Goal: Task Accomplishment & Management: Manage account settings

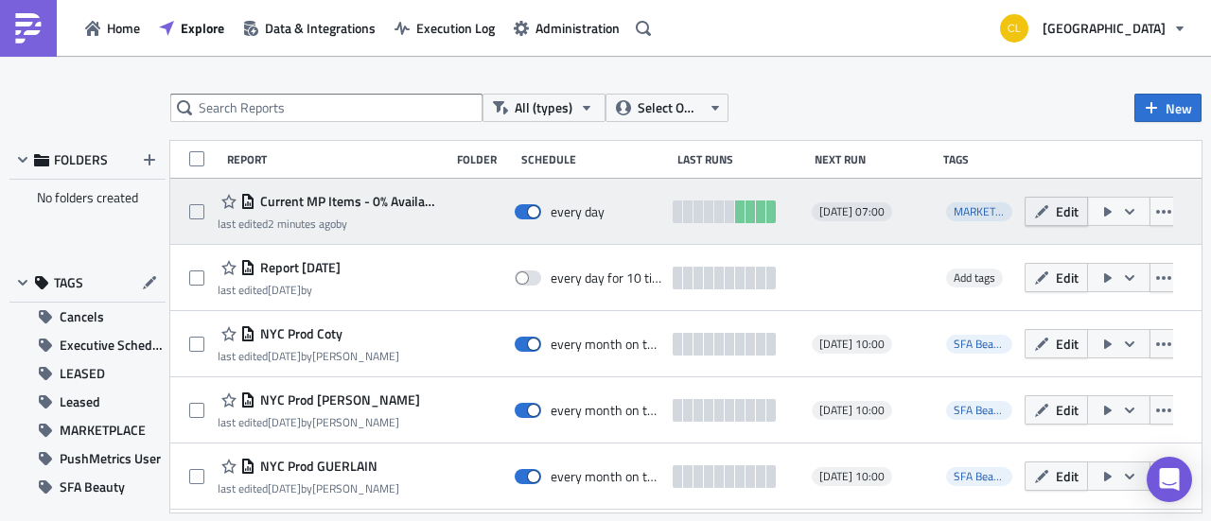
click at [1055, 206] on span "Edit" at bounding box center [1066, 211] width 23 height 20
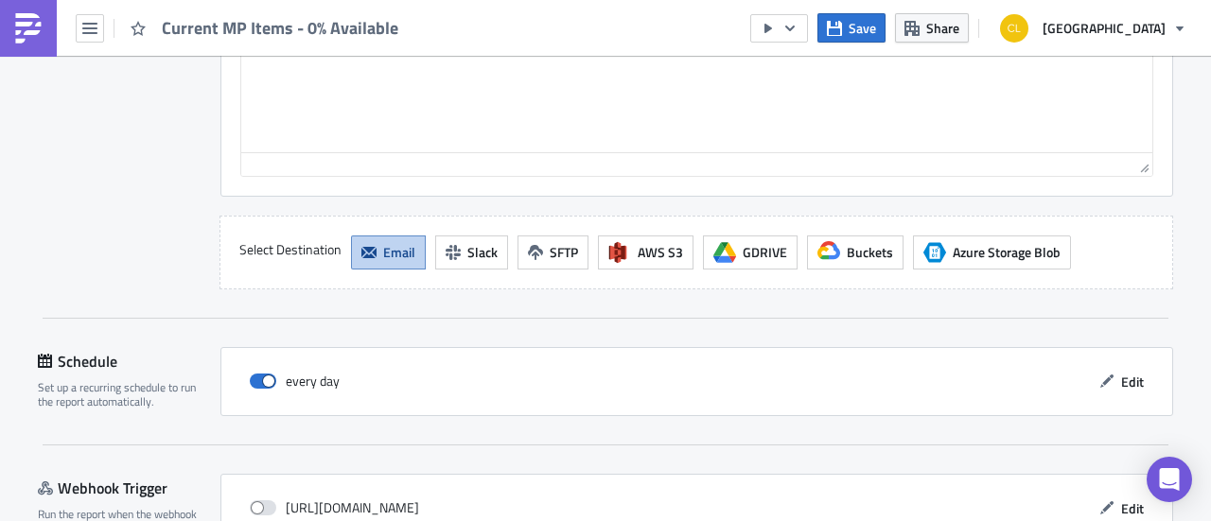
scroll to position [1990, 0]
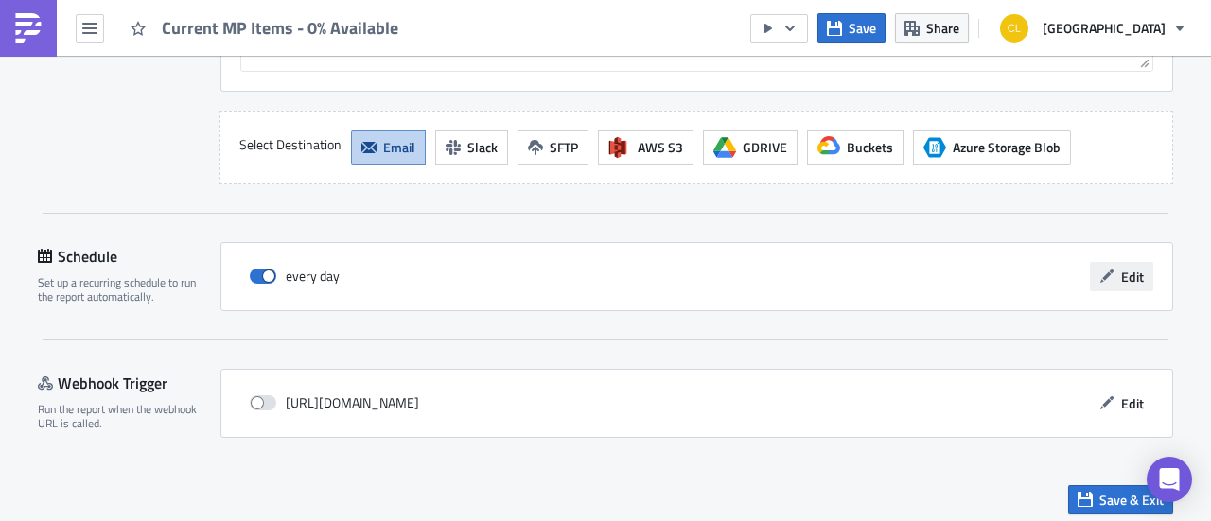
click at [1121, 271] on span "Edit" at bounding box center [1132, 277] width 23 height 20
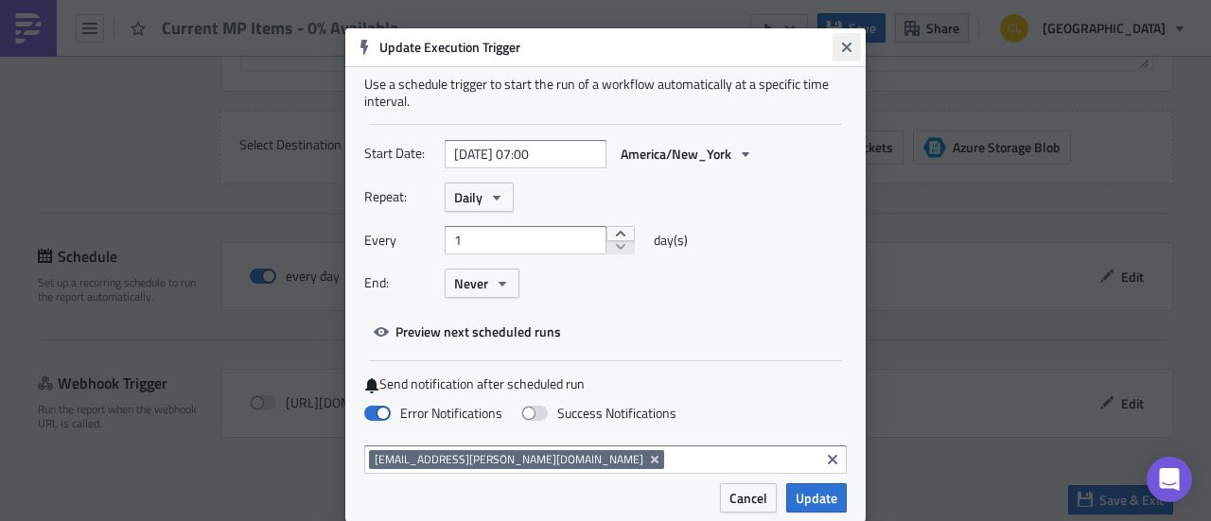
click at [842, 44] on icon "Close" at bounding box center [846, 47] width 9 height 9
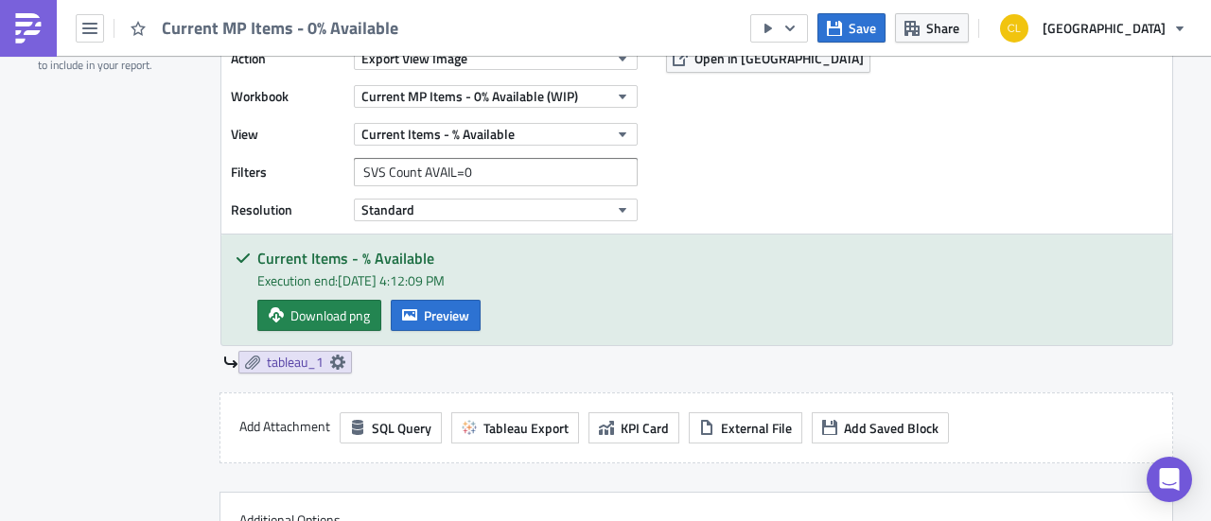
scroll to position [658, 0]
click at [842, 29] on icon "button" at bounding box center [834, 28] width 15 height 15
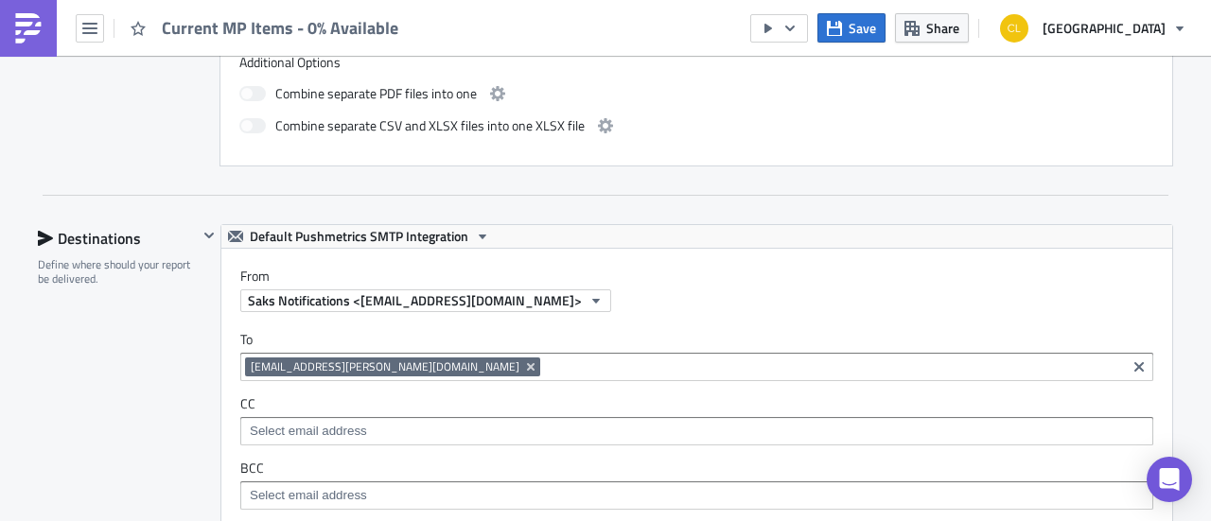
scroll to position [1116, 0]
click at [94, 35] on icon "button" at bounding box center [89, 28] width 15 height 15
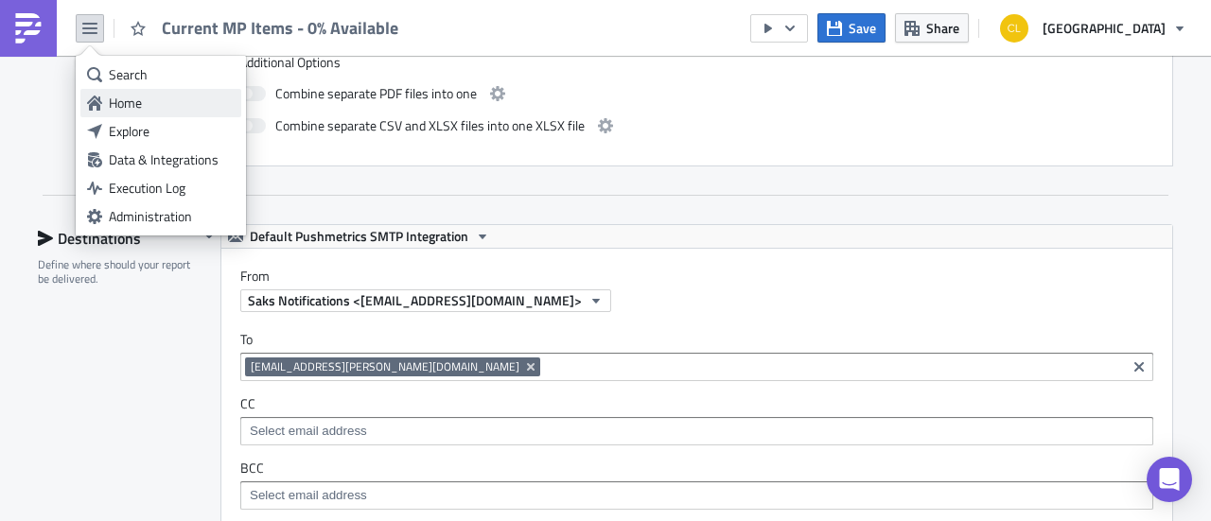
click at [132, 109] on div "Home" at bounding box center [172, 103] width 126 height 19
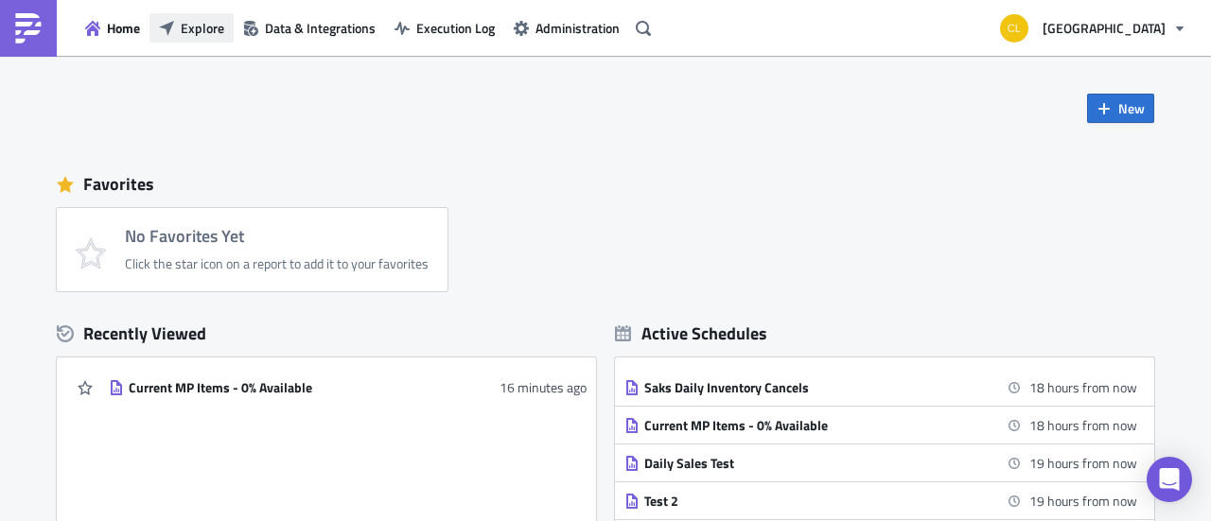
click at [184, 25] on span "Explore" at bounding box center [203, 28] width 44 height 20
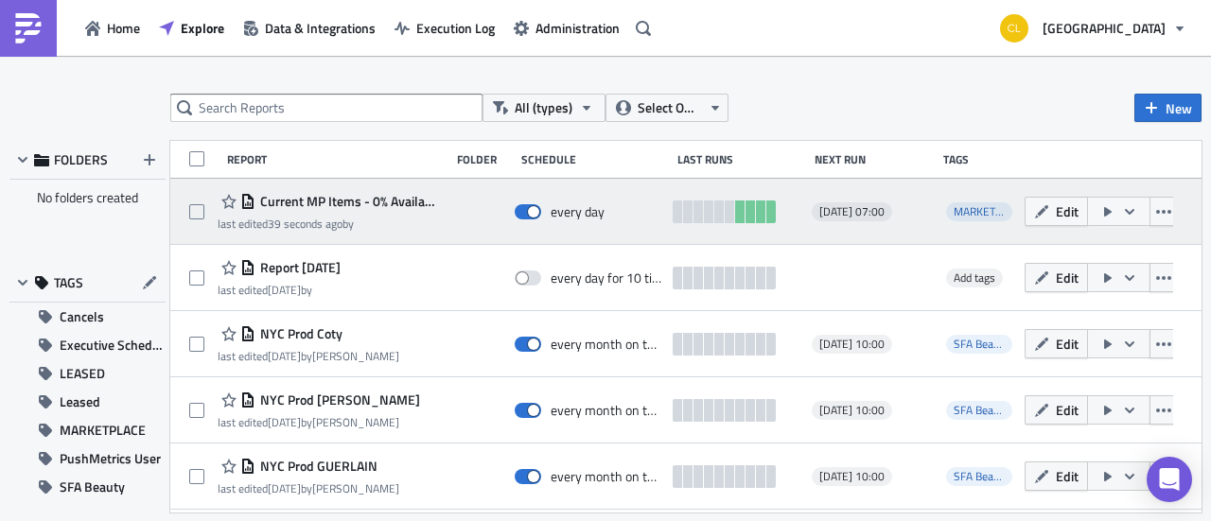
click at [1122, 217] on icon "button" at bounding box center [1129, 211] width 15 height 15
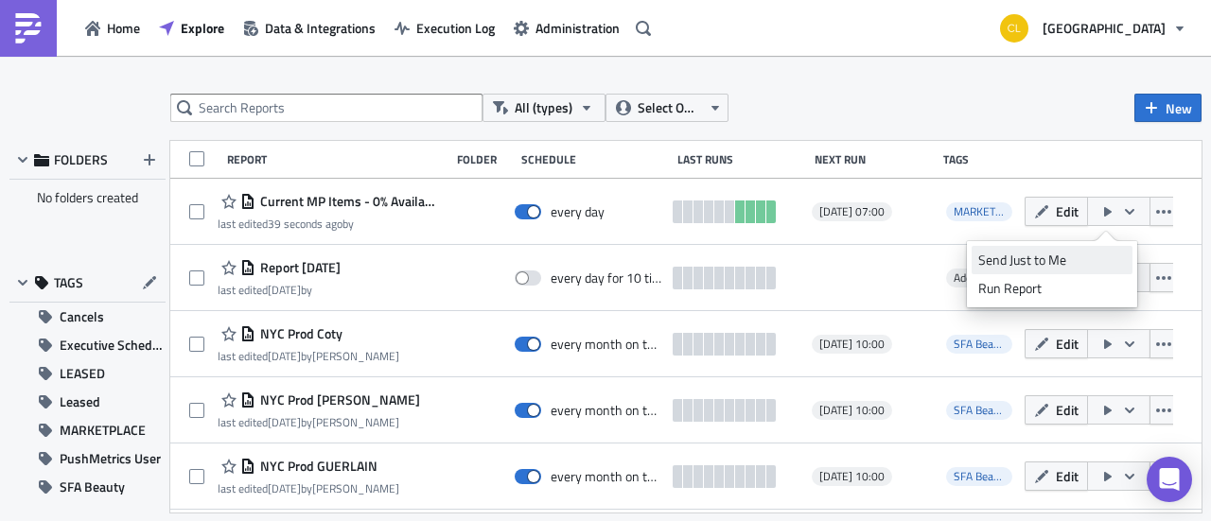
click at [1052, 256] on div "Send Just to Me" at bounding box center [1052, 260] width 148 height 19
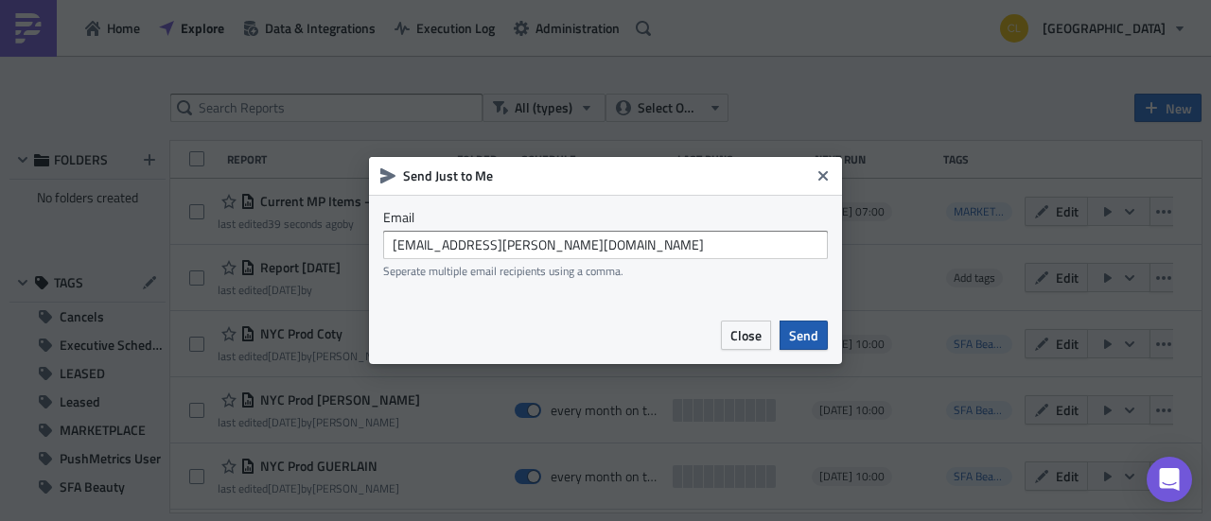
click at [793, 331] on span "Send" at bounding box center [803, 335] width 29 height 20
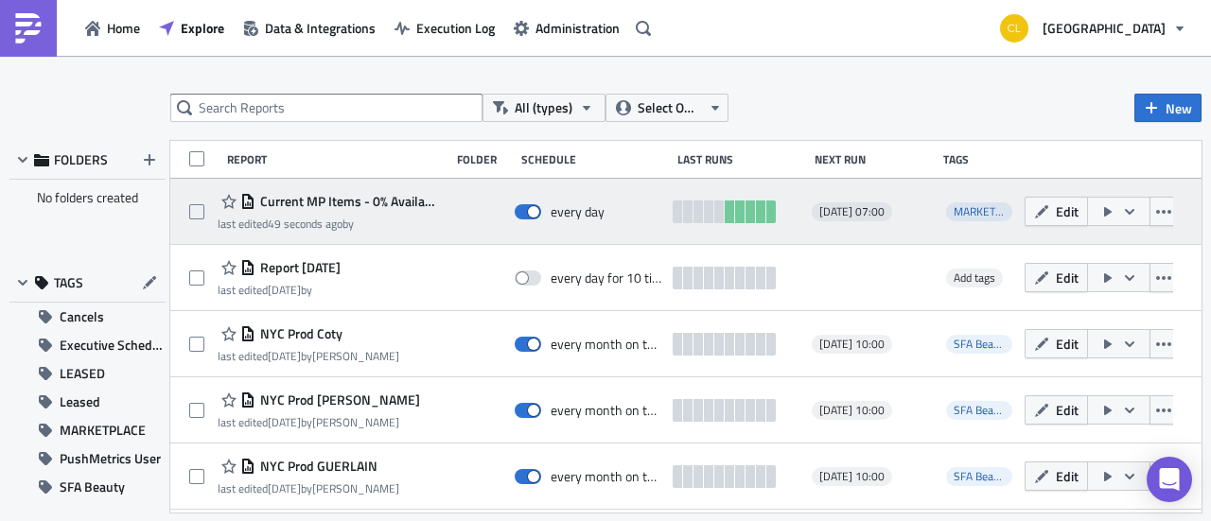
click at [377, 200] on span "Current MP Items - 0% Available" at bounding box center [347, 201] width 184 height 17
click at [1122, 215] on icon "button" at bounding box center [1129, 211] width 15 height 15
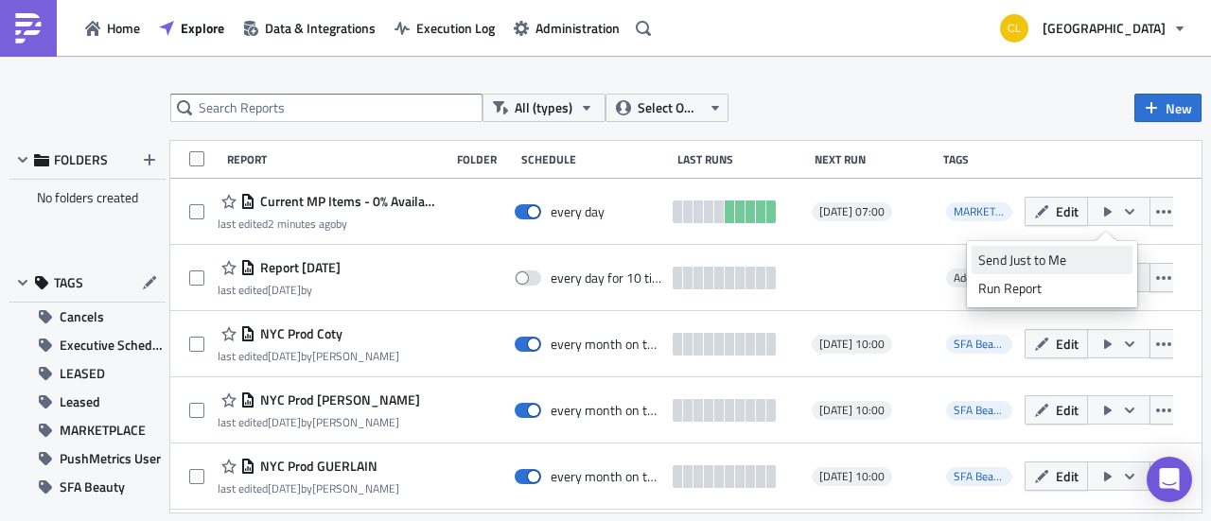
click at [1092, 256] on div "Send Just to Me" at bounding box center [1052, 260] width 148 height 19
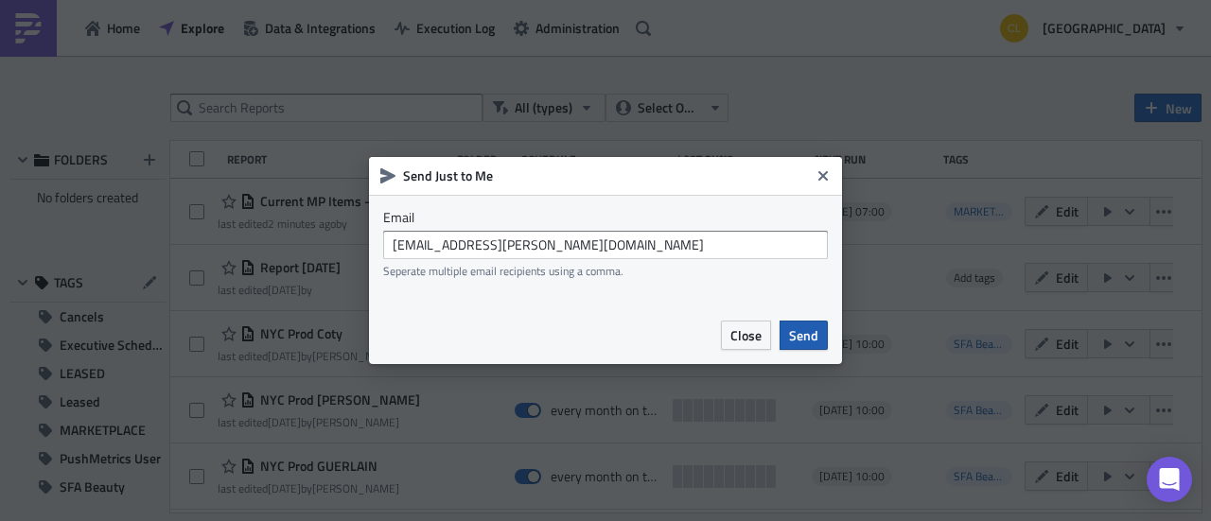
click at [792, 340] on span "Send" at bounding box center [803, 335] width 29 height 20
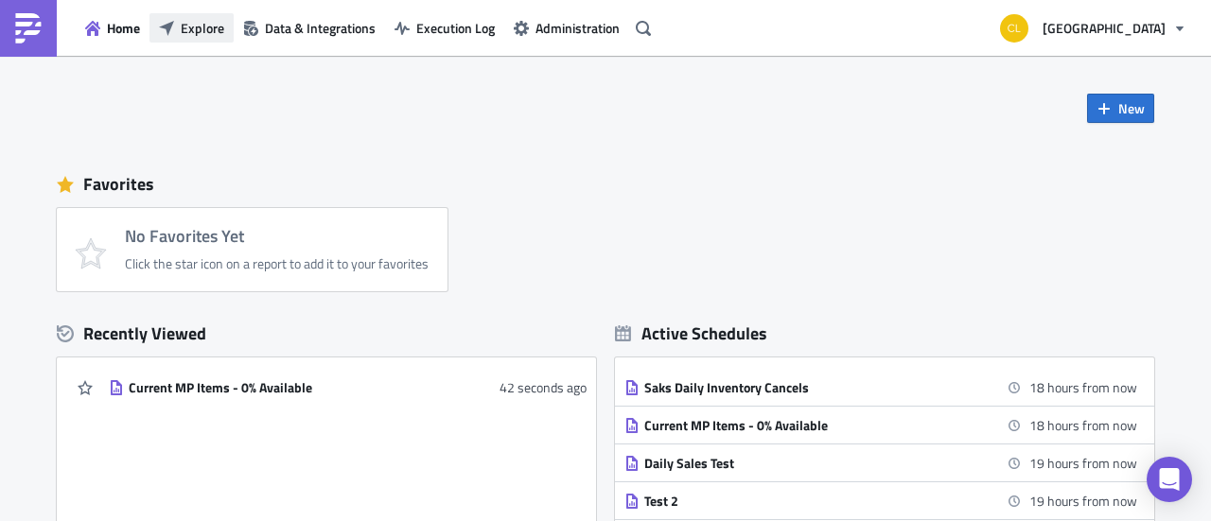
click at [185, 24] on span "Explore" at bounding box center [203, 28] width 44 height 20
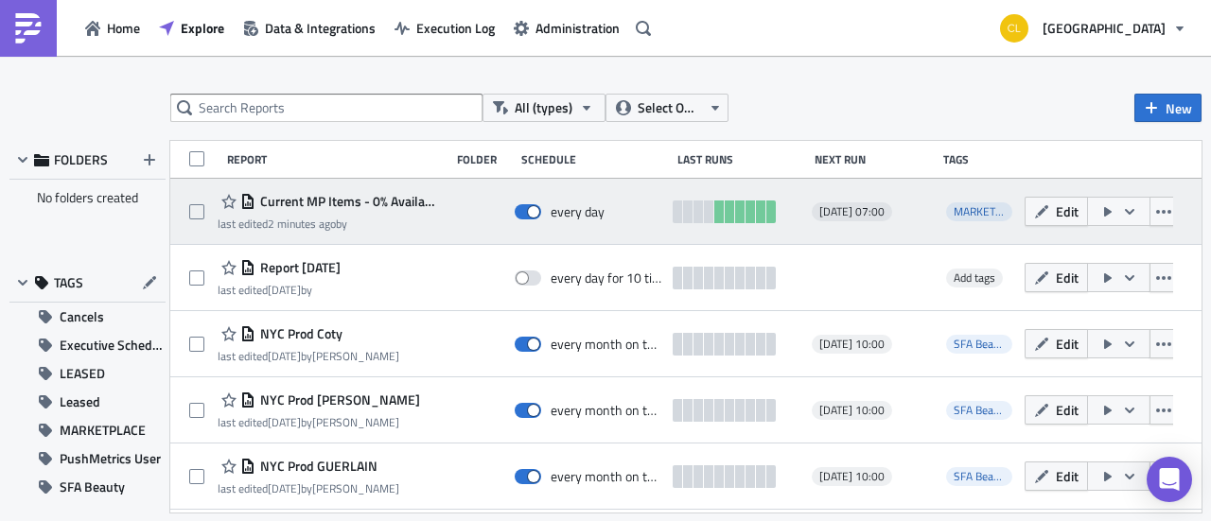
click at [1124, 213] on icon "button" at bounding box center [1129, 211] width 15 height 15
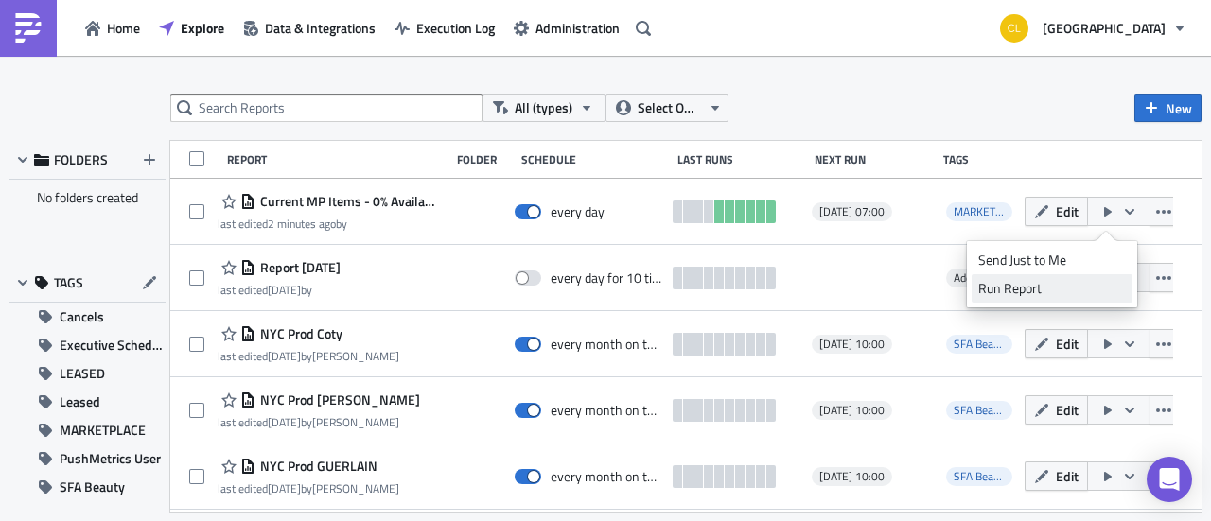
click at [1049, 290] on div "Run Report" at bounding box center [1052, 288] width 148 height 19
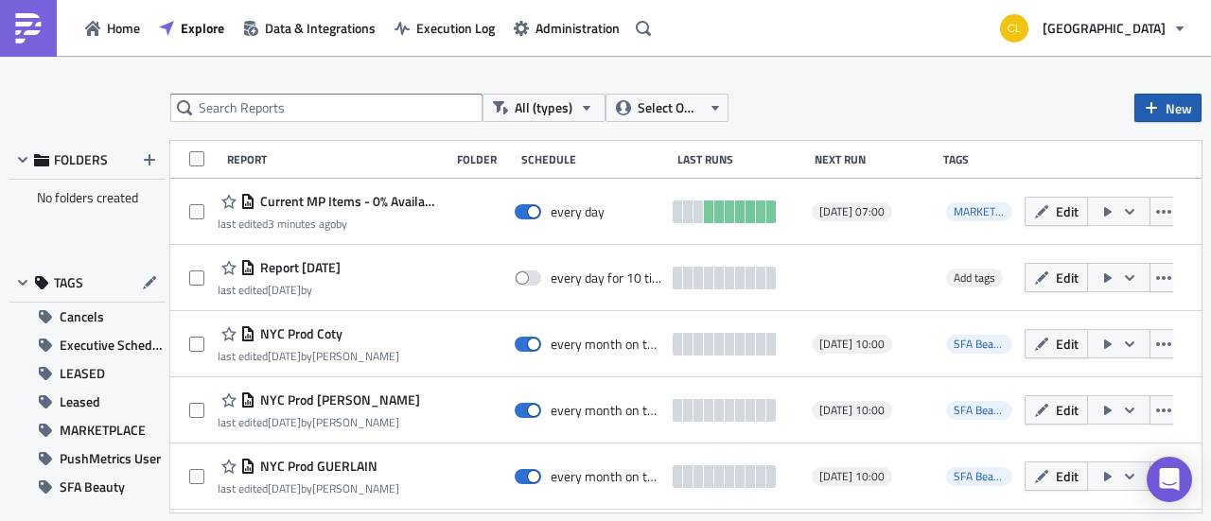
click at [1154, 112] on icon "button" at bounding box center [1150, 107] width 15 height 15
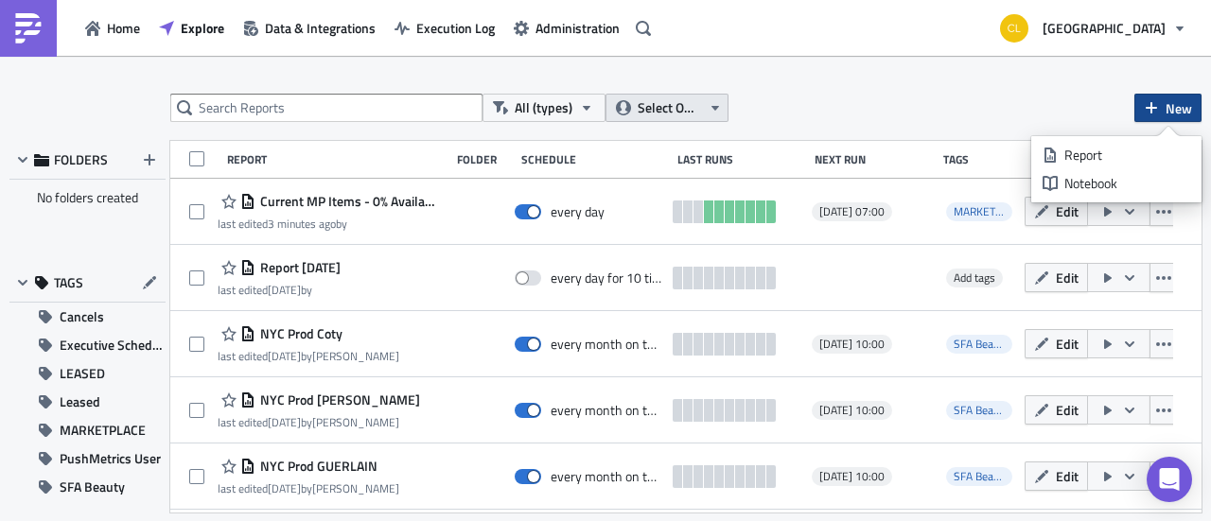
click at [676, 104] on span "Select Owner" at bounding box center [668, 107] width 63 height 21
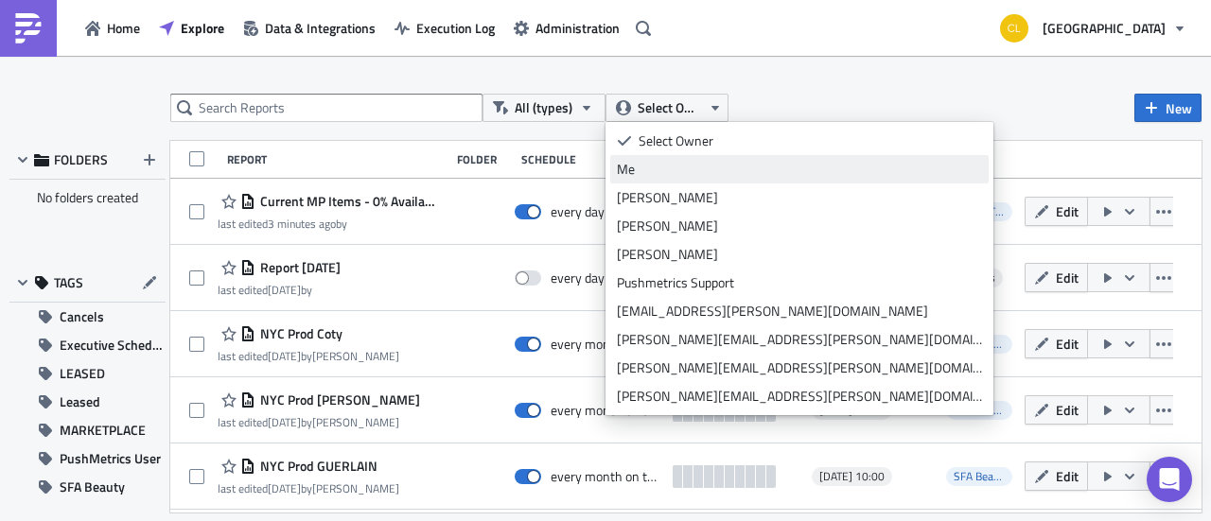
click at [687, 166] on div "Me" at bounding box center [799, 169] width 365 height 19
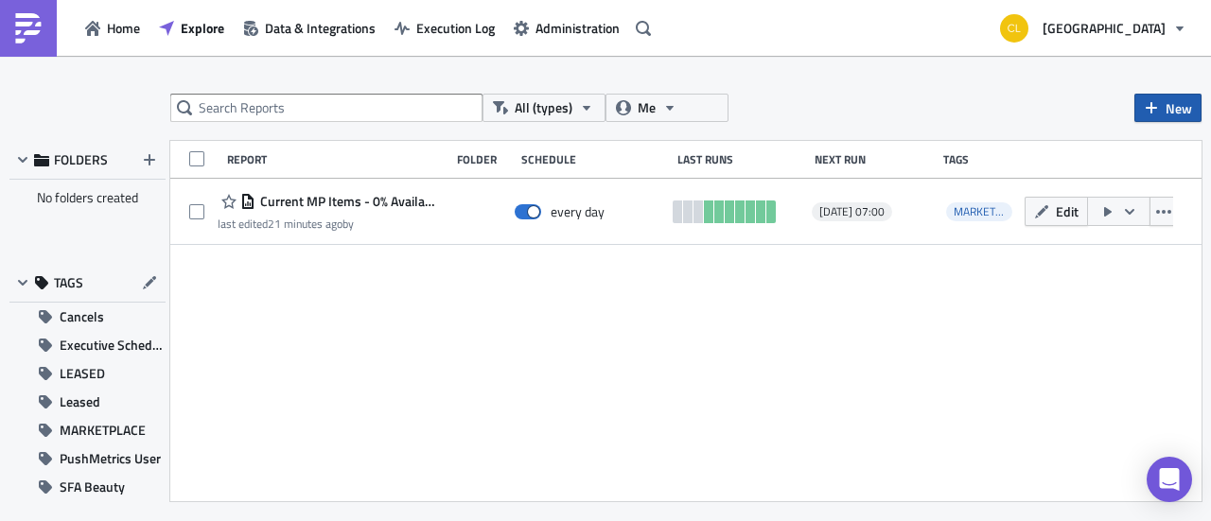
click at [1159, 110] on icon "button" at bounding box center [1150, 107] width 15 height 15
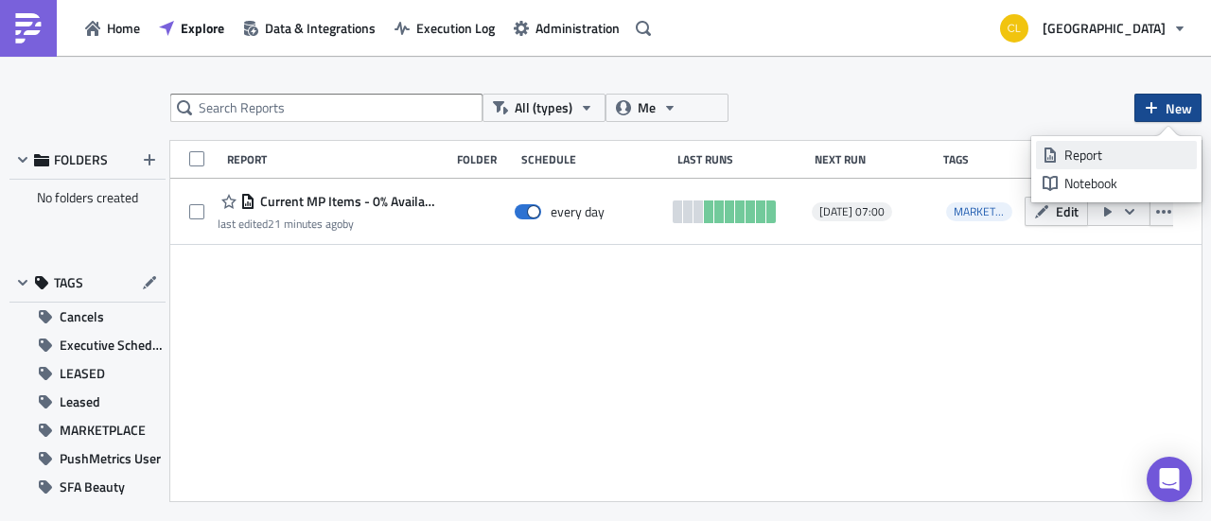
click at [1110, 152] on div "Report" at bounding box center [1127, 155] width 126 height 19
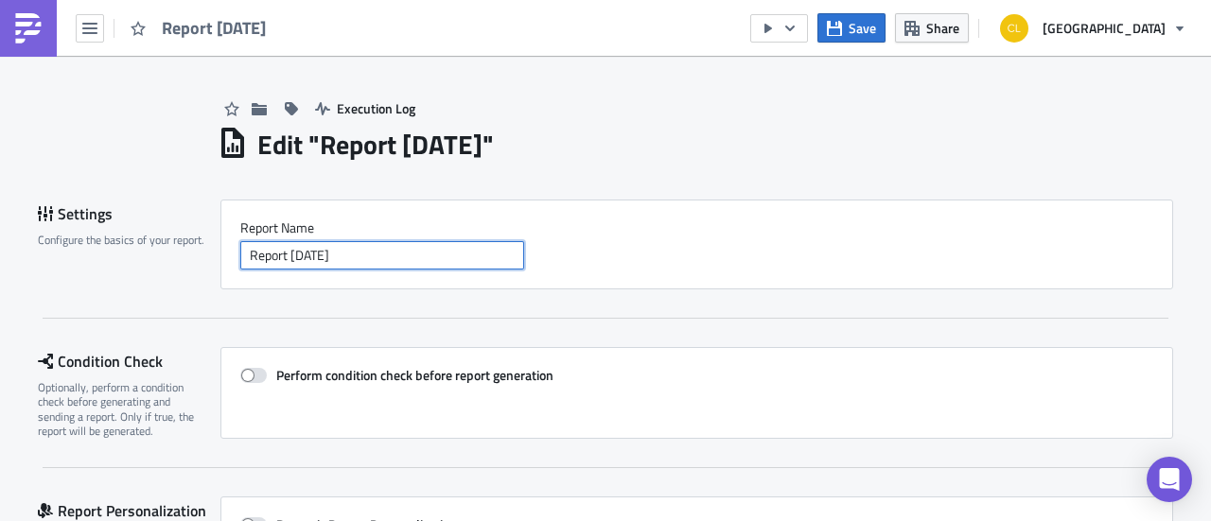
drag, startPoint x: 400, startPoint y: 253, endPoint x: 189, endPoint y: 243, distance: 211.1
click at [189, 243] on div "Settings Configure the basics of your report. Report Nam﻿e Report 2025-10-03" at bounding box center [605, 245] width 1135 height 90
paste input "Current Items - UPC SKN SVS"
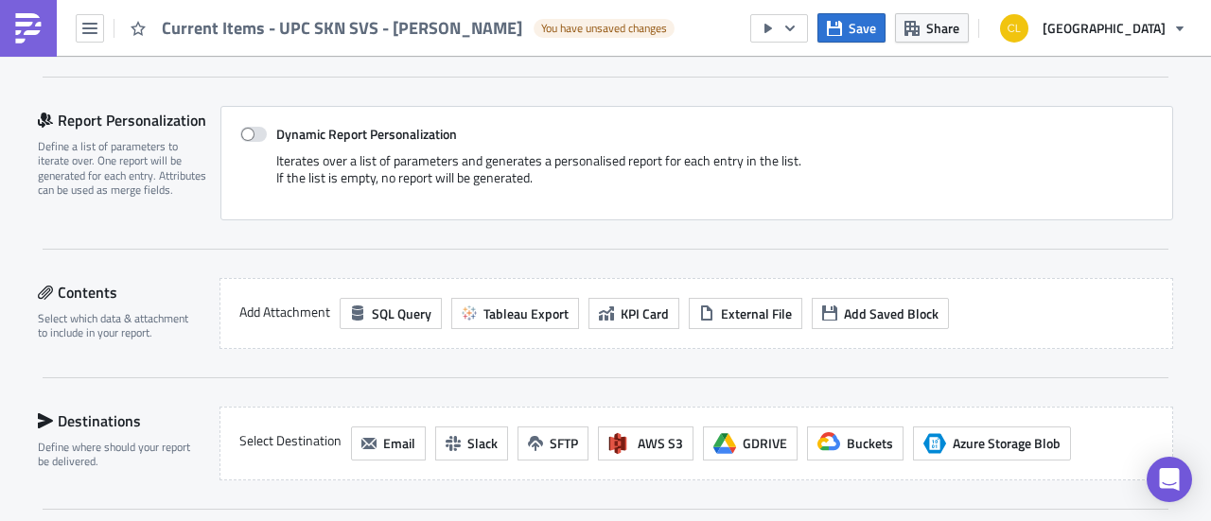
scroll to position [416, 0]
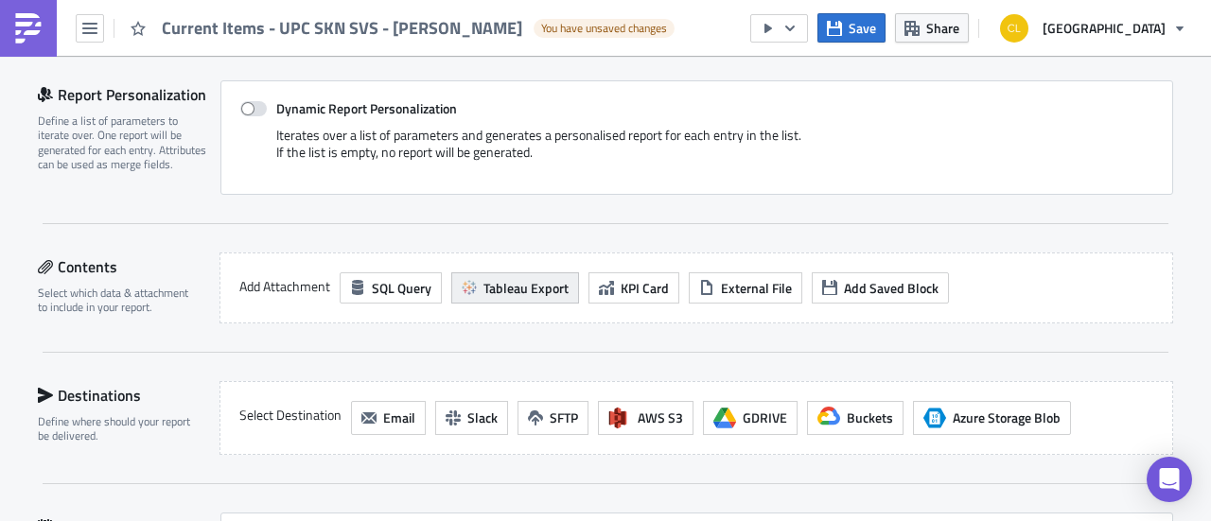
type input "Current Items - UPC SKN SVS - Sandro"
click at [511, 288] on span "Tableau Export" at bounding box center [525, 288] width 85 height 20
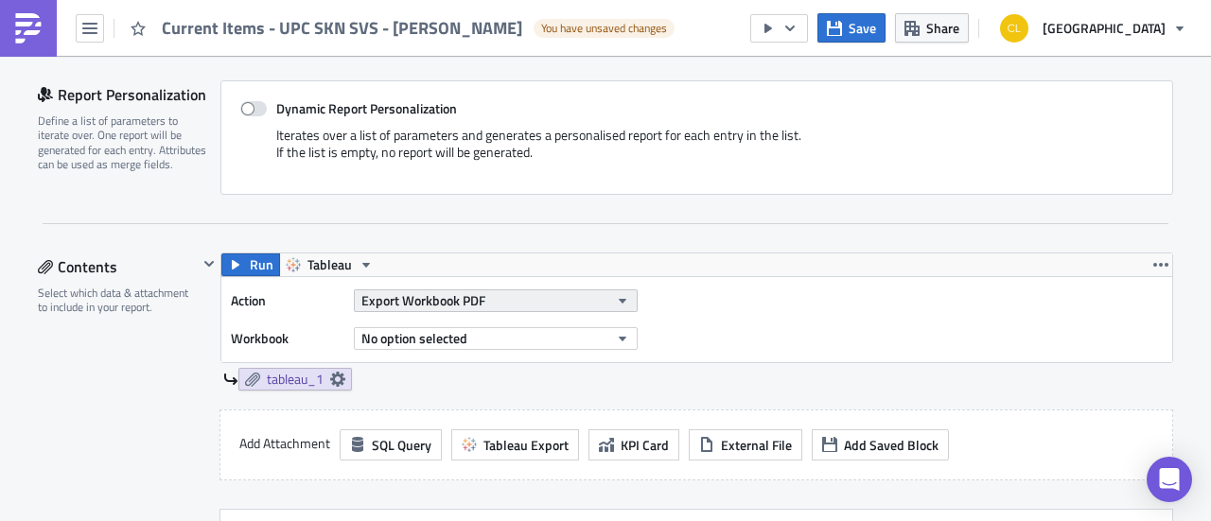
click at [511, 289] on button "Export Workbook PDF" at bounding box center [496, 300] width 284 height 23
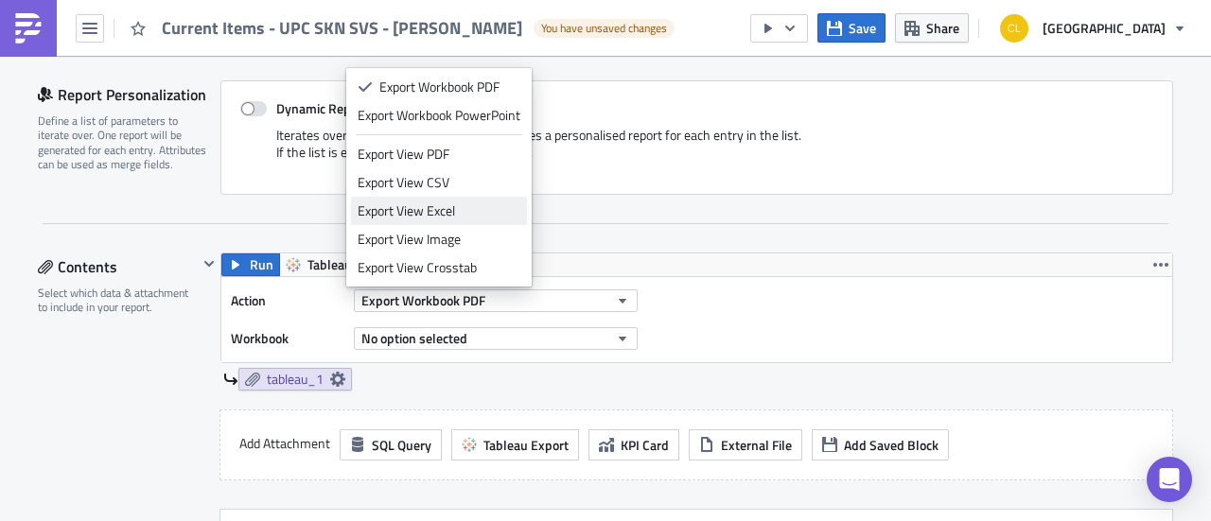
click at [462, 212] on div "Export View Excel" at bounding box center [438, 210] width 163 height 19
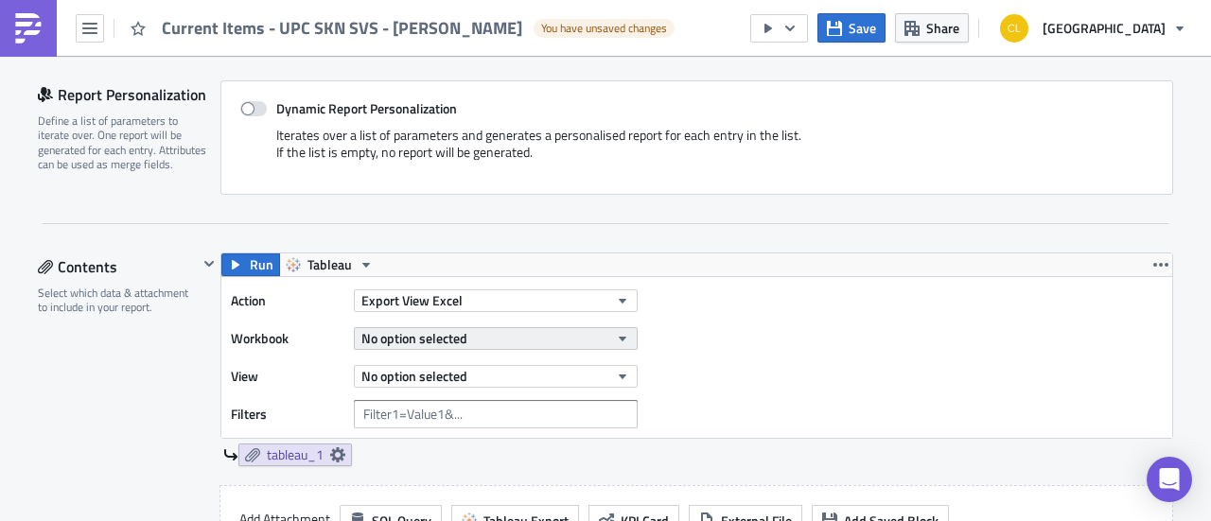
click at [467, 337] on button "No option selected" at bounding box center [496, 338] width 284 height 23
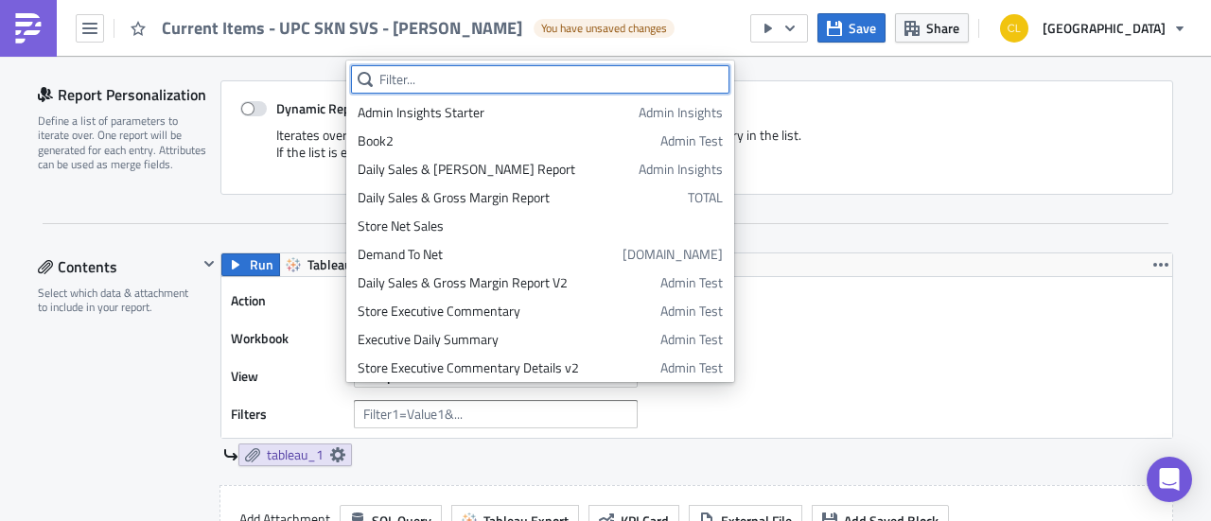
paste input "Current Items - UPC SKN SVS"
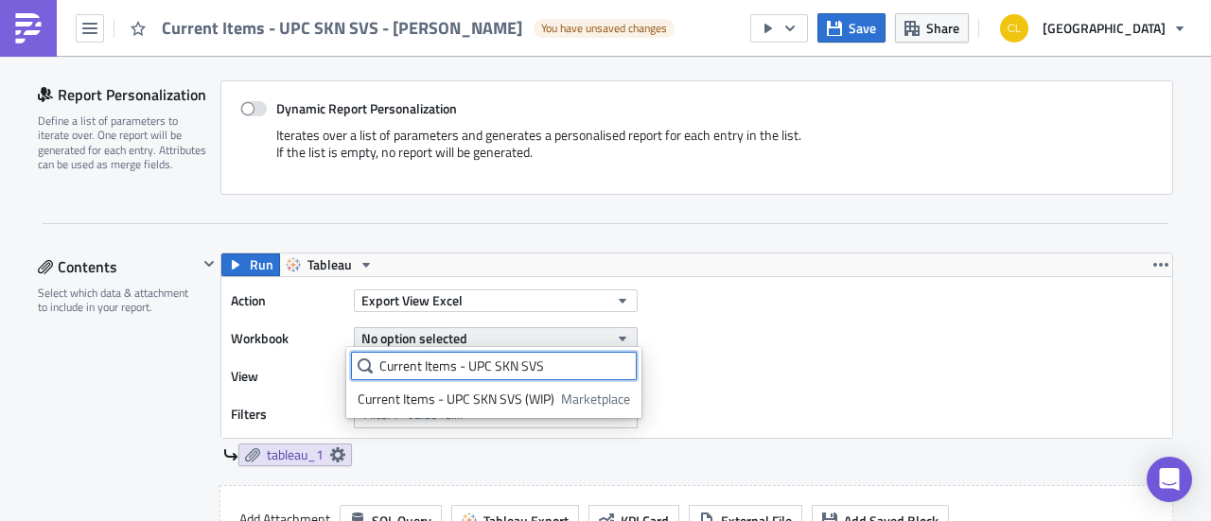
scroll to position [0, 0]
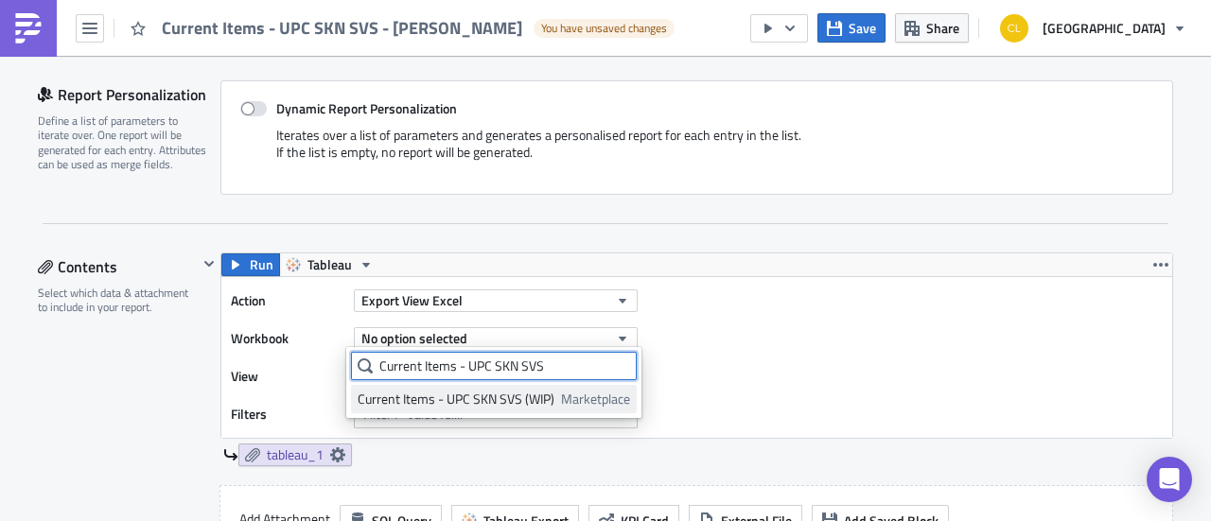
type input "Current Items - UPC SKN SVS"
click at [476, 397] on div "Current Items - UPC SKN SVS (WIP)" at bounding box center [455, 399] width 197 height 19
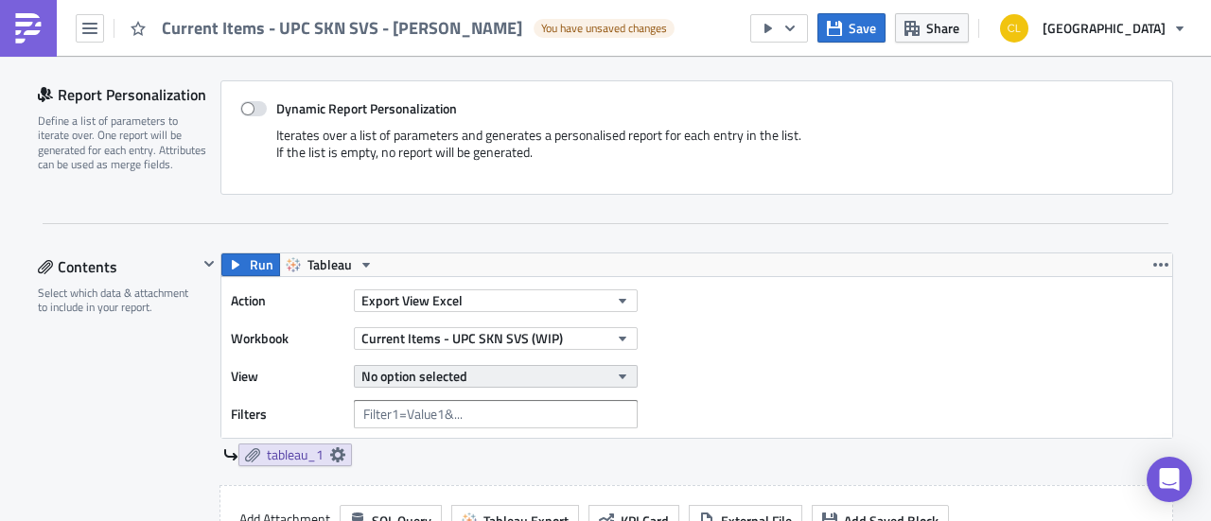
click at [466, 375] on button "No option selected" at bounding box center [496, 376] width 284 height 23
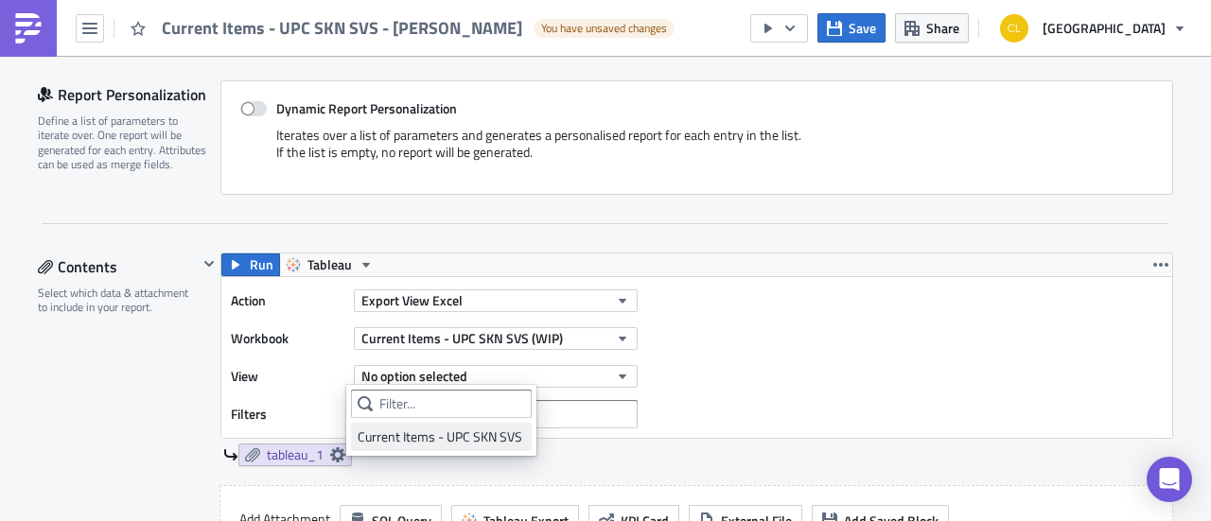
click at [462, 442] on div "Current Items - UPC SKN SVS" at bounding box center [440, 436] width 167 height 19
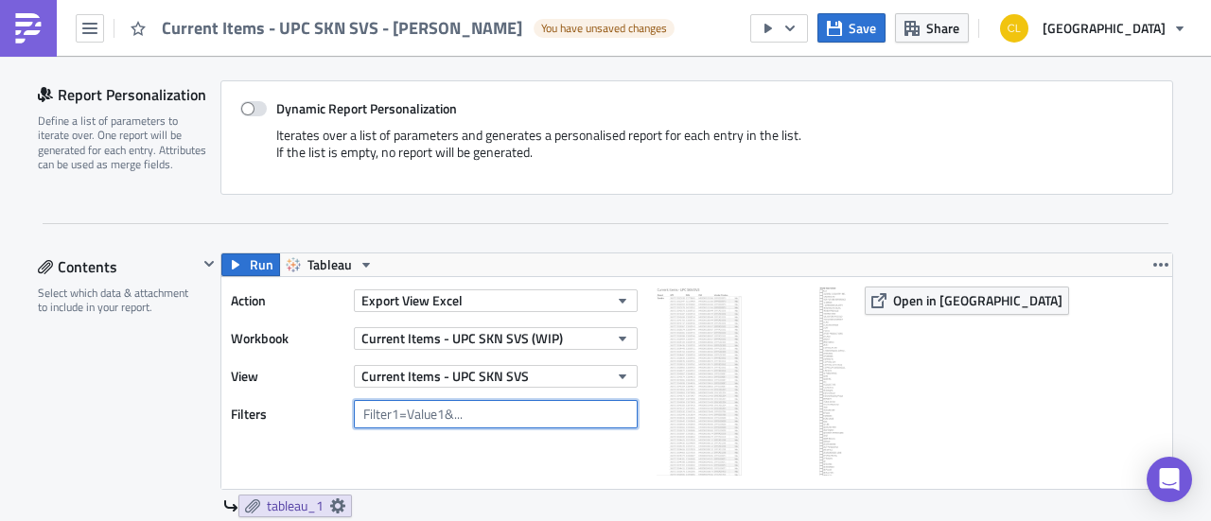
click at [452, 415] on input "text" at bounding box center [496, 414] width 284 height 28
type input "Brand Description="Sandro""
click at [524, 461] on div "Action Export View Excel Workbook Current Items - UPC SKN SVS (WIP) View Curren…" at bounding box center [439, 383] width 416 height 193
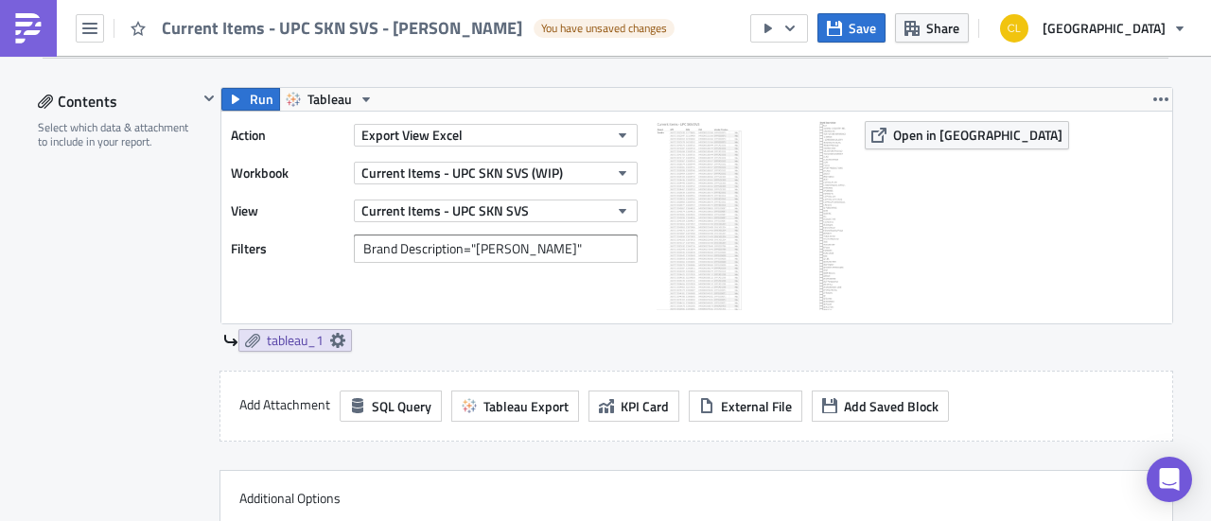
scroll to position [584, 0]
drag, startPoint x: 275, startPoint y: 332, endPoint x: 148, endPoint y: 353, distance: 128.4
click at [148, 353] on div "Contents Select which data & attachment to include in your report." at bounding box center [118, 342] width 160 height 515
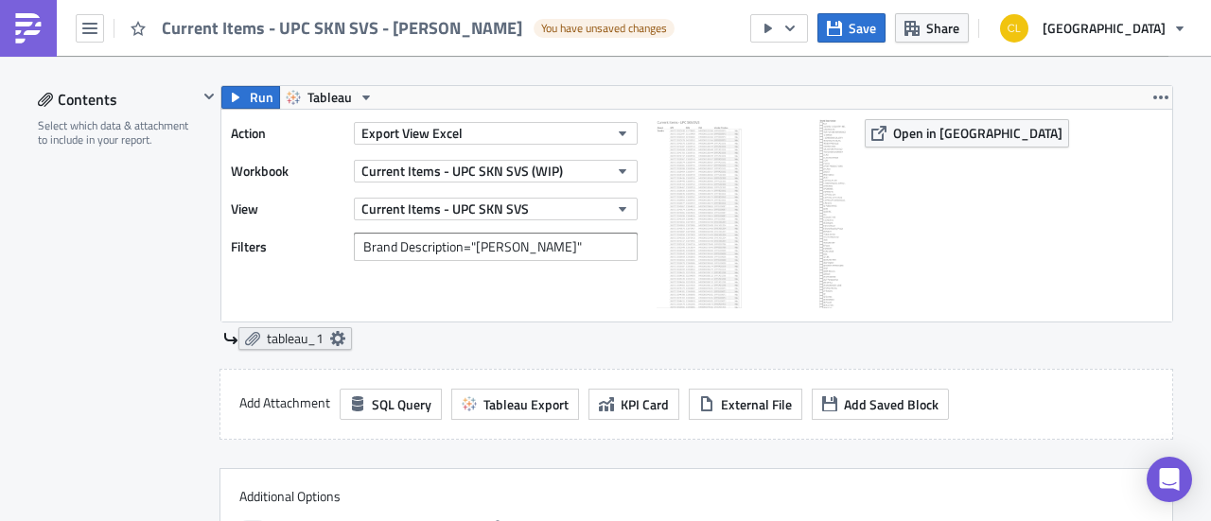
click at [330, 337] on icon at bounding box center [337, 338] width 15 height 15
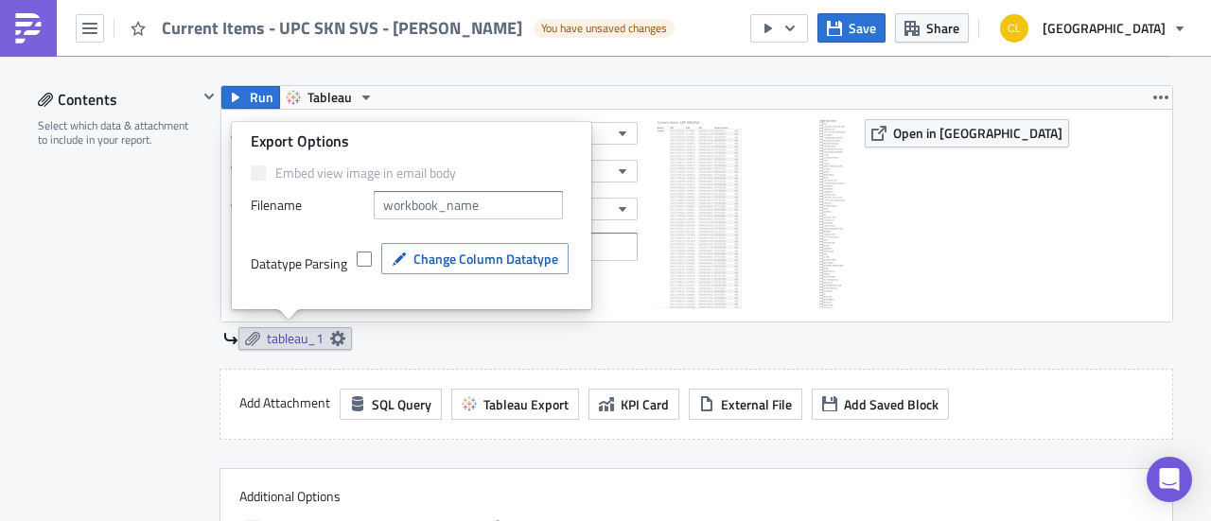
click at [526, 334] on div "tableau_1" at bounding box center [698, 338] width 950 height 23
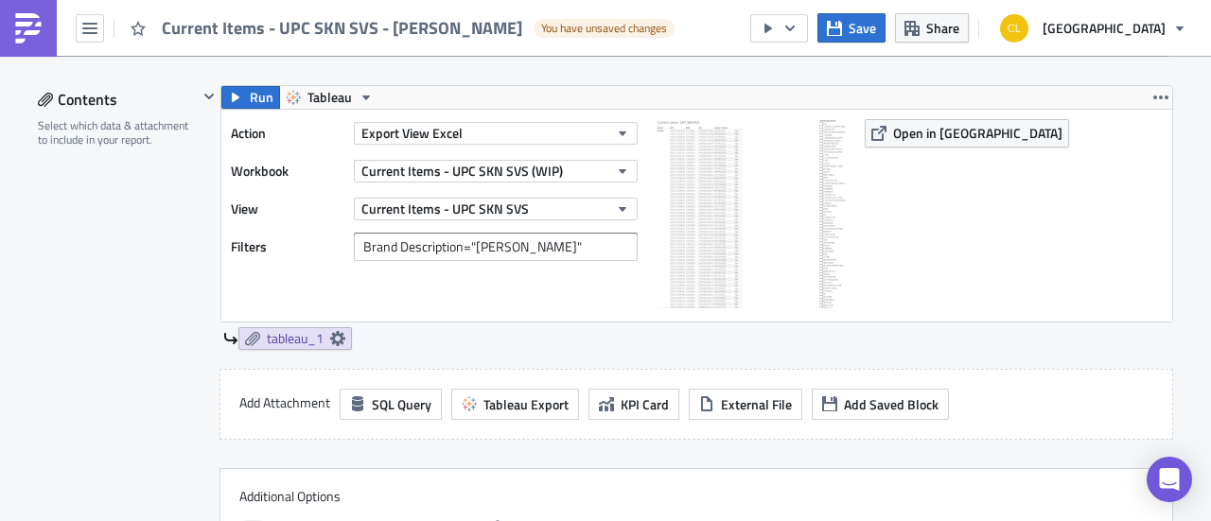
drag, startPoint x: 299, startPoint y: 330, endPoint x: 189, endPoint y: 355, distance: 112.4
click at [189, 355] on div "Contents Select which data & attachment to include in your report." at bounding box center [118, 342] width 160 height 515
click at [335, 335] on icon at bounding box center [337, 338] width 15 height 15
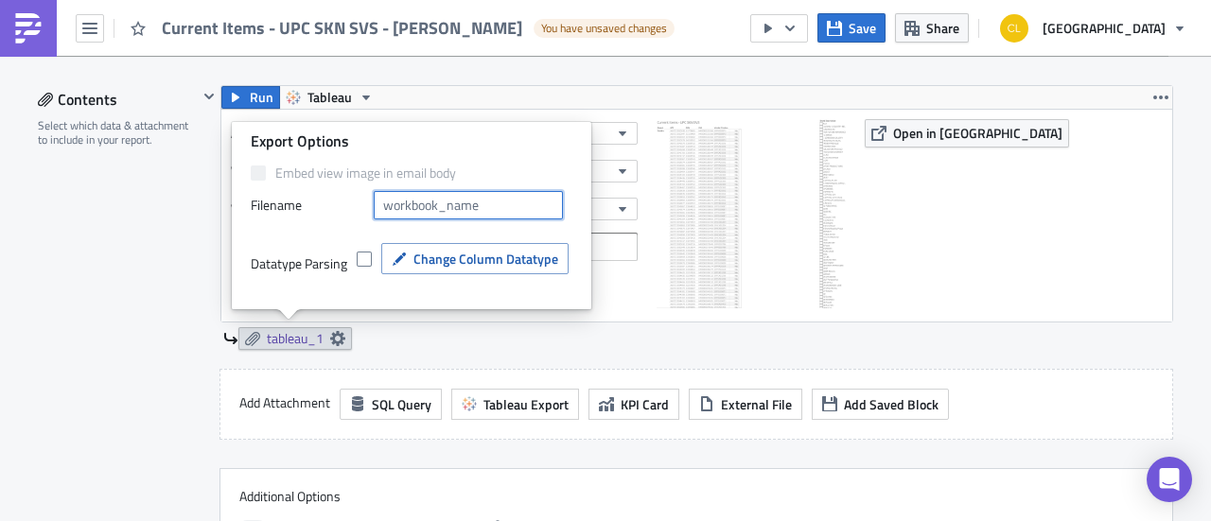
click at [501, 207] on input "text" at bounding box center [468, 205] width 189 height 28
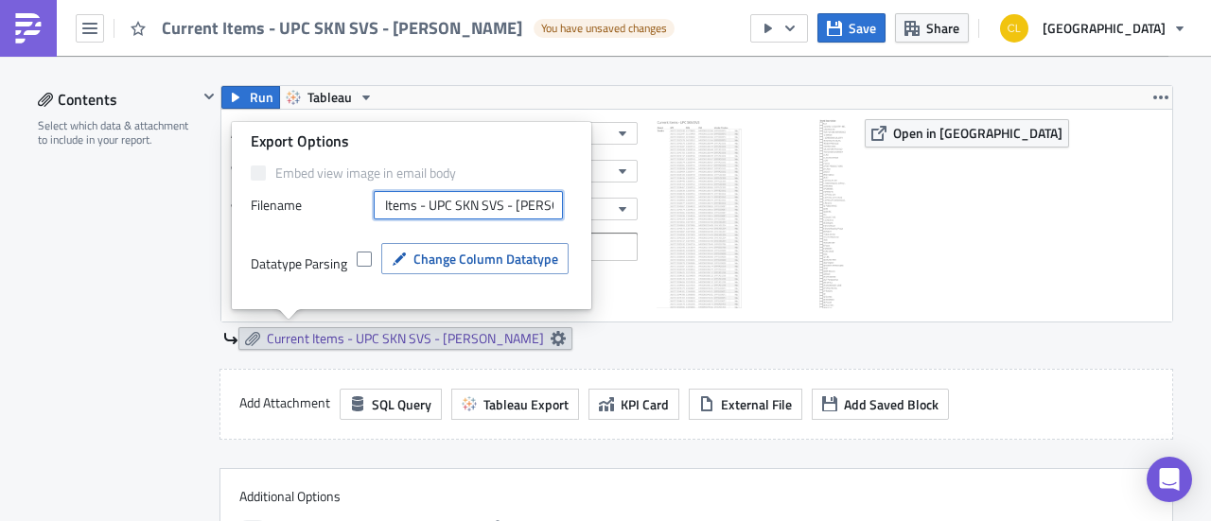
type input "Current Items - UPC SKN SVS - Sandro"
click at [622, 349] on div "Run Tableau Action Export View Excel Workbook Current Items - UPC SKN SVS (WIP)…" at bounding box center [685, 227] width 975 height 284
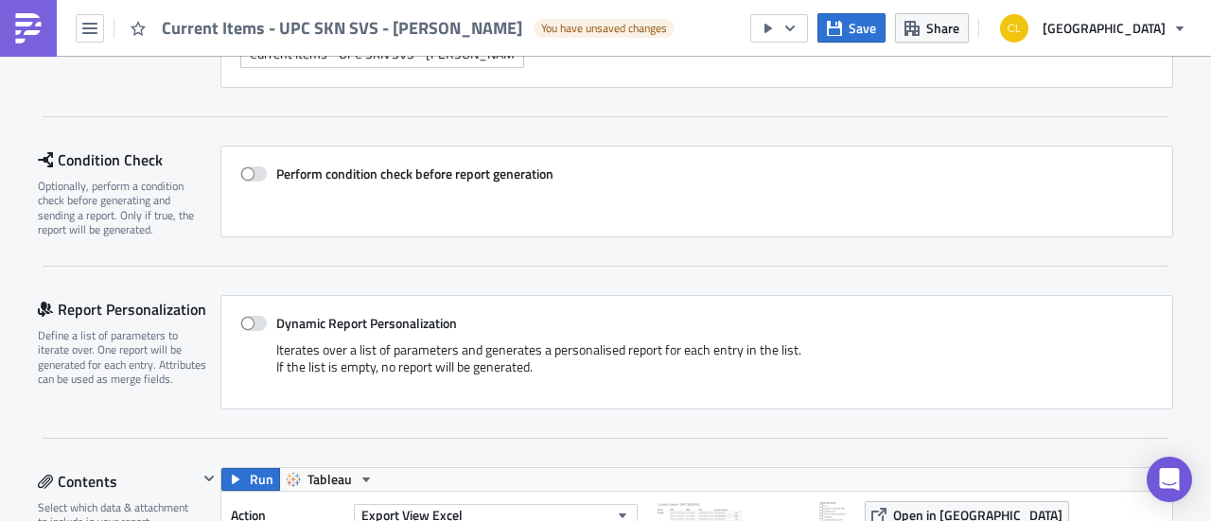
scroll to position [0, 0]
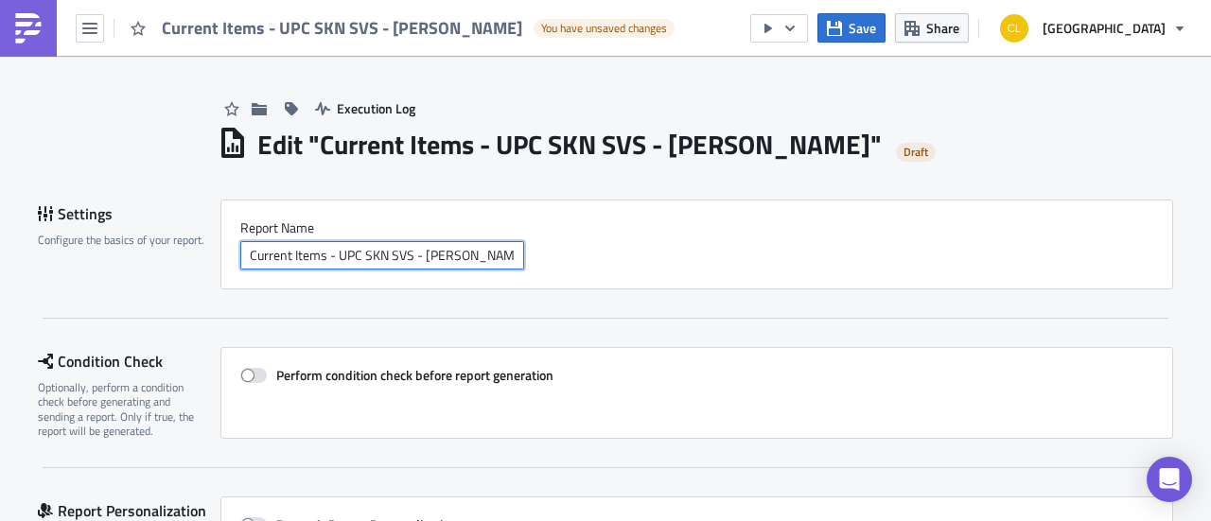
click at [463, 268] on input "Current Items - UPC SKN SVS - Sandro" at bounding box center [382, 255] width 284 height 28
type input "Current Items - UPC SKN SVS - [PERSON_NAME] & Maje"
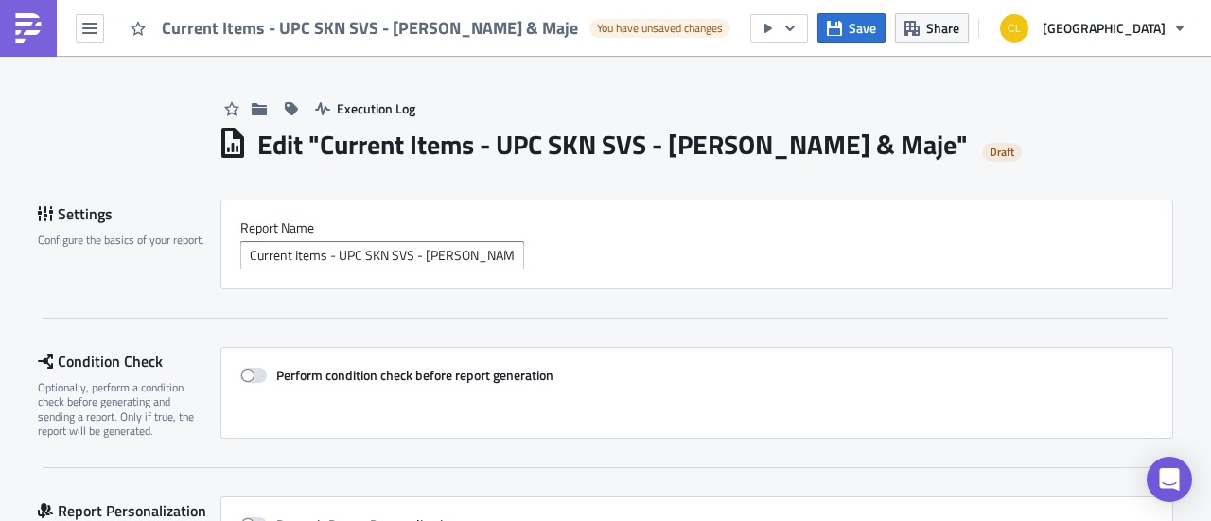
click at [503, 307] on div "Settings Configure the basics of your report. Report Nam﻿e Current Items - UPC …" at bounding box center [605, 259] width 1135 height 119
click at [514, 295] on div "Settings Configure the basics of your report. Report Nam﻿e Current Items - UPC …" at bounding box center [605, 259] width 1135 height 119
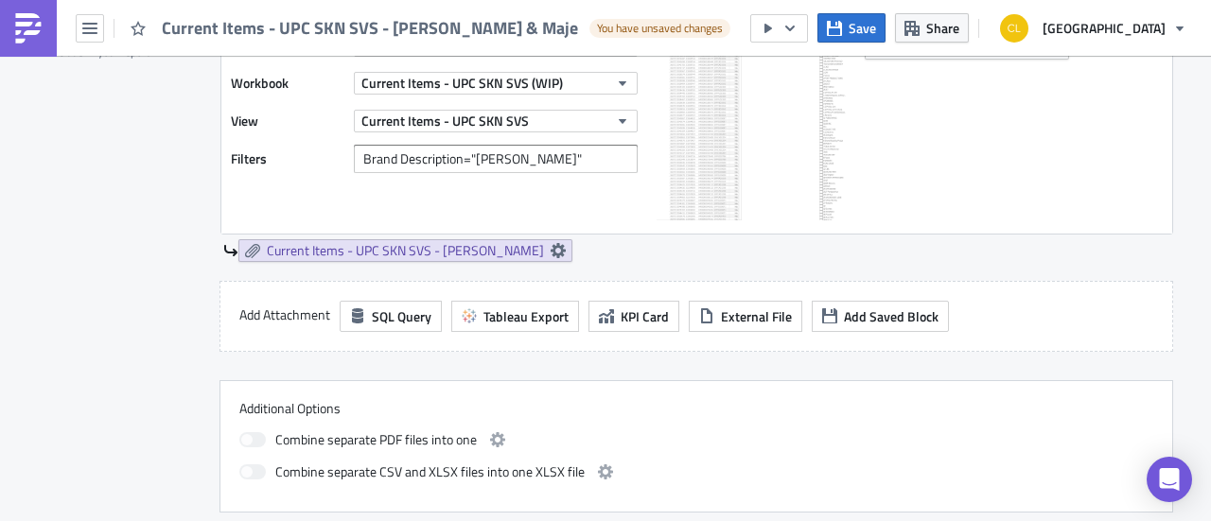
scroll to position [677, 0]
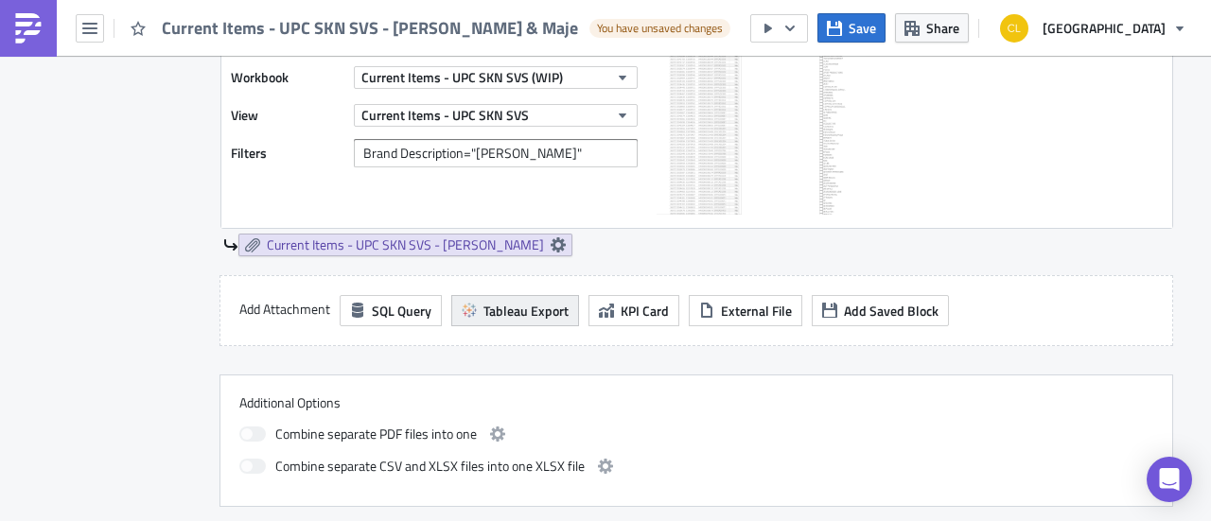
click at [521, 311] on span "Tableau Export" at bounding box center [525, 311] width 85 height 20
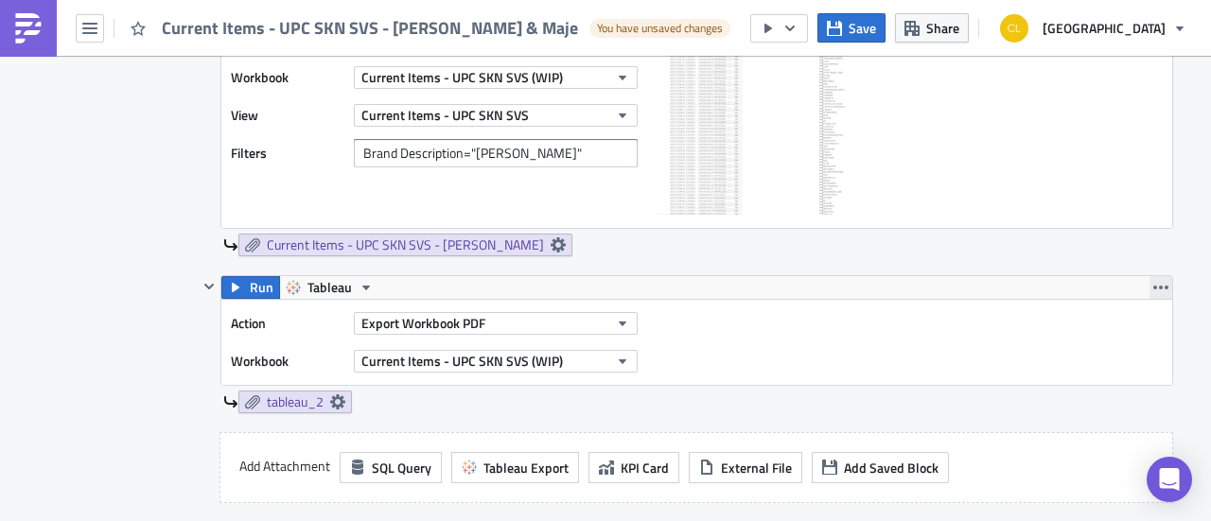
click at [1158, 286] on icon "button" at bounding box center [1160, 288] width 15 height 4
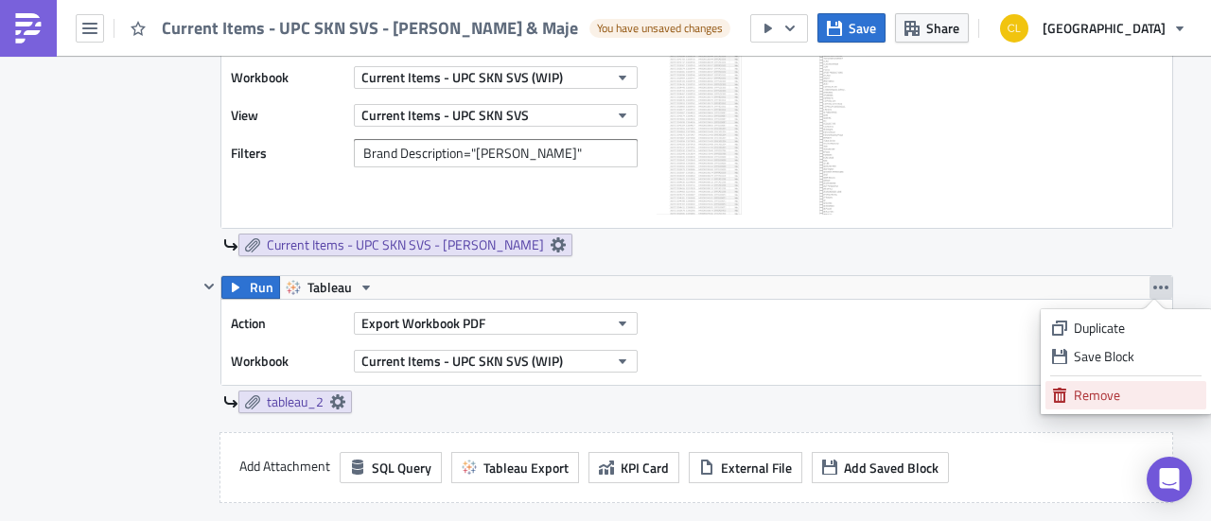
click at [1098, 405] on link "Remove" at bounding box center [1125, 395] width 161 height 28
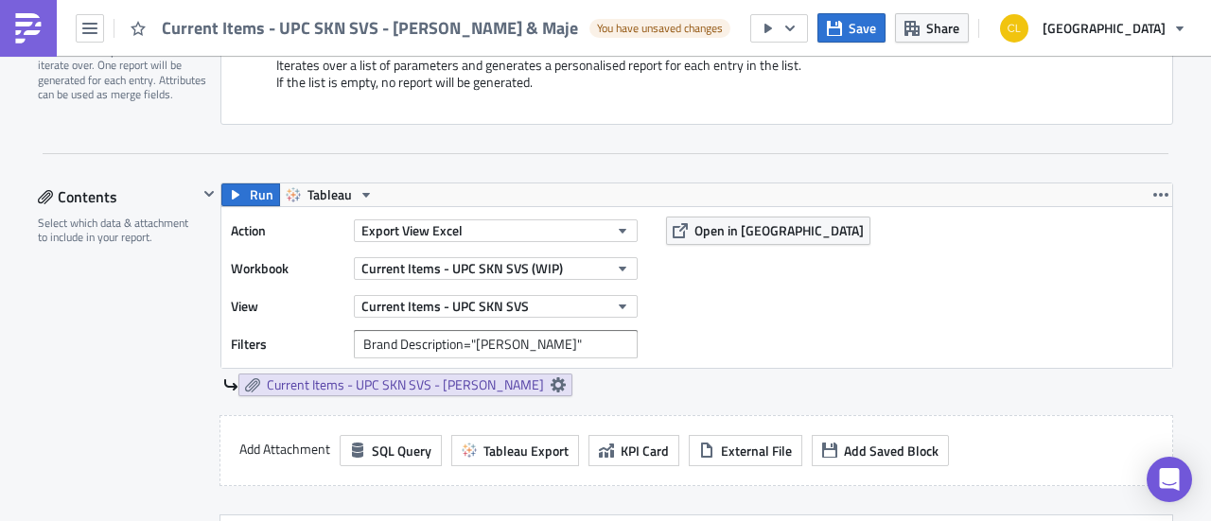
scroll to position [473, 0]
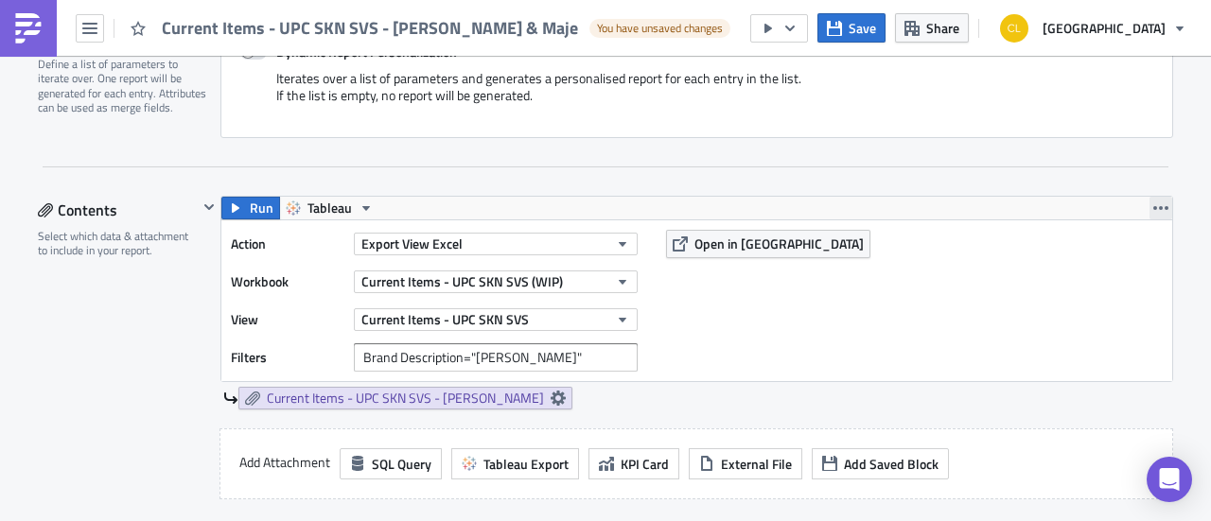
click at [1153, 212] on icon "button" at bounding box center [1160, 207] width 15 height 15
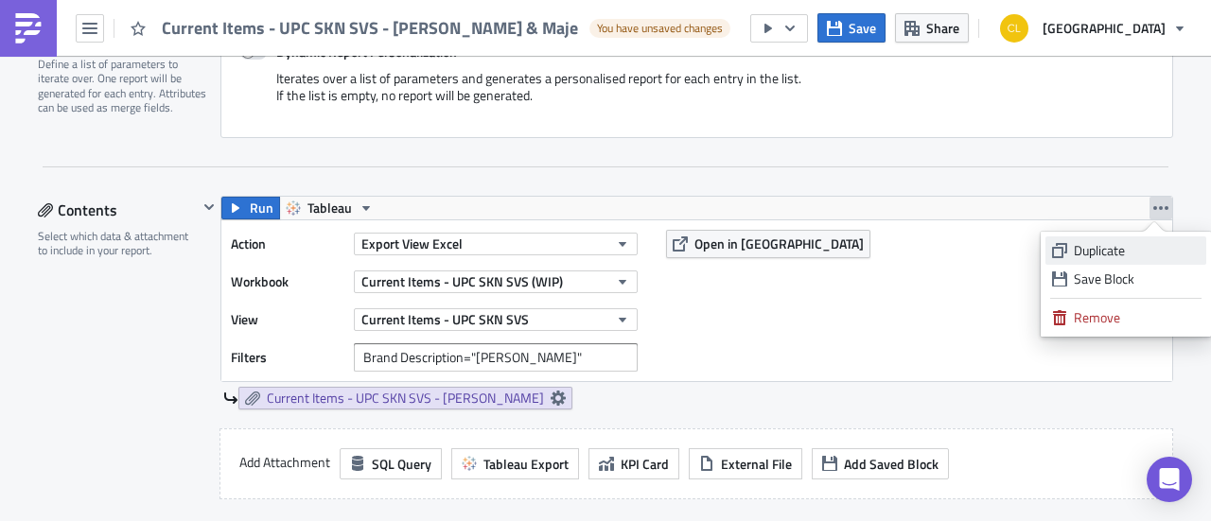
click at [1099, 250] on div "Duplicate" at bounding box center [1136, 250] width 126 height 19
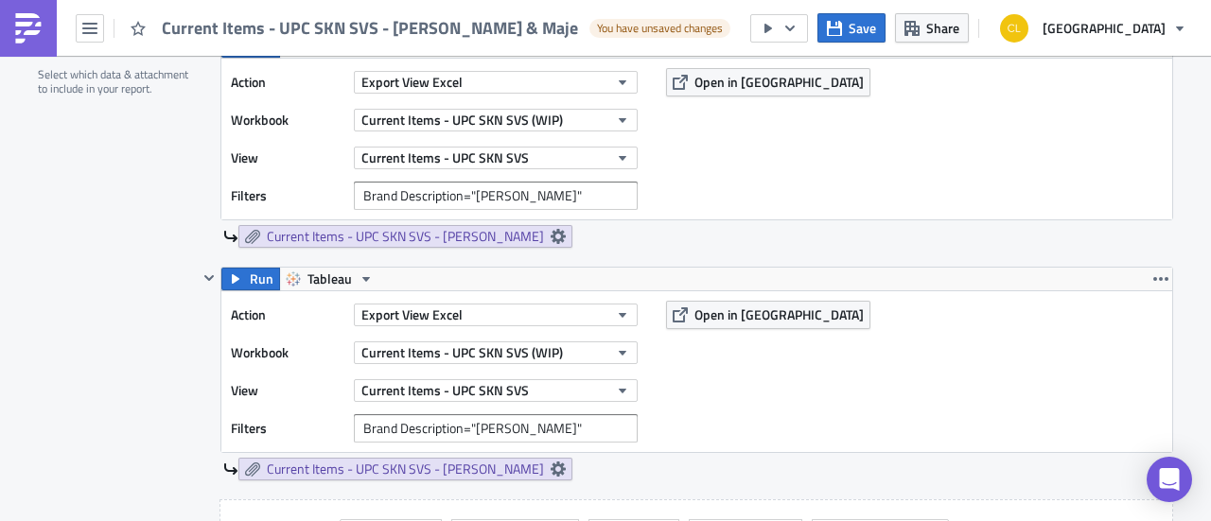
scroll to position [636, 0]
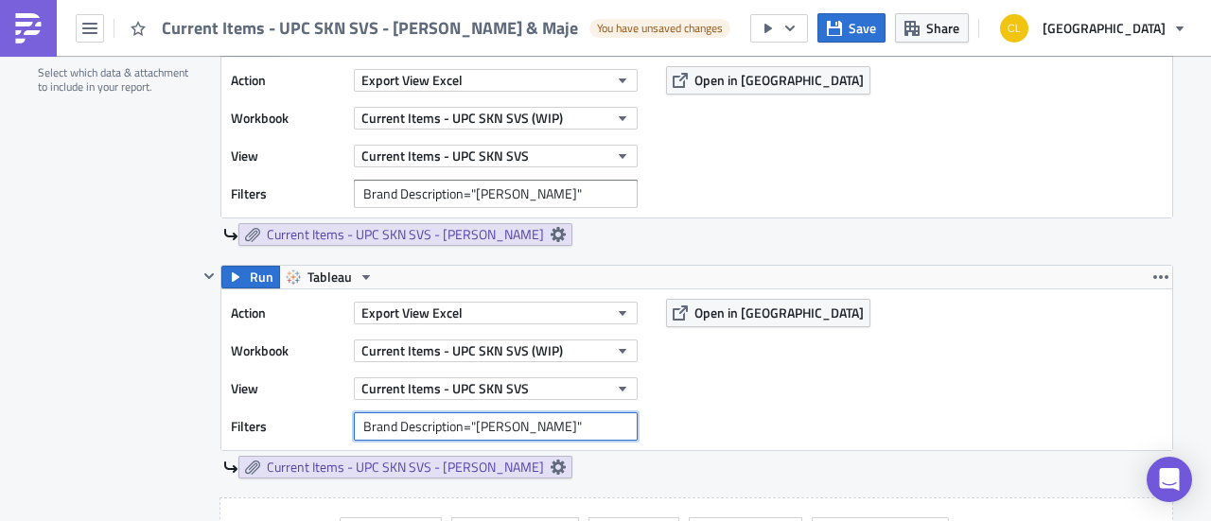
click at [507, 424] on input "Brand Description="Sandro"" at bounding box center [496, 426] width 284 height 28
type input "Brand Description="Maje""
click at [783, 404] on div "Action Export View Excel Workbook Current Items - UPC SKN SVS (WIP) View Curren…" at bounding box center [696, 369] width 950 height 161
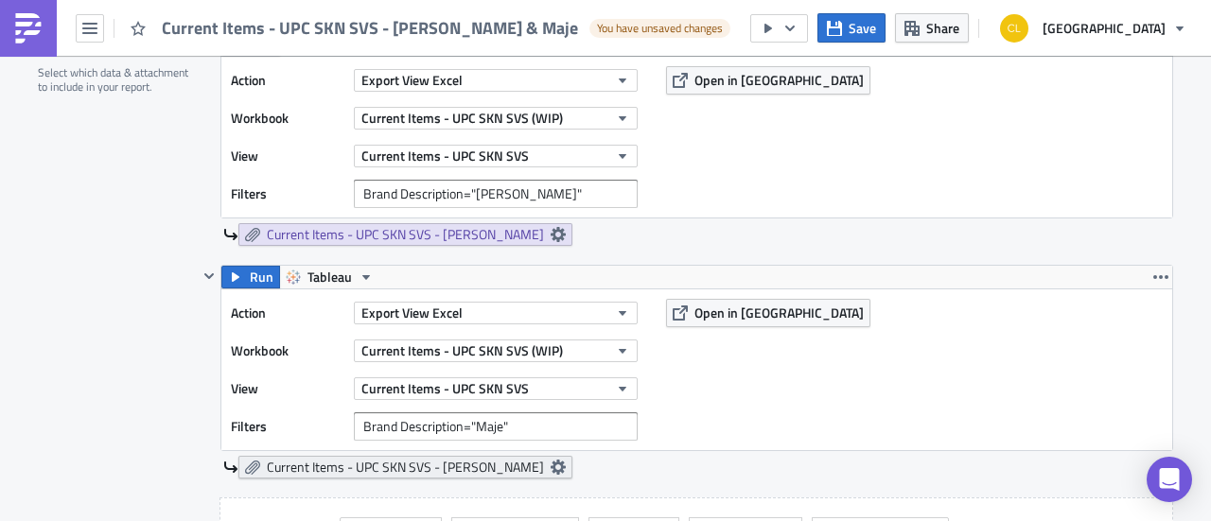
click at [550, 462] on icon at bounding box center [557, 467] width 15 height 15
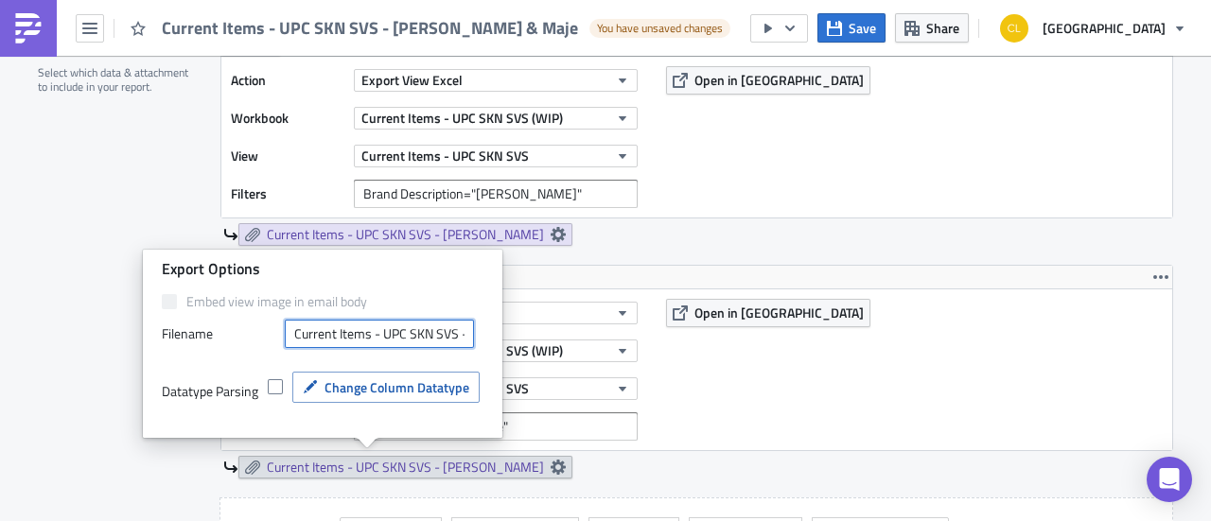
scroll to position [0, 44]
drag, startPoint x: 434, startPoint y: 328, endPoint x: 482, endPoint y: 326, distance: 48.3
click at [482, 326] on div "Filenam﻿e Current Items - UPC SKN SVS - Sandro" at bounding box center [323, 334] width 322 height 28
click at [446, 327] on input "Current Items - UPC SKN SVS - Sandro" at bounding box center [379, 334] width 189 height 28
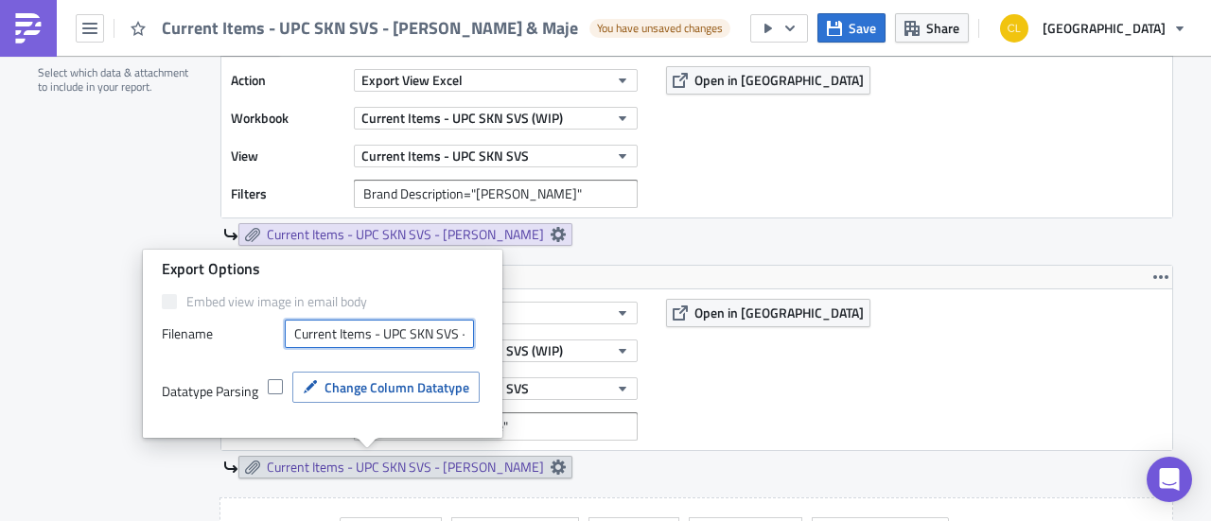
drag, startPoint x: 463, startPoint y: 338, endPoint x: 247, endPoint y: 319, distance: 217.4
click at [247, 319] on div "Embed view image in email body Filenam﻿e Current Items - UPC SKN SVS - Sandro D…" at bounding box center [323, 363] width 322 height 140
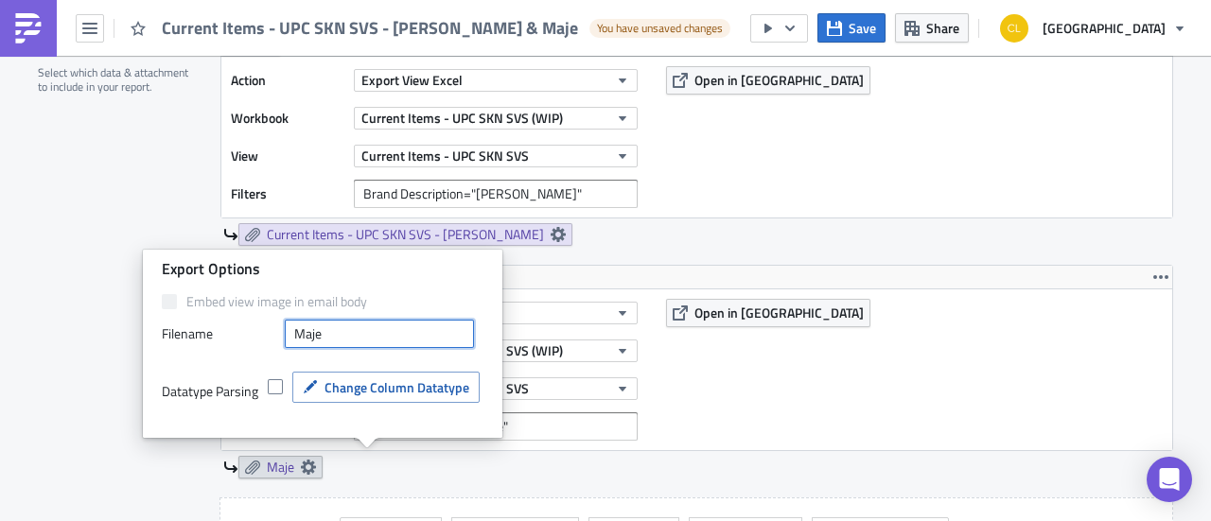
type input "Maje"
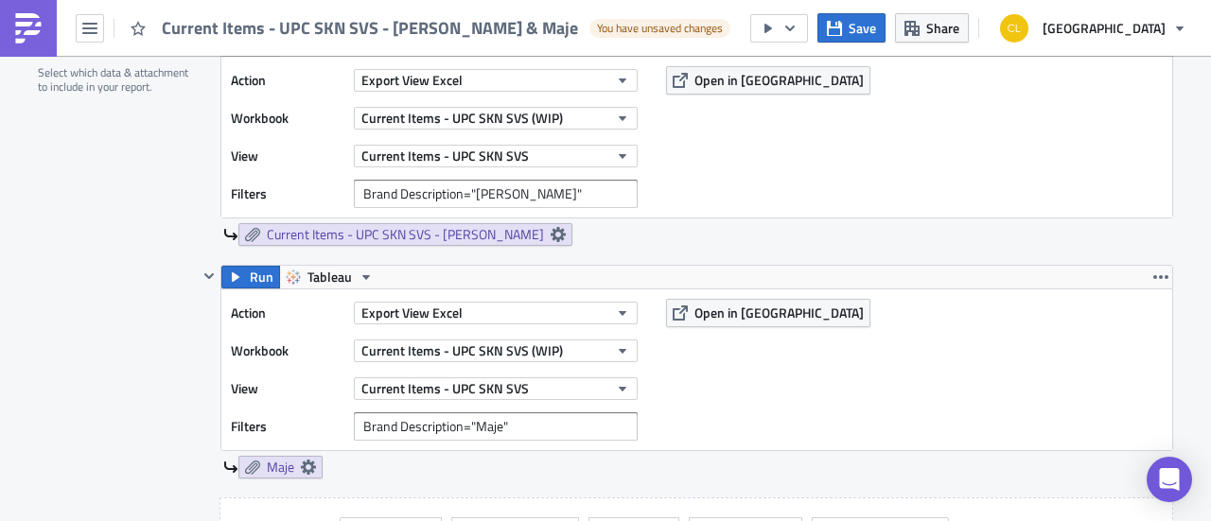
click at [567, 470] on div "Maje" at bounding box center [698, 467] width 950 height 23
click at [550, 238] on icon at bounding box center [557, 234] width 15 height 15
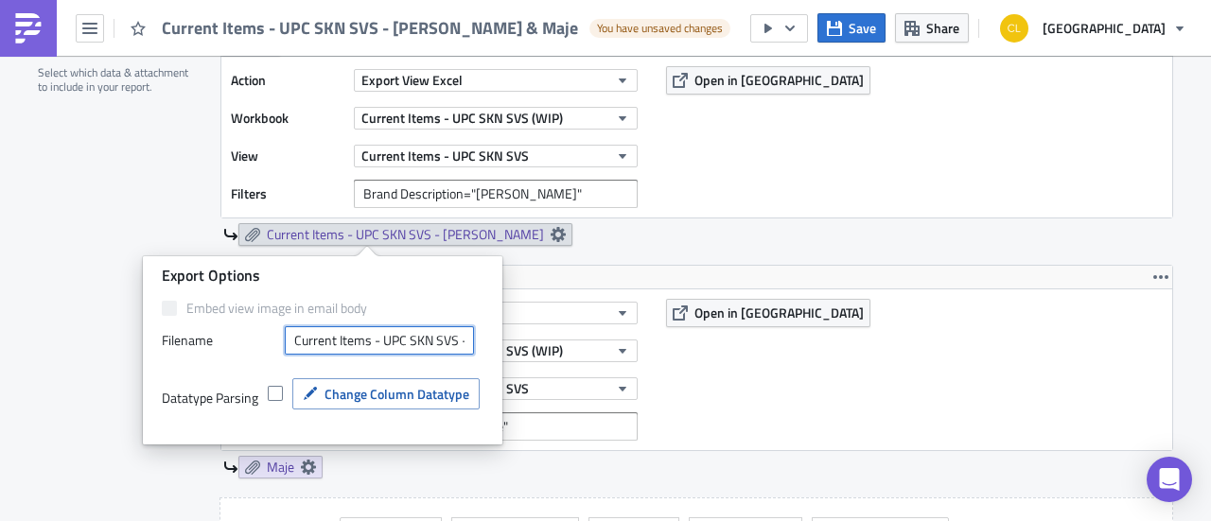
click at [444, 345] on input "Current Items - UPC SKN SVS - Sandro" at bounding box center [379, 340] width 189 height 28
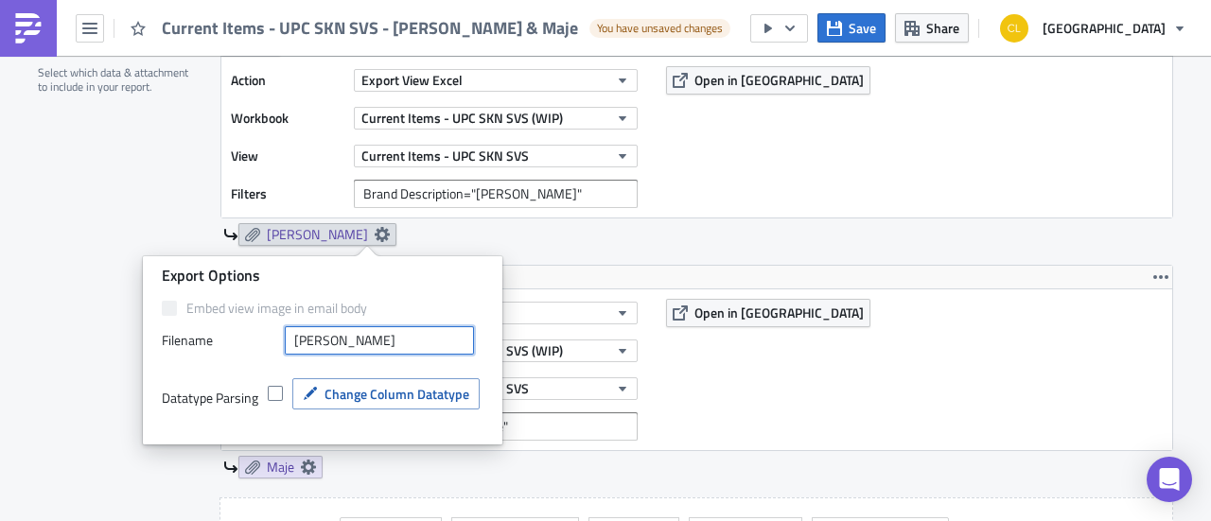
type input "Sandro"
click at [549, 475] on div "Run Tableau Action Export View Excel Workbook Current Items - UPC SKN SVS (WIP)…" at bounding box center [685, 381] width 975 height 233
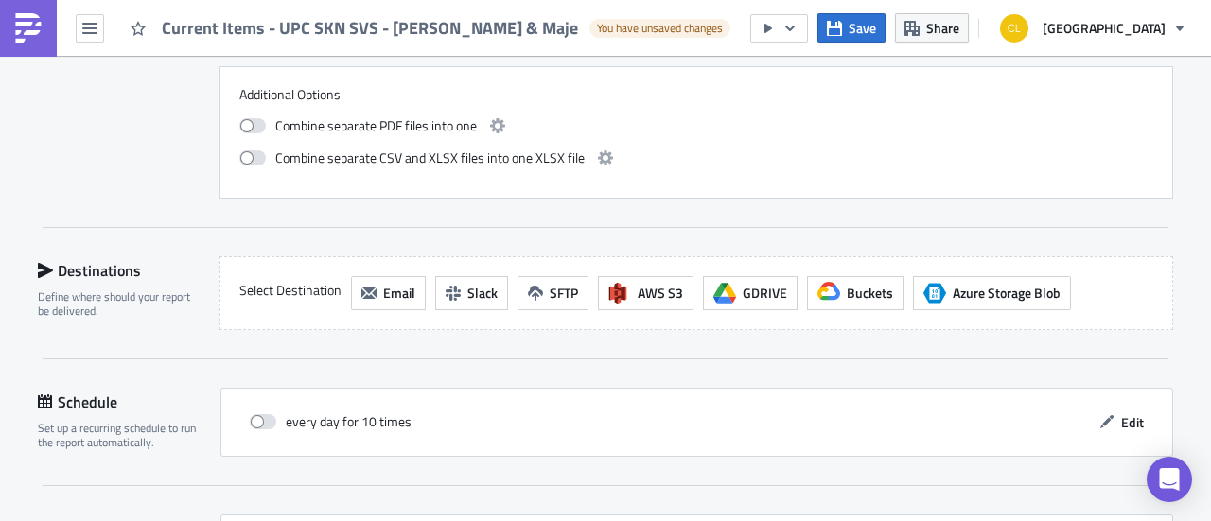
scroll to position [1179, 0]
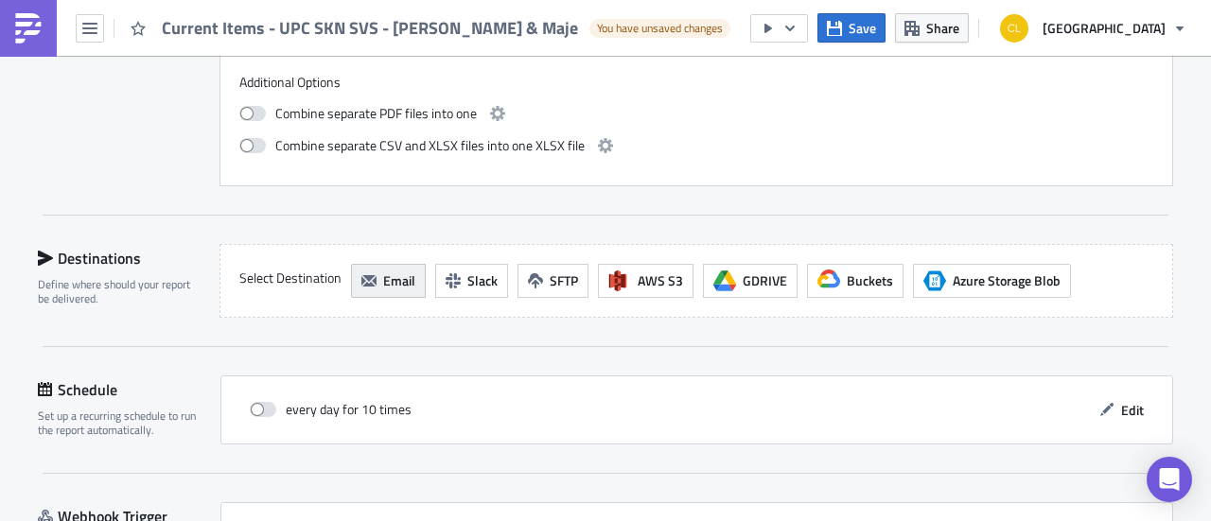
click at [403, 287] on button "Email" at bounding box center [388, 281] width 75 height 34
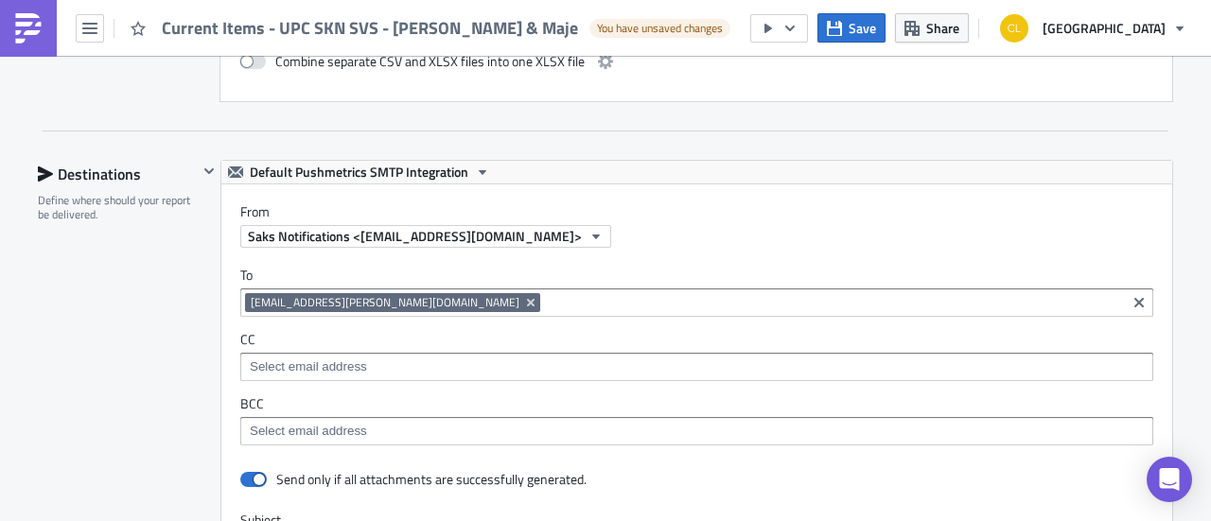
scroll to position [1265, 0]
click at [420, 359] on input at bounding box center [695, 365] width 901 height 19
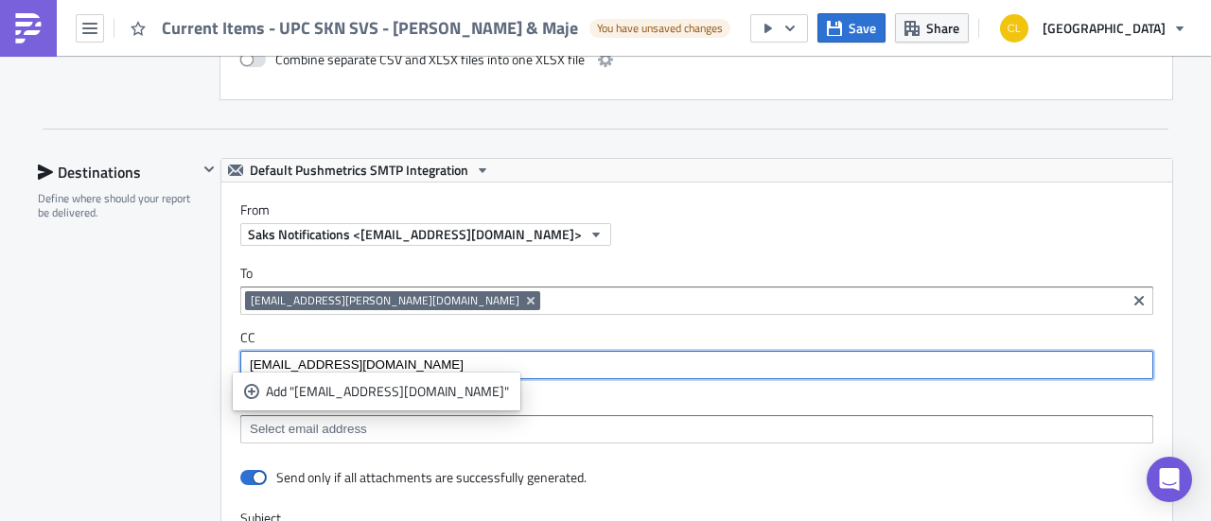
type input "lu.sandajan@saks.com"
click at [434, 329] on label "CC" at bounding box center [696, 337] width 913 height 17
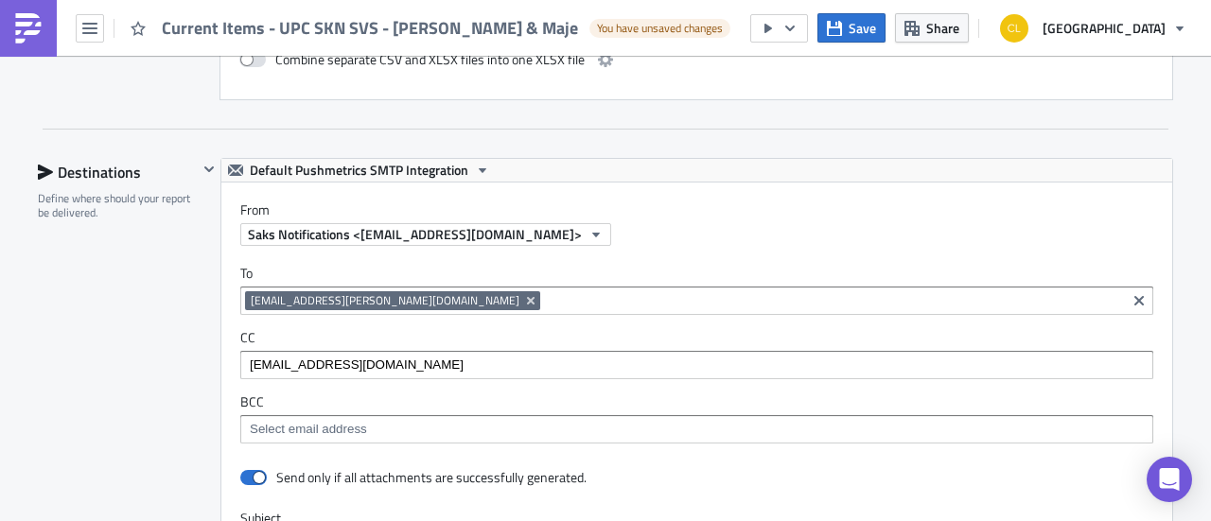
click at [385, 363] on input "lu.sandajan@saks.com" at bounding box center [695, 365] width 901 height 19
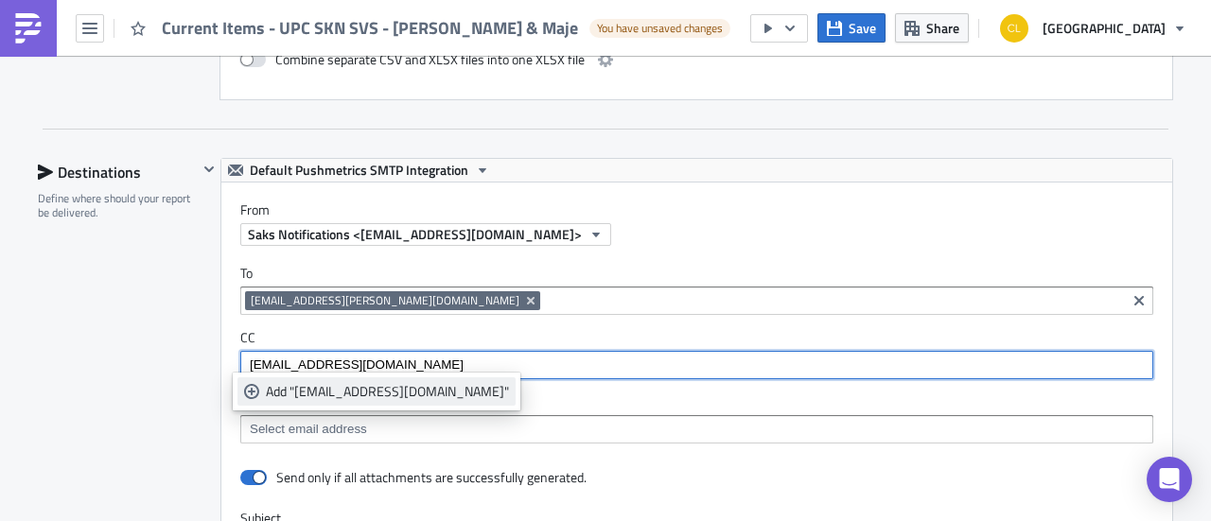
click at [383, 392] on div "Add "lu.sandajan@saks.com"" at bounding box center [387, 391] width 243 height 19
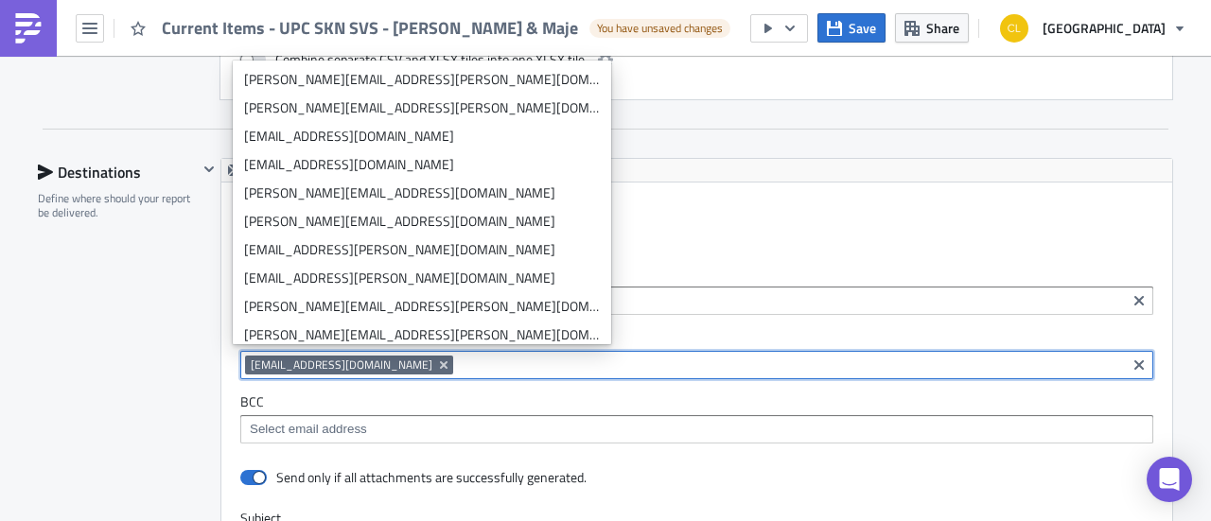
click at [412, 393] on label "BCC" at bounding box center [696, 401] width 913 height 17
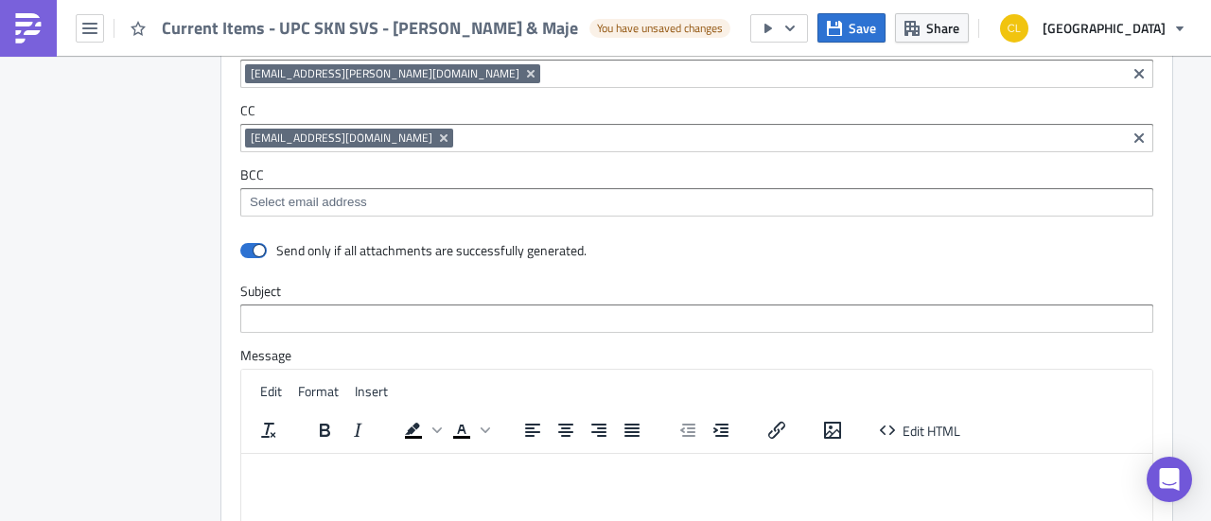
scroll to position [1493, 0]
click at [440, 133] on icon "Remove Tag" at bounding box center [444, 137] width 8 height 8
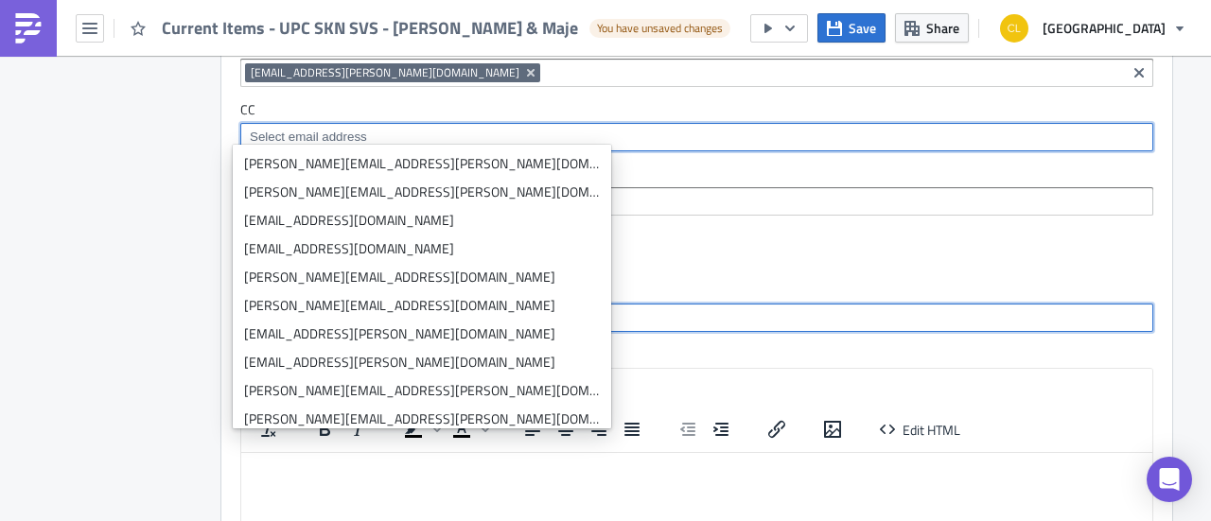
click at [590, 314] on input "text" at bounding box center [696, 318] width 913 height 28
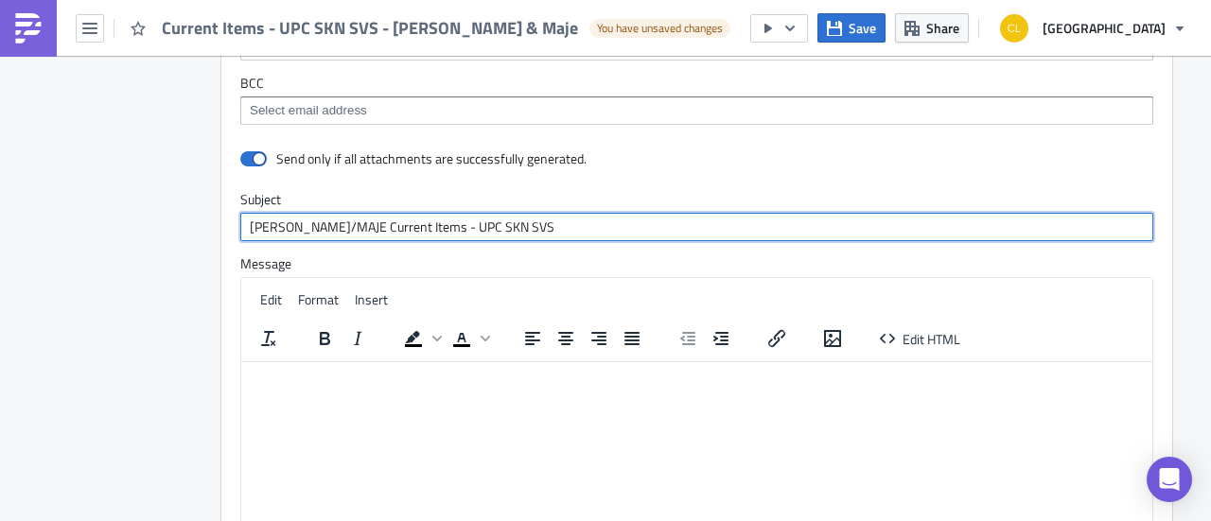
scroll to position [1585, 0]
type input "SANDRO/MAJE Current Items - UPC SKN SVS"
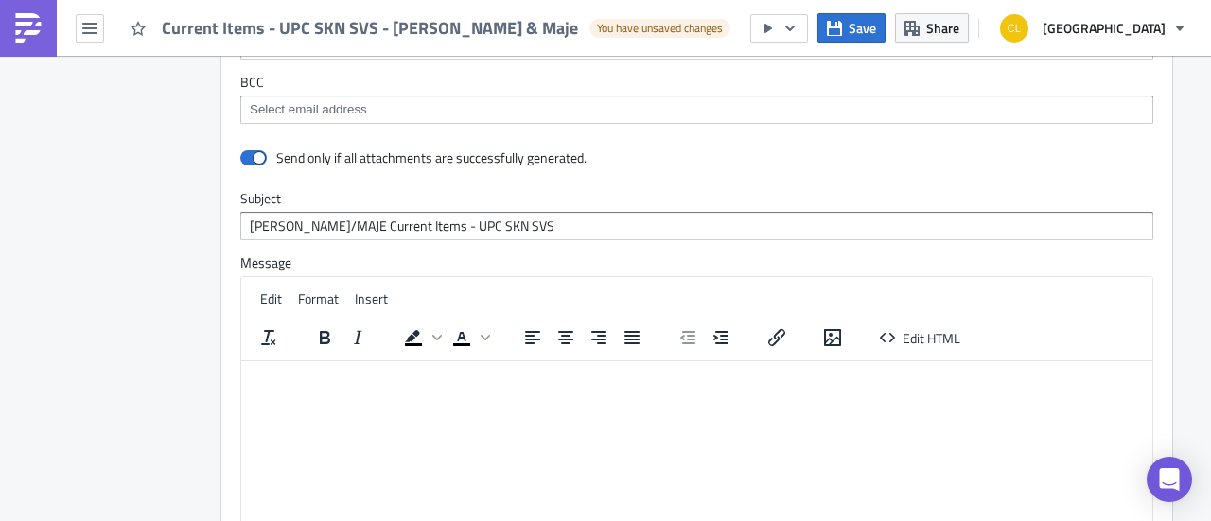
click at [453, 391] on html at bounding box center [696, 375] width 911 height 30
paste body "Rich Text Area. Press ALT-0 for help."
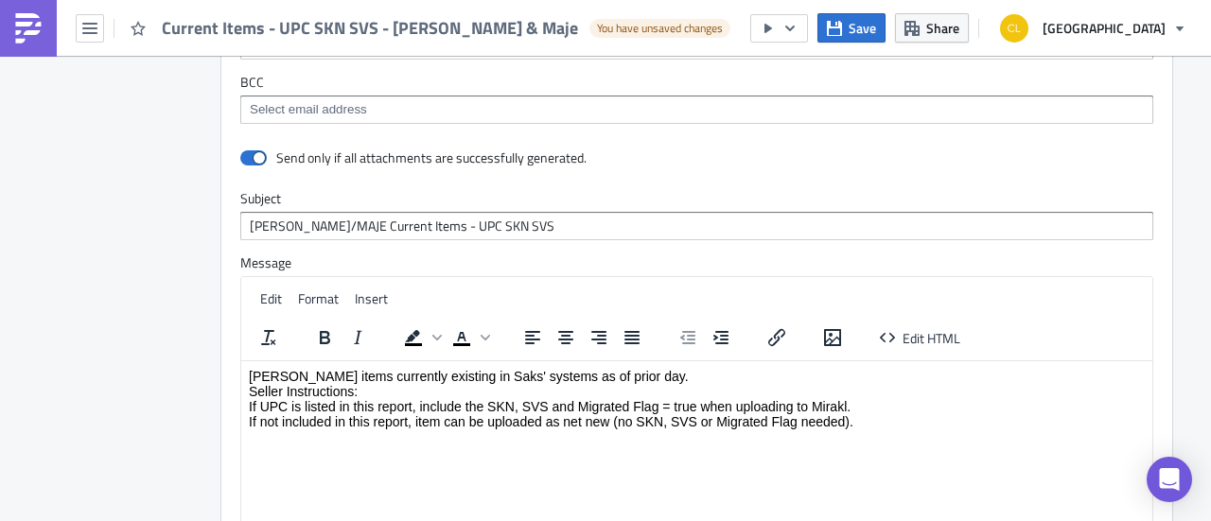
click at [268, 374] on p "Sandro items currently existing in Saks' systems as of prior day. Seller Instru…" at bounding box center [697, 398] width 896 height 61
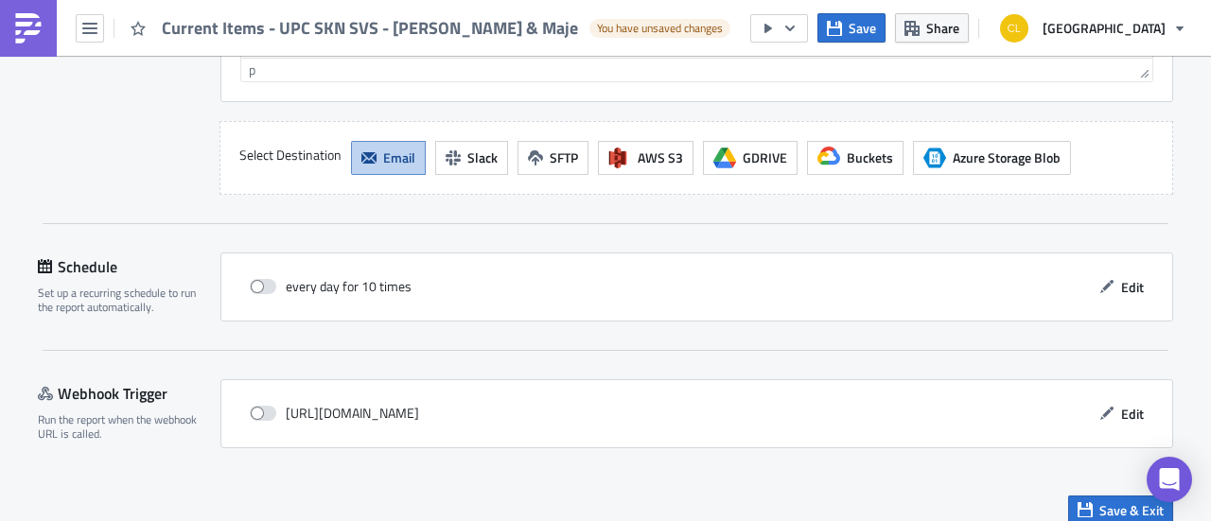
scroll to position [2073, 0]
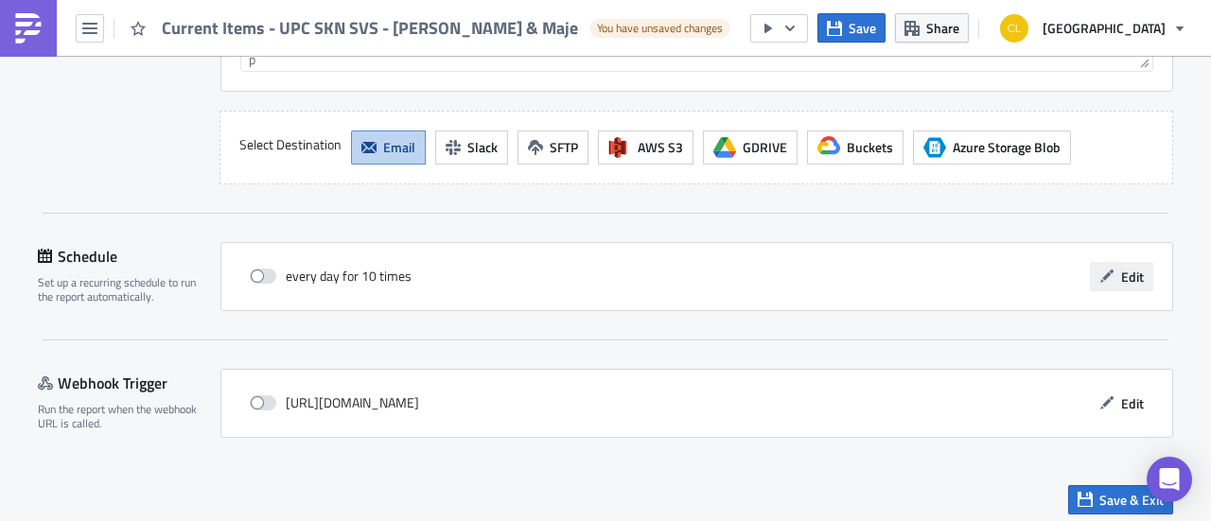
click at [1129, 272] on span "Edit" at bounding box center [1132, 277] width 23 height 20
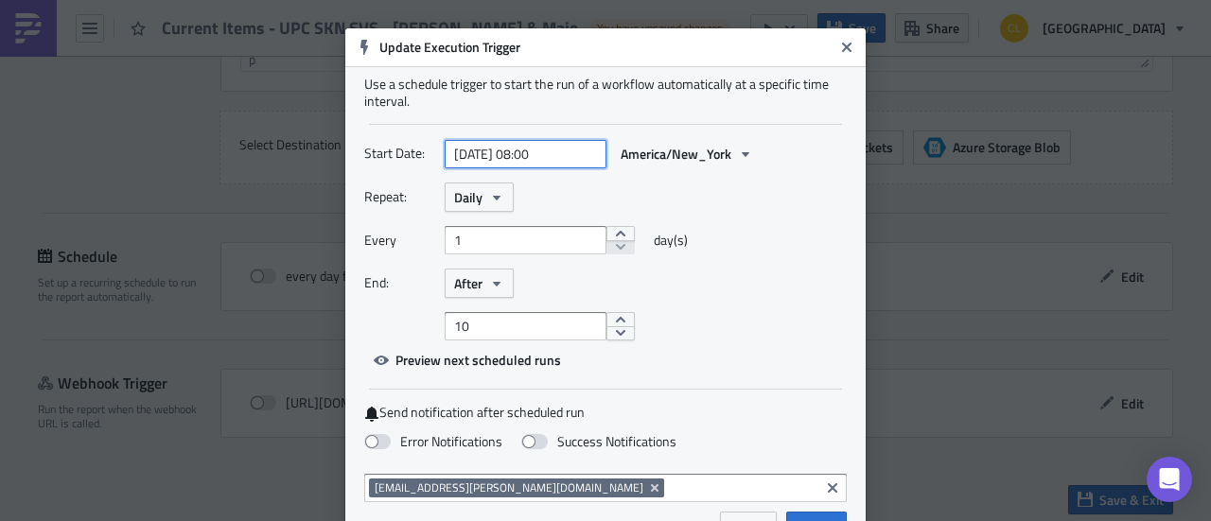
click at [531, 152] on input "2025-10-03 08:00" at bounding box center [525, 154] width 162 height 28
select select "9"
select select "2025"
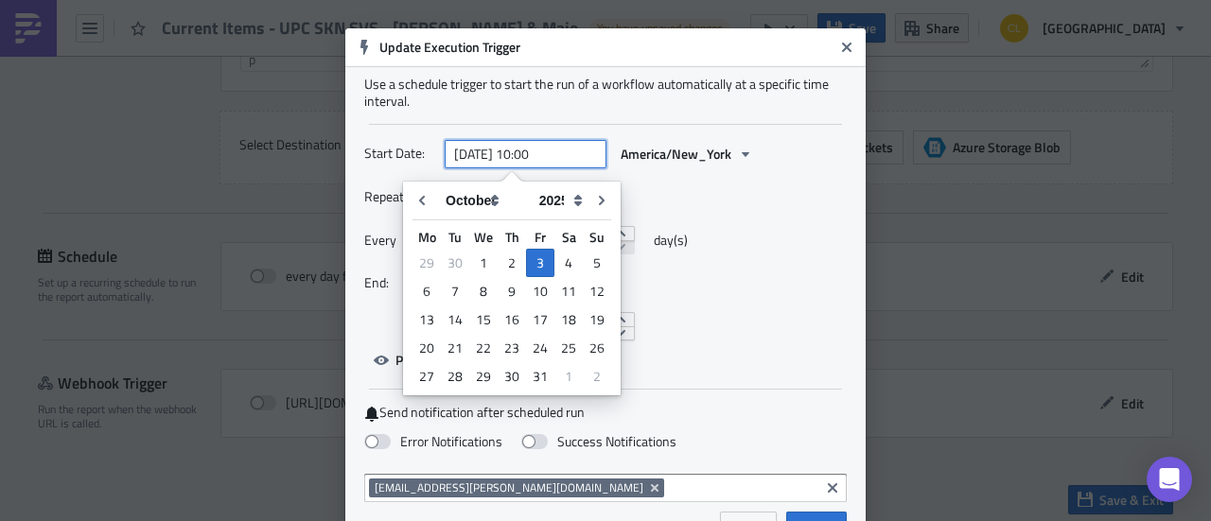
type input "2025-10-03 10:00"
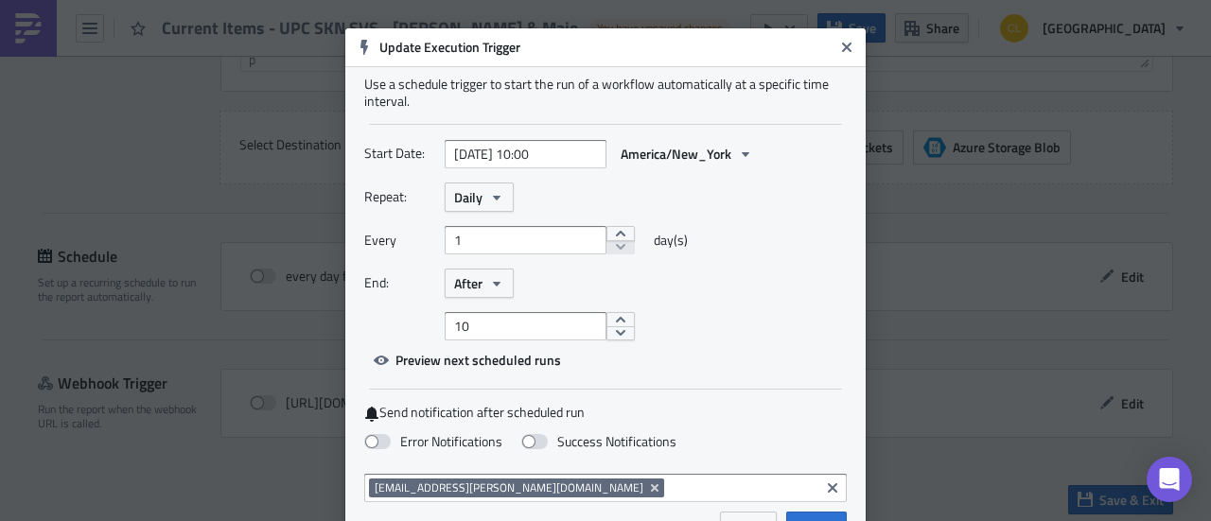
click at [743, 224] on div "Repeat: Daily Every 1 day(s) End: After 10" at bounding box center [605, 262] width 482 height 158
click at [489, 200] on icon "button" at bounding box center [496, 197] width 15 height 15
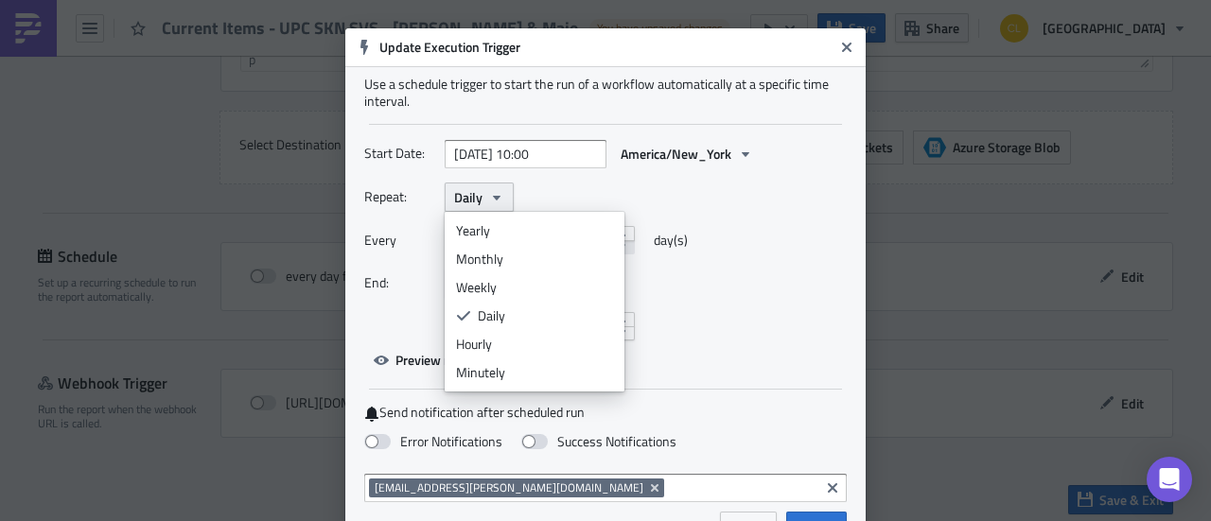
click at [489, 200] on icon "button" at bounding box center [496, 197] width 15 height 15
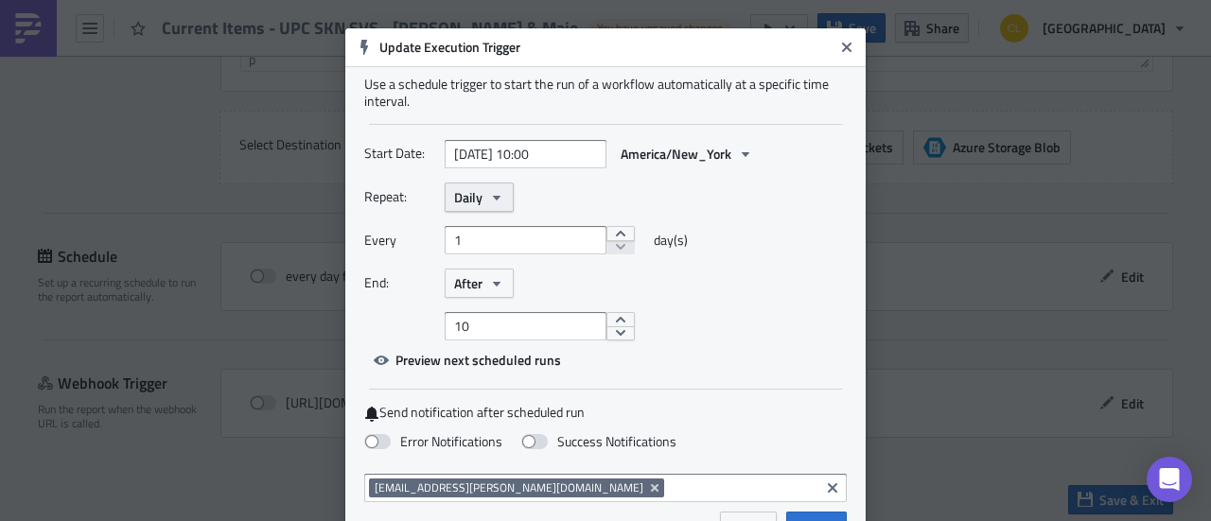
click at [489, 200] on icon "button" at bounding box center [496, 197] width 15 height 15
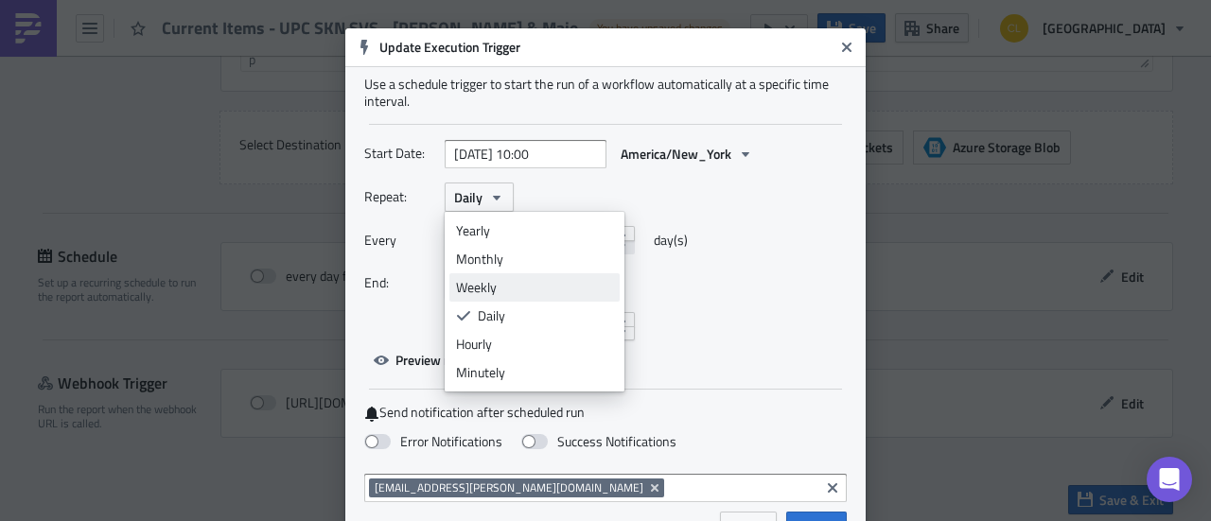
click at [494, 287] on div "Weekly" at bounding box center [534, 287] width 157 height 19
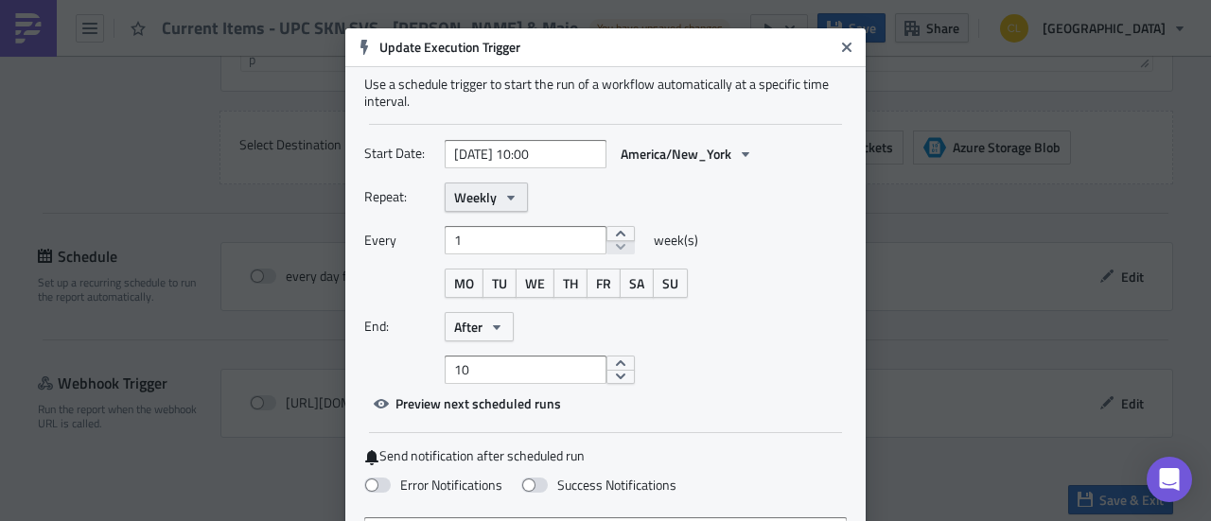
click at [490, 198] on button "Weekly" at bounding box center [485, 197] width 83 height 29
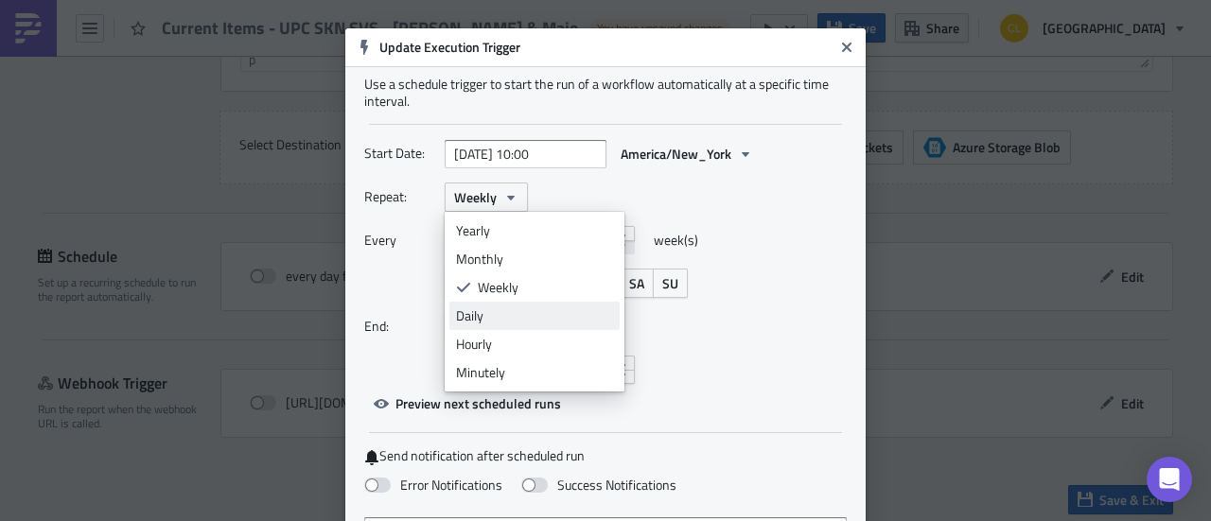
click at [494, 313] on div "Daily" at bounding box center [534, 315] width 157 height 19
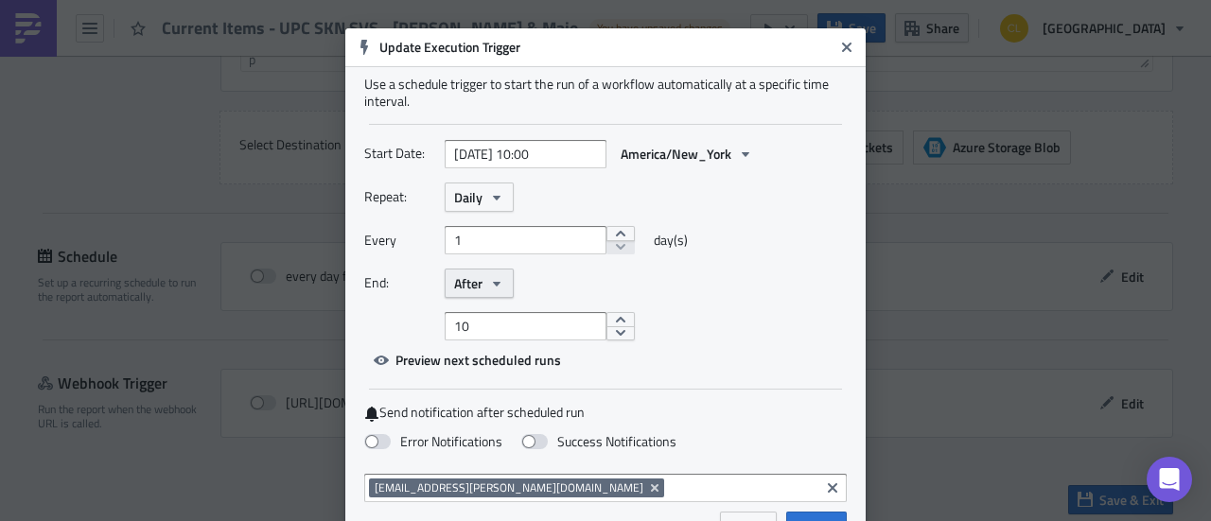
click at [479, 287] on button "After" at bounding box center [478, 283] width 69 height 29
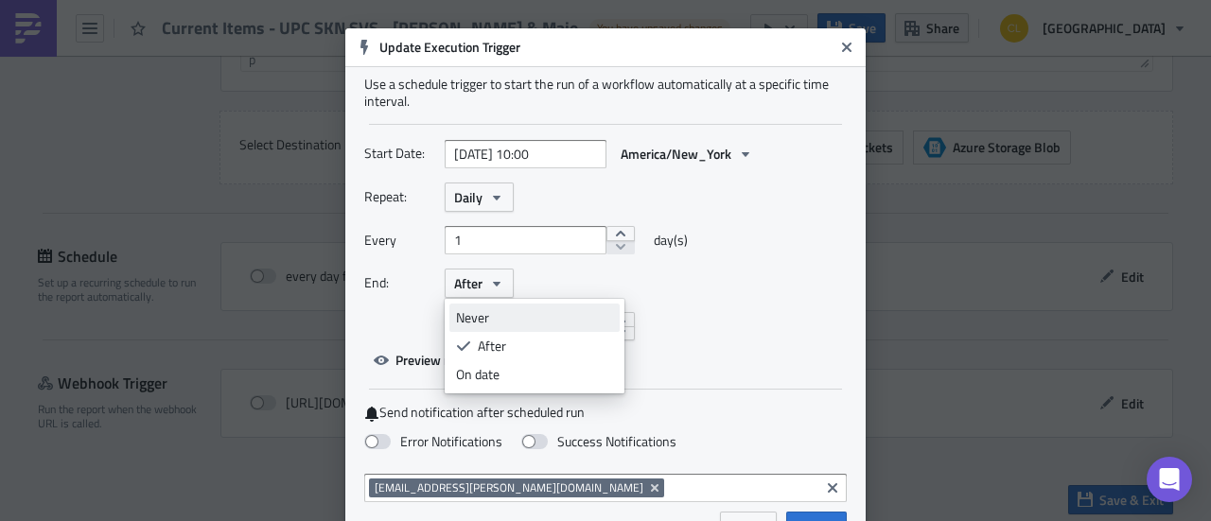
click at [481, 319] on div "Never" at bounding box center [534, 317] width 157 height 19
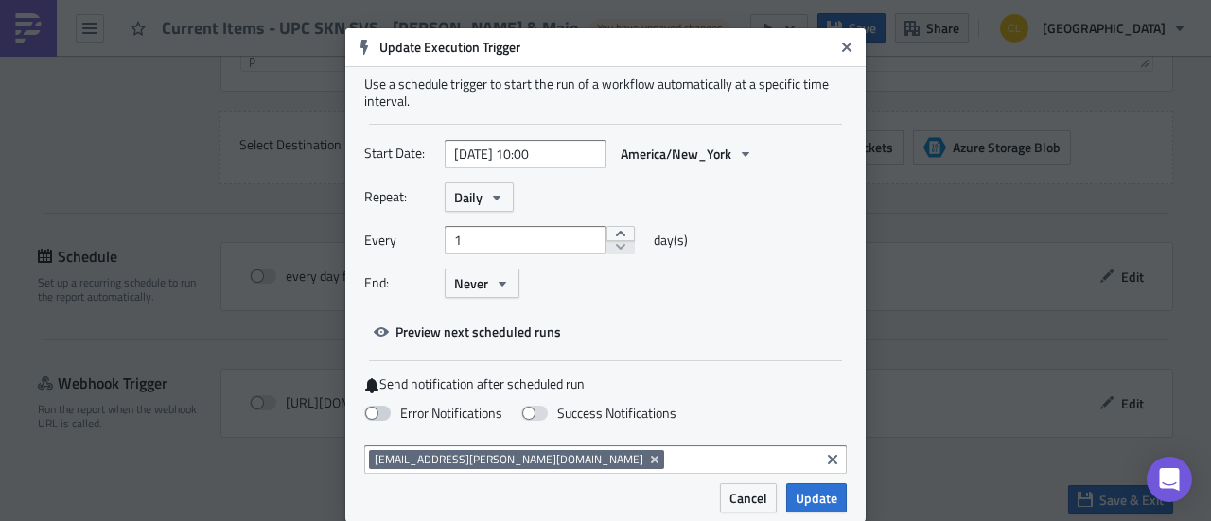
click at [365, 415] on span at bounding box center [377, 413] width 26 height 15
click at [16, 15] on input "Error Notifications" at bounding box center [10, 9] width 12 height 12
checkbox input "true"
click at [810, 497] on span "Update" at bounding box center [816, 498] width 42 height 20
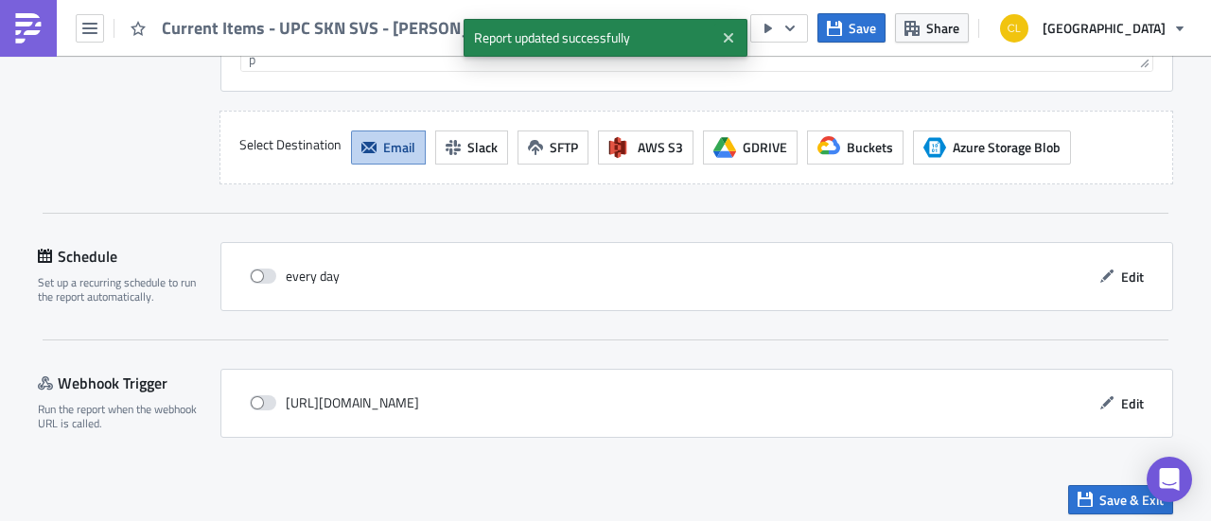
click at [240, 264] on div "every day Edit" at bounding box center [696, 276] width 913 height 29
click at [250, 269] on span at bounding box center [263, 276] width 26 height 15
click at [253, 270] on input "checkbox" at bounding box center [259, 276] width 12 height 12
checkbox input "true"
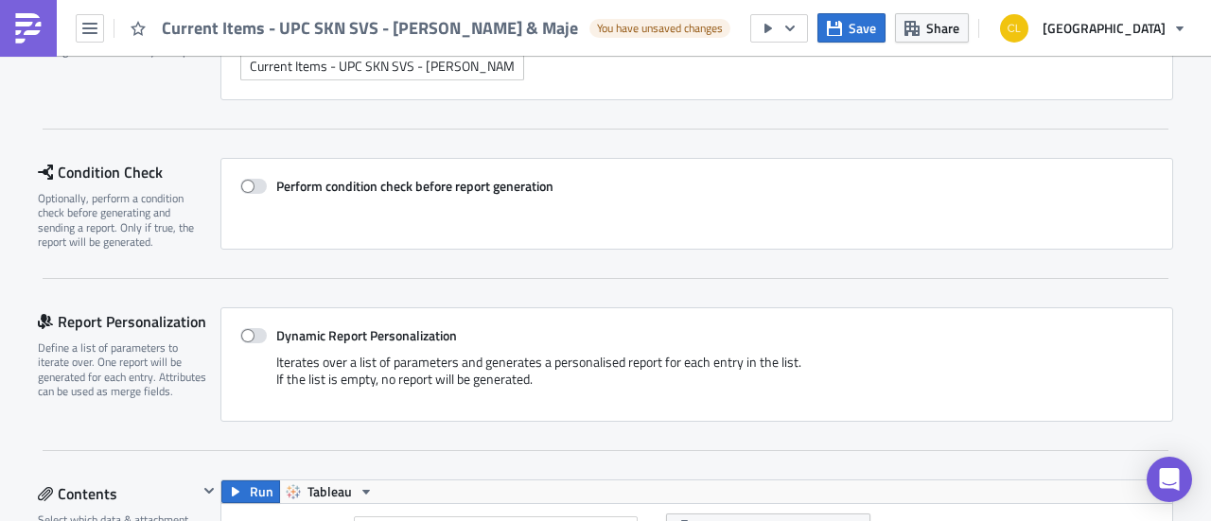
scroll to position [0, 0]
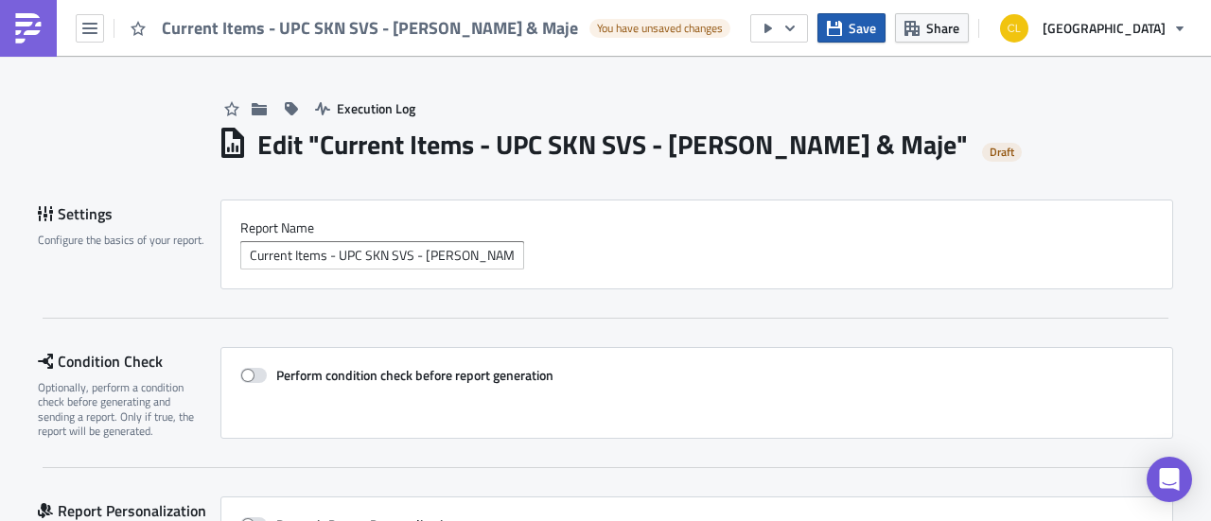
click at [876, 21] on span "Save" at bounding box center [861, 28] width 27 height 20
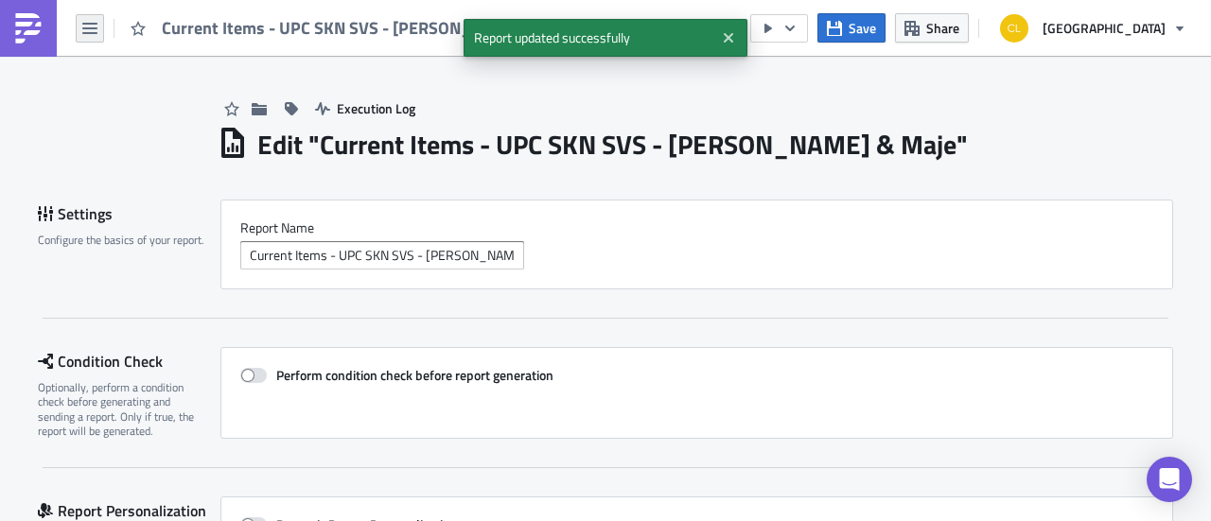
click at [91, 27] on icon "button" at bounding box center [89, 28] width 15 height 11
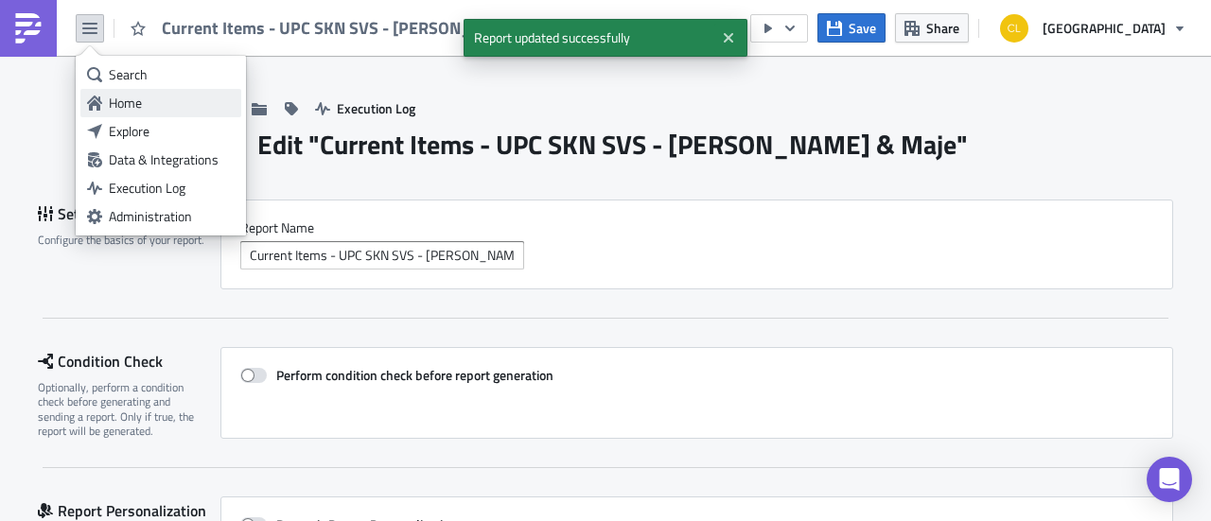
click at [109, 101] on div "Home" at bounding box center [172, 103] width 126 height 19
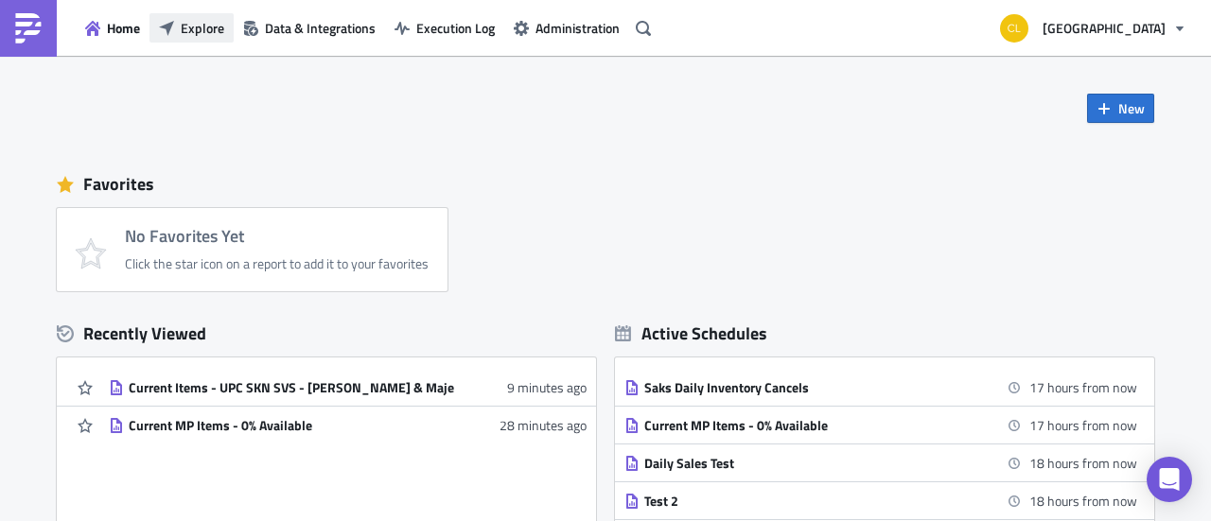
click at [193, 28] on span "Explore" at bounding box center [203, 28] width 44 height 20
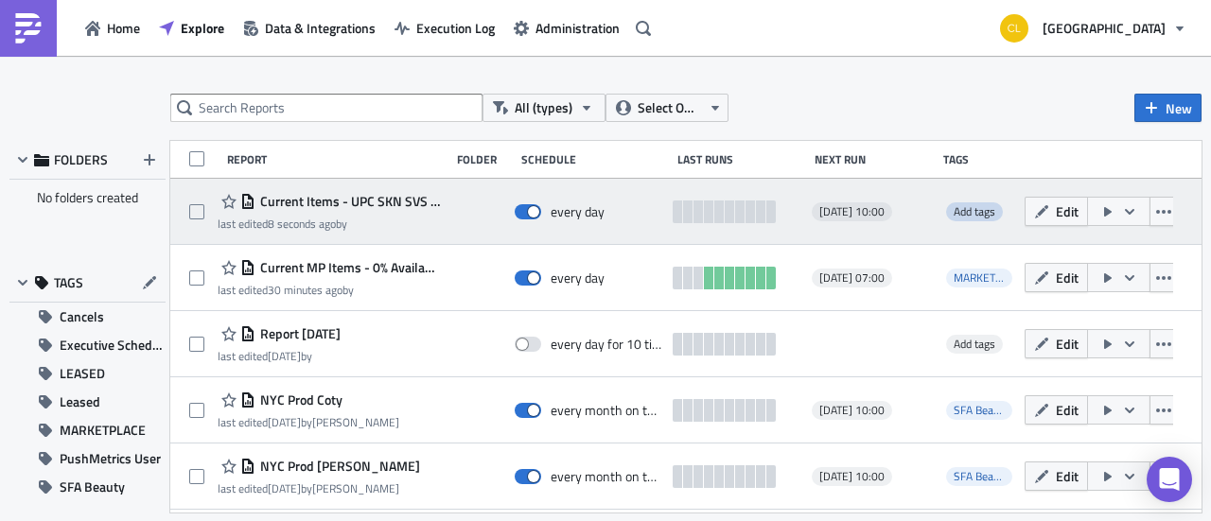
click at [965, 207] on span "Add tags" at bounding box center [974, 211] width 42 height 18
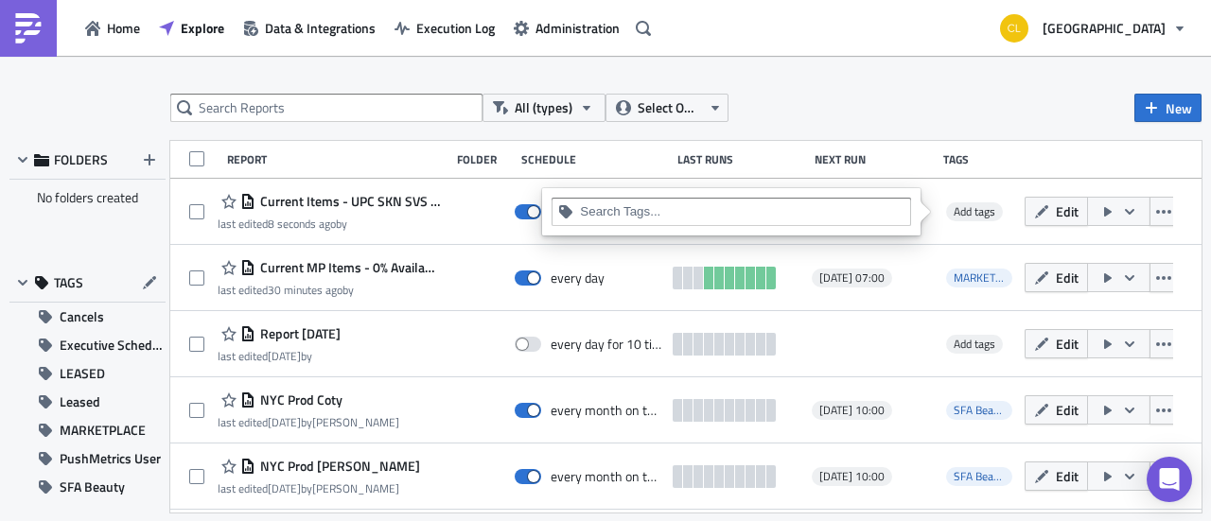
click at [849, 203] on input at bounding box center [742, 211] width 324 height 19
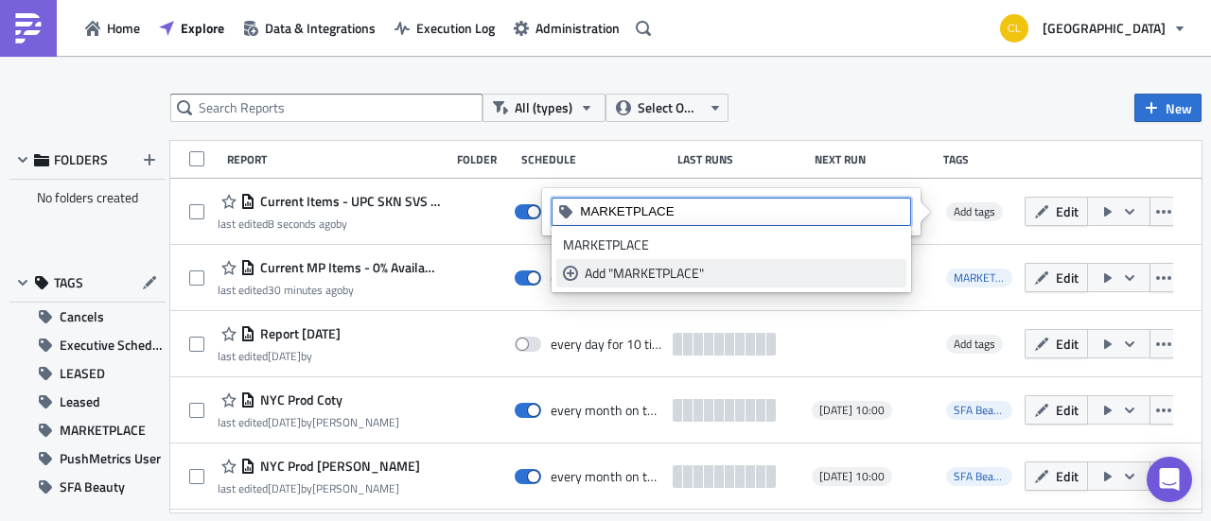
type input "MARKETPLACE"
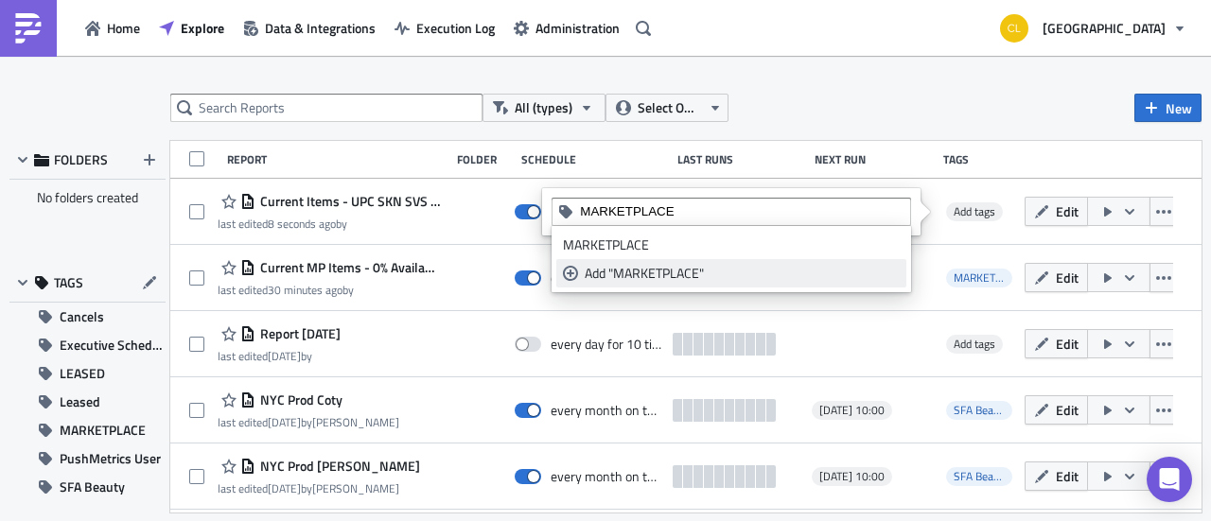
click at [727, 269] on div "Add "MARKETPLACE"" at bounding box center [741, 273] width 315 height 19
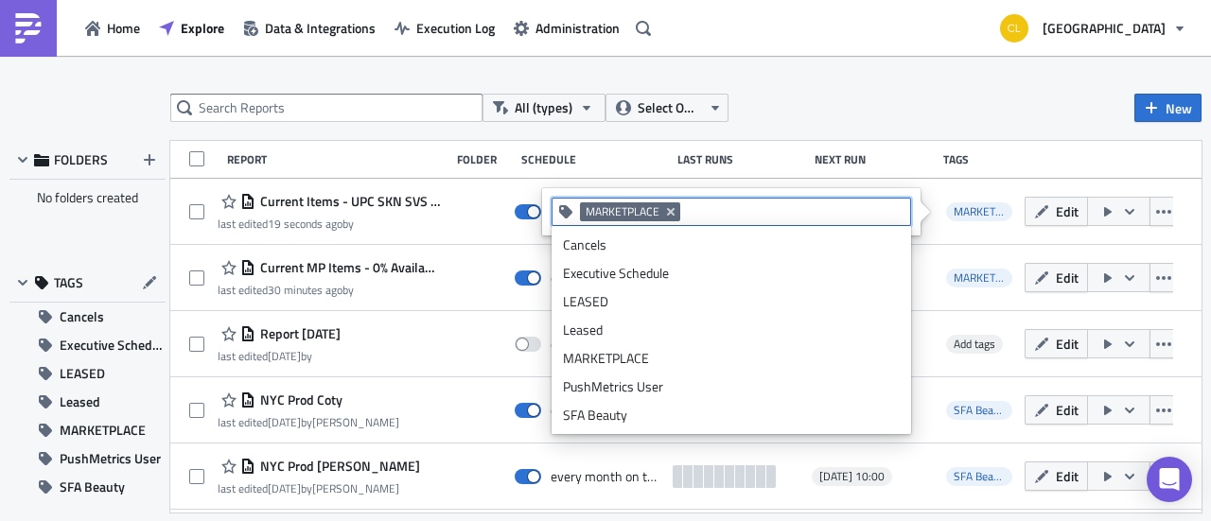
click at [864, 94] on div "All (types) Select Owner New" at bounding box center [685, 108] width 1031 height 28
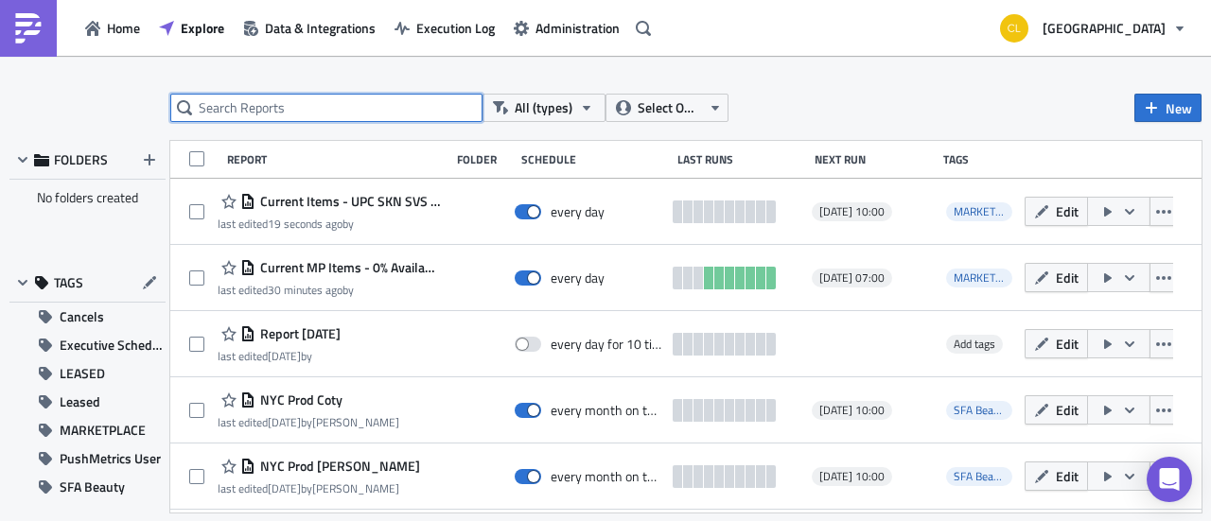
click at [357, 102] on input "text" at bounding box center [326, 108] width 312 height 28
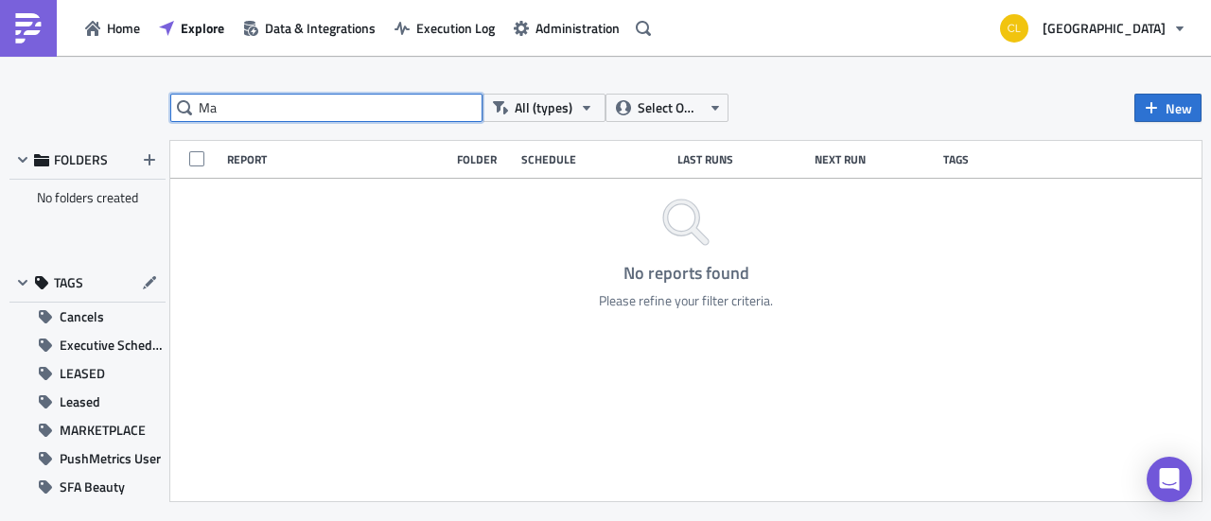
type input "M"
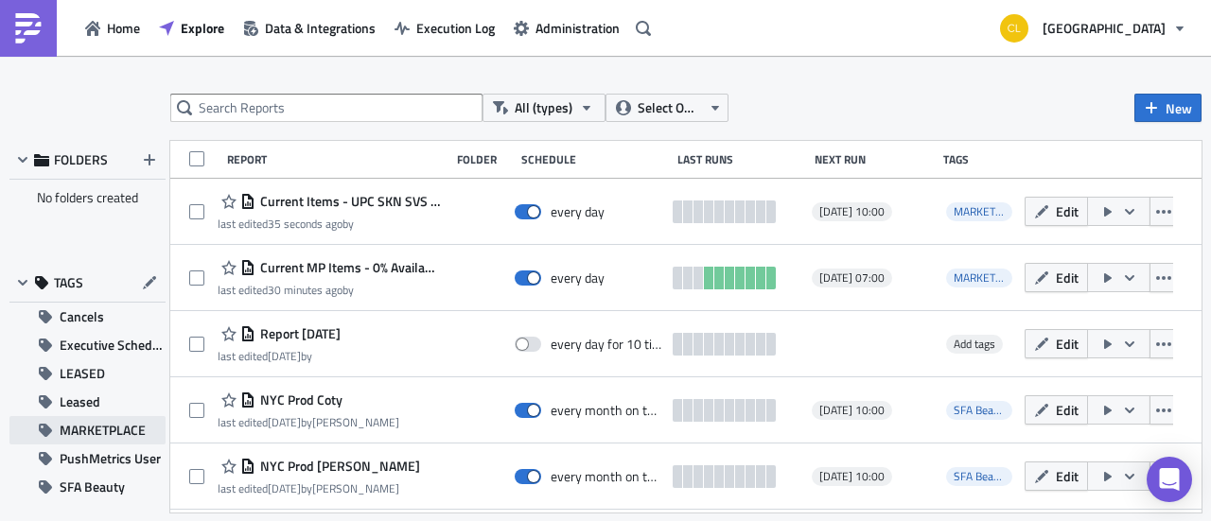
click at [114, 426] on span "MARKETPLACE" at bounding box center [103, 430] width 86 height 28
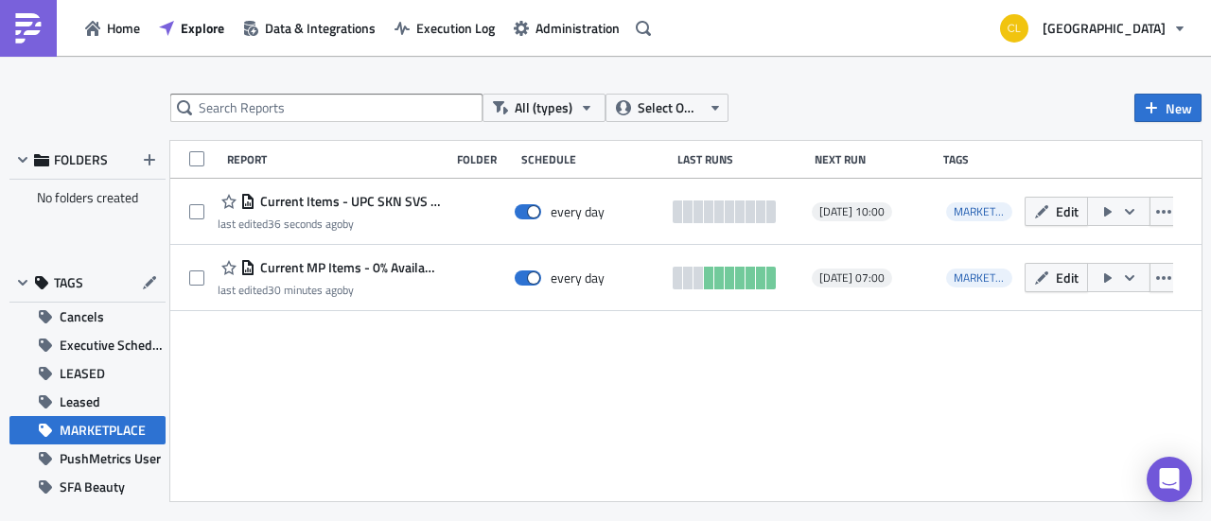
click at [114, 426] on span "MARKETPLACE" at bounding box center [103, 430] width 86 height 28
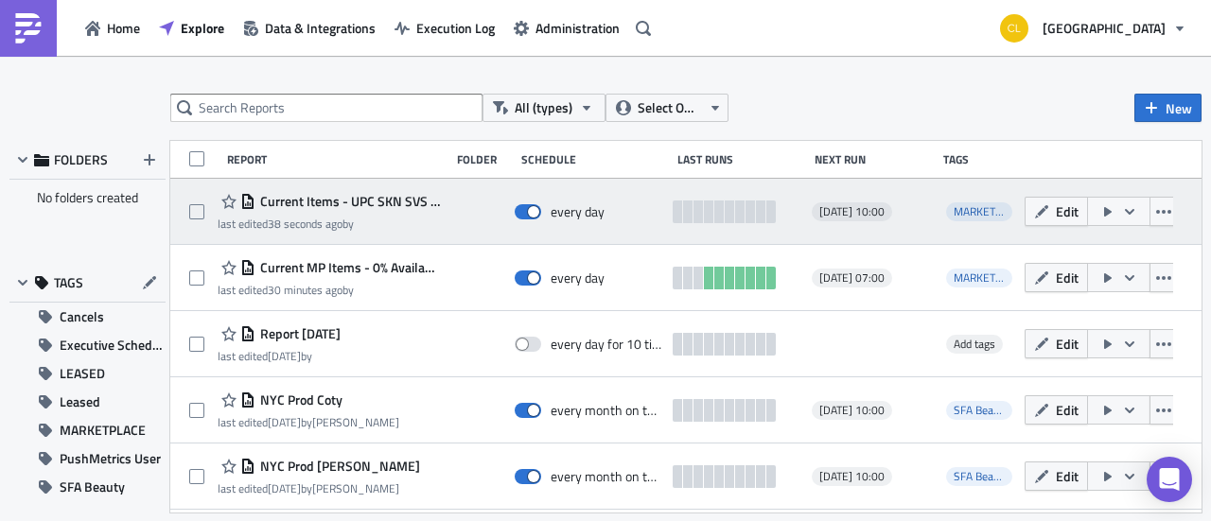
click at [1124, 211] on icon "button" at bounding box center [1128, 211] width 9 height 6
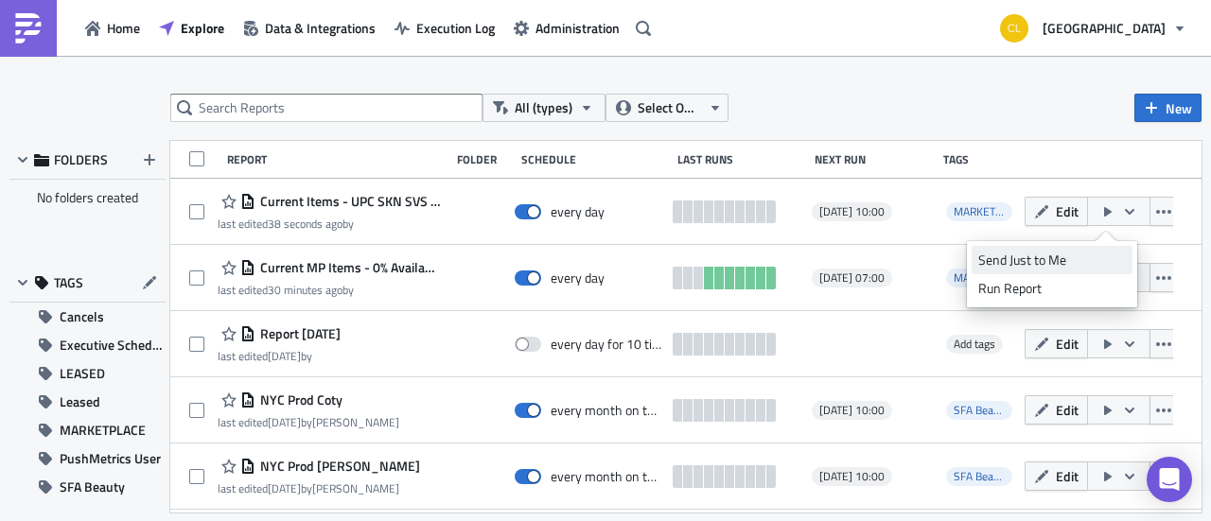
click at [1052, 256] on div "Send Just to Me" at bounding box center [1052, 260] width 148 height 19
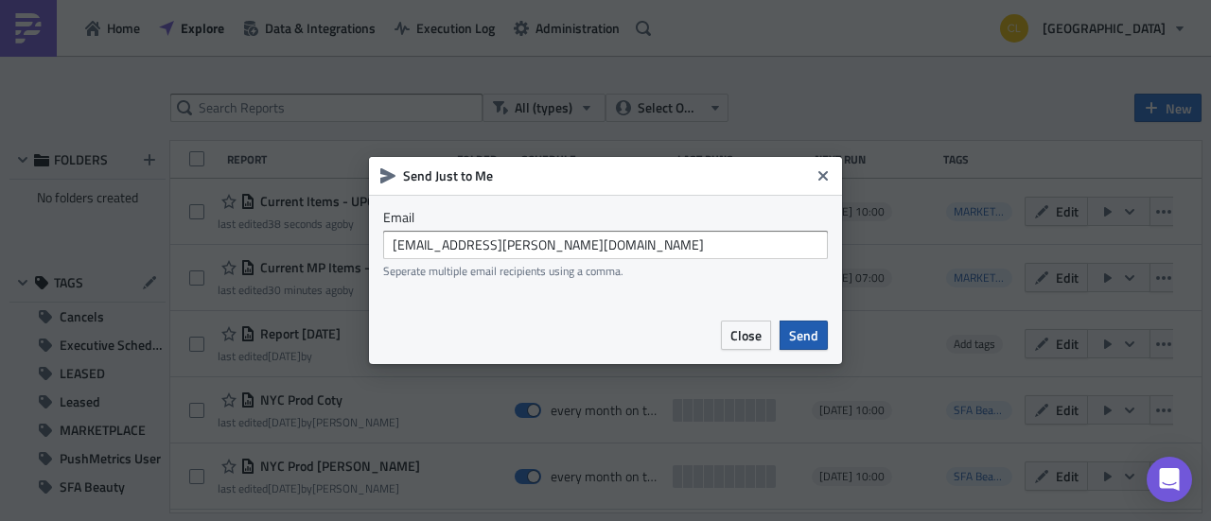
click at [814, 347] on button "Send" at bounding box center [803, 335] width 48 height 29
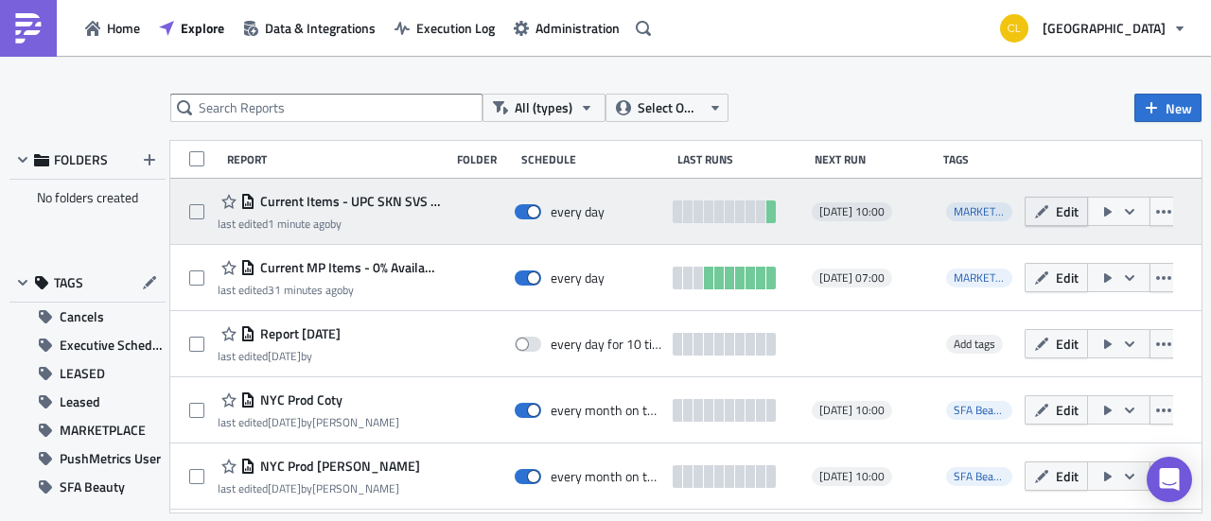
click at [1037, 210] on button "Edit" at bounding box center [1055, 211] width 63 height 29
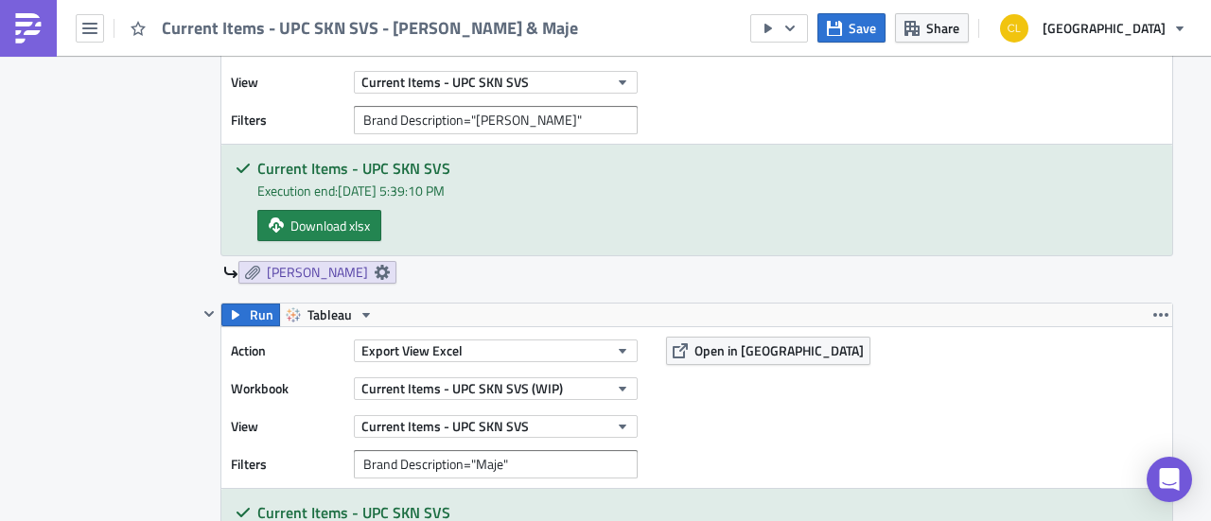
scroll to position [711, 0]
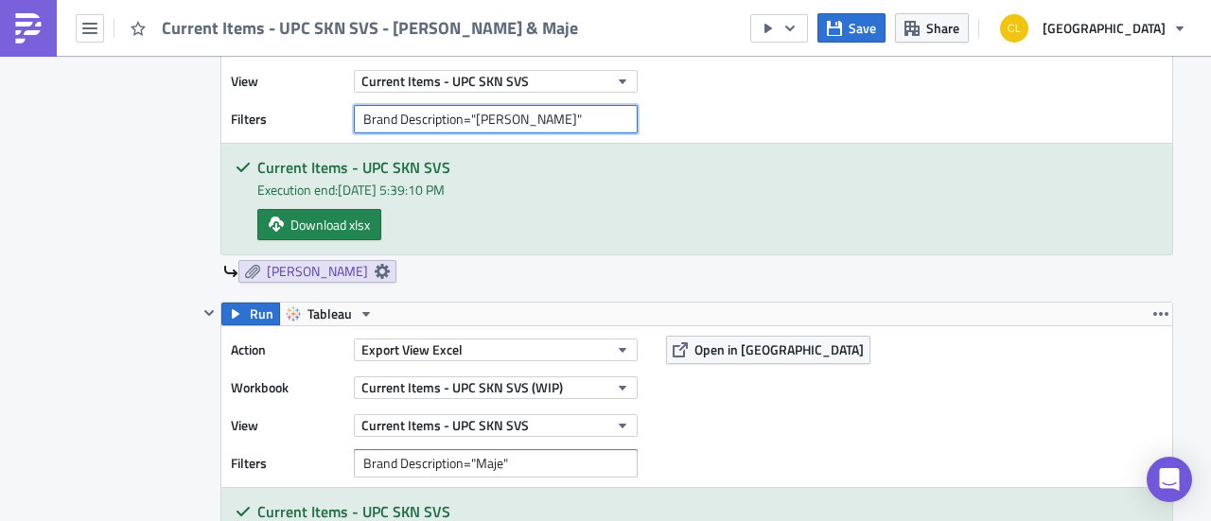
click at [516, 114] on input "Brand Description="Sandro"" at bounding box center [496, 119] width 284 height 28
click at [467, 110] on input "Brand Description="Sandro" at bounding box center [496, 119] width 284 height 28
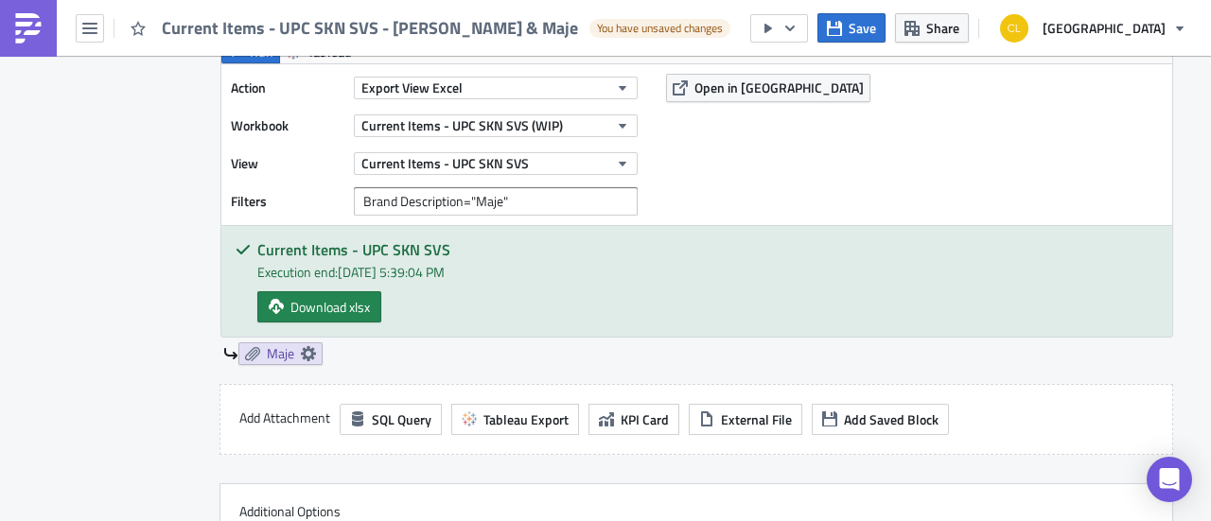
scroll to position [990, 0]
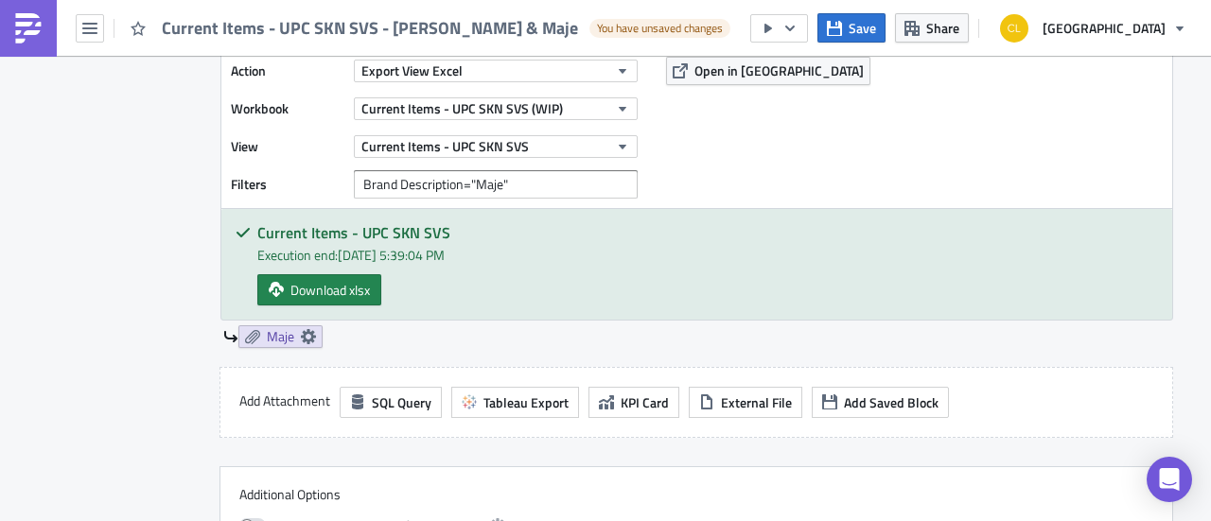
type input "Brand Description=Sandro"
click at [529, 179] on input "Brand Description="Maje"" at bounding box center [496, 184] width 284 height 28
click at [465, 172] on input "Brand Description="Maje" at bounding box center [496, 184] width 284 height 28
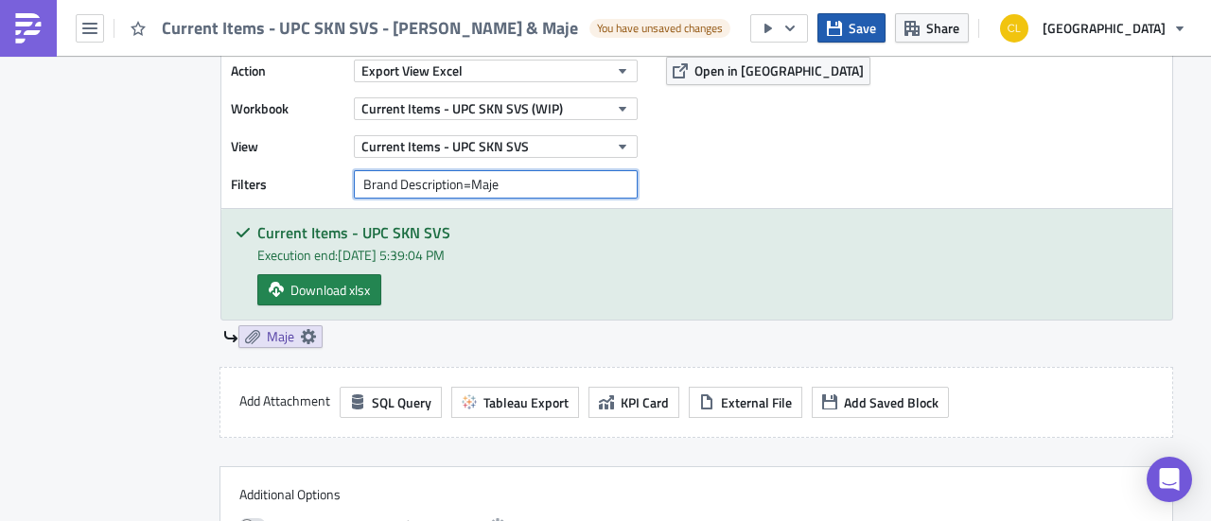
type input "Brand Description=Maje"
click at [874, 35] on span "Save" at bounding box center [861, 28] width 27 height 20
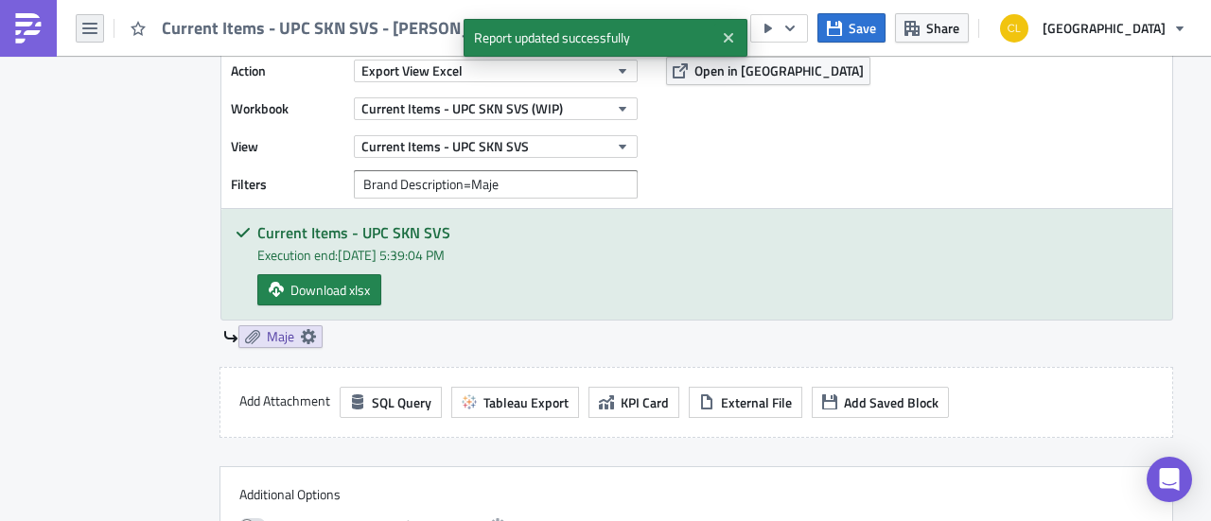
click at [78, 25] on button "button" at bounding box center [90, 28] width 28 height 28
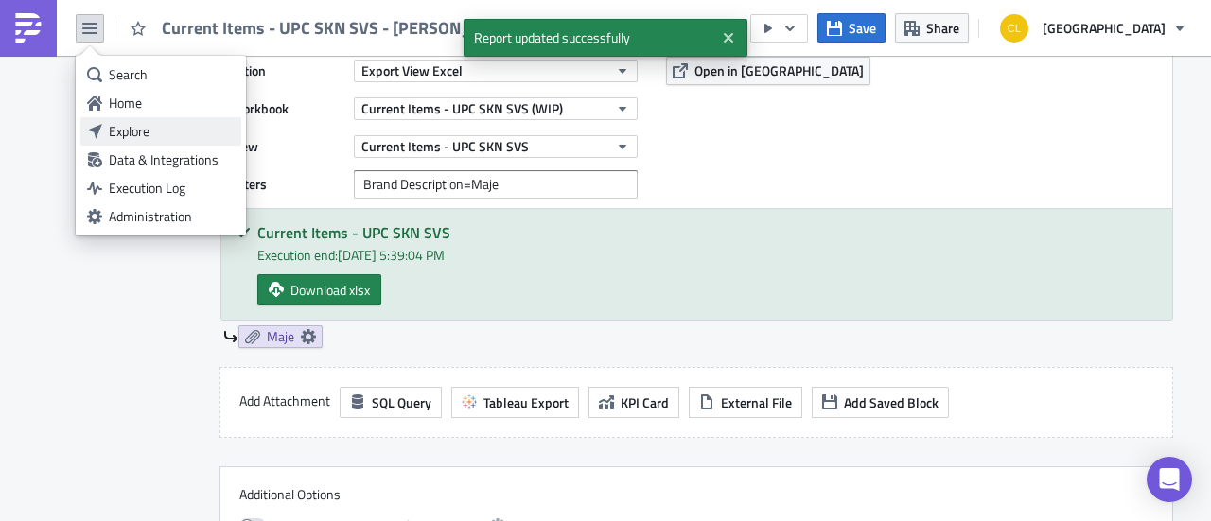
click at [132, 129] on div "Explore" at bounding box center [172, 131] width 126 height 19
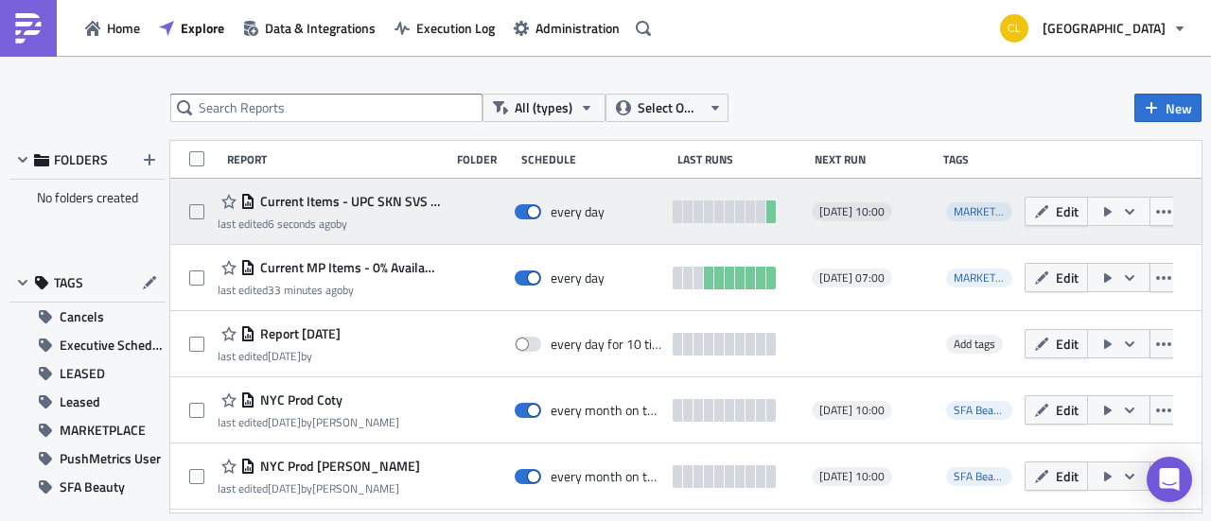
click at [1122, 216] on icon "button" at bounding box center [1129, 211] width 15 height 15
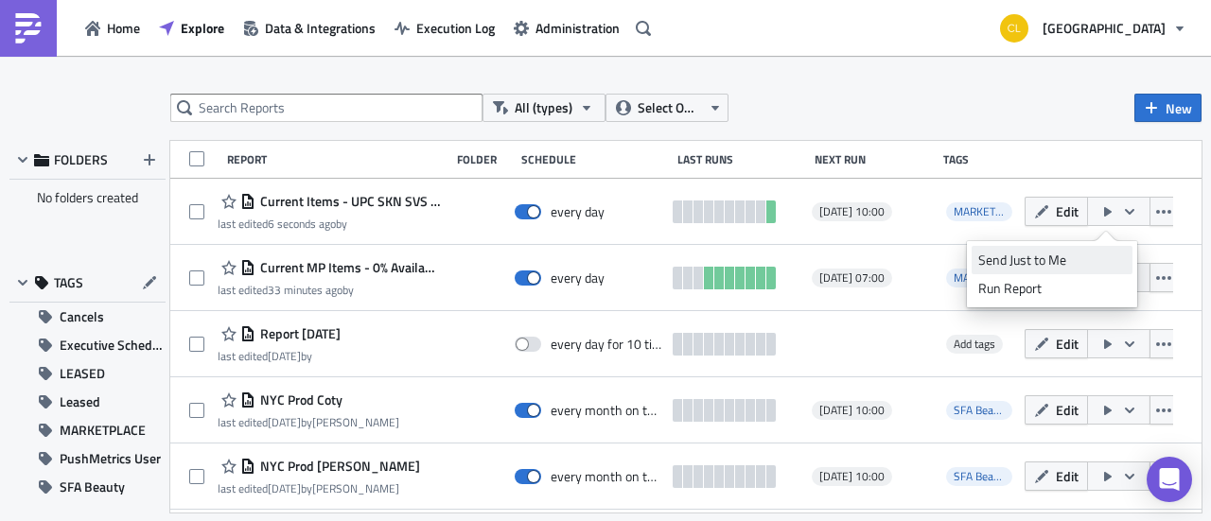
click at [1070, 259] on div "Send Just to Me" at bounding box center [1052, 260] width 148 height 19
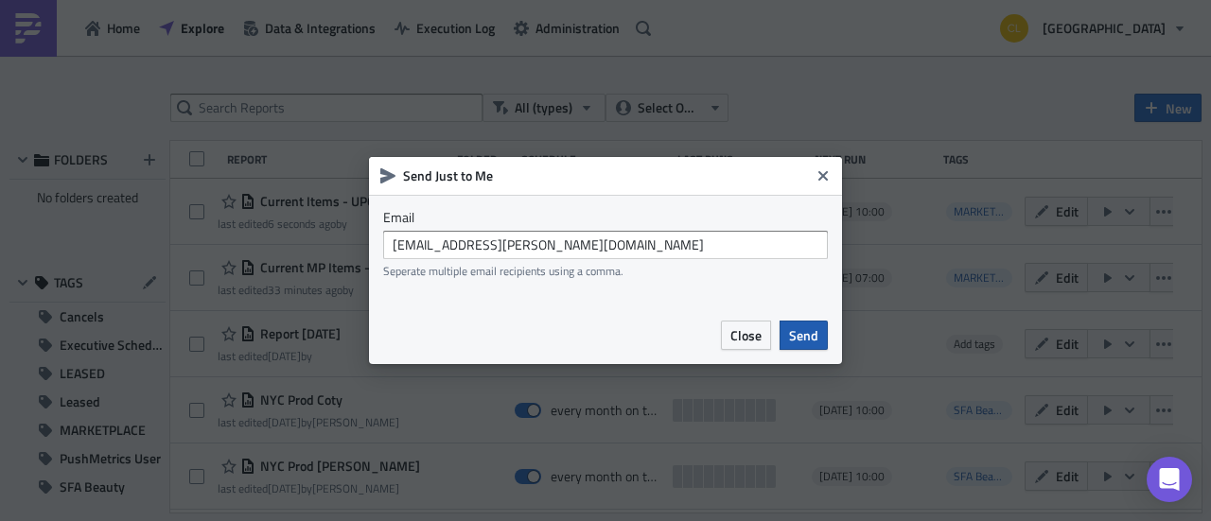
click at [806, 341] on span "Send" at bounding box center [803, 335] width 29 height 20
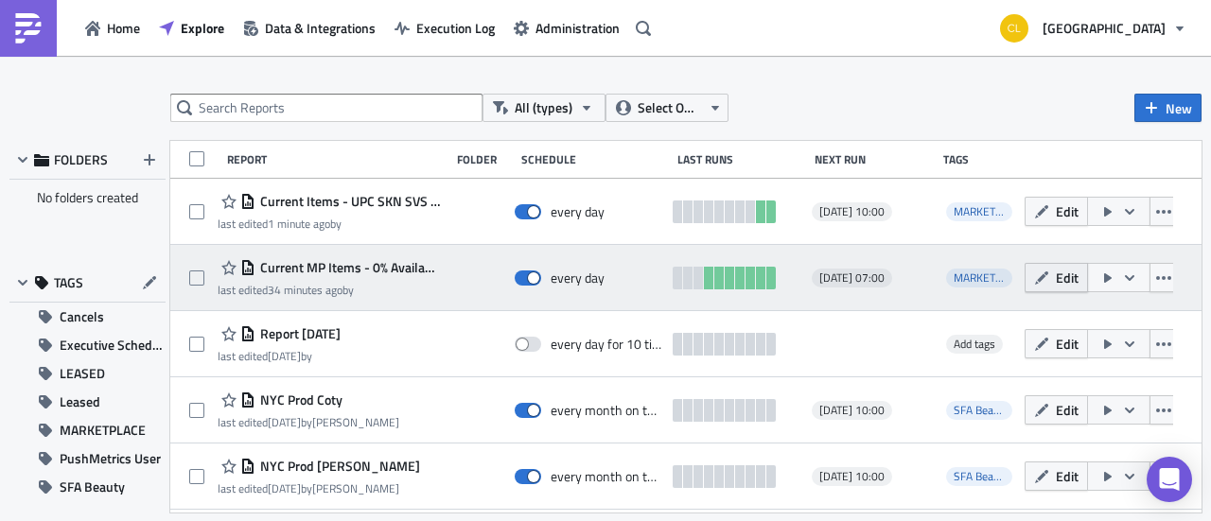
click at [1055, 286] on span "Edit" at bounding box center [1066, 278] width 23 height 20
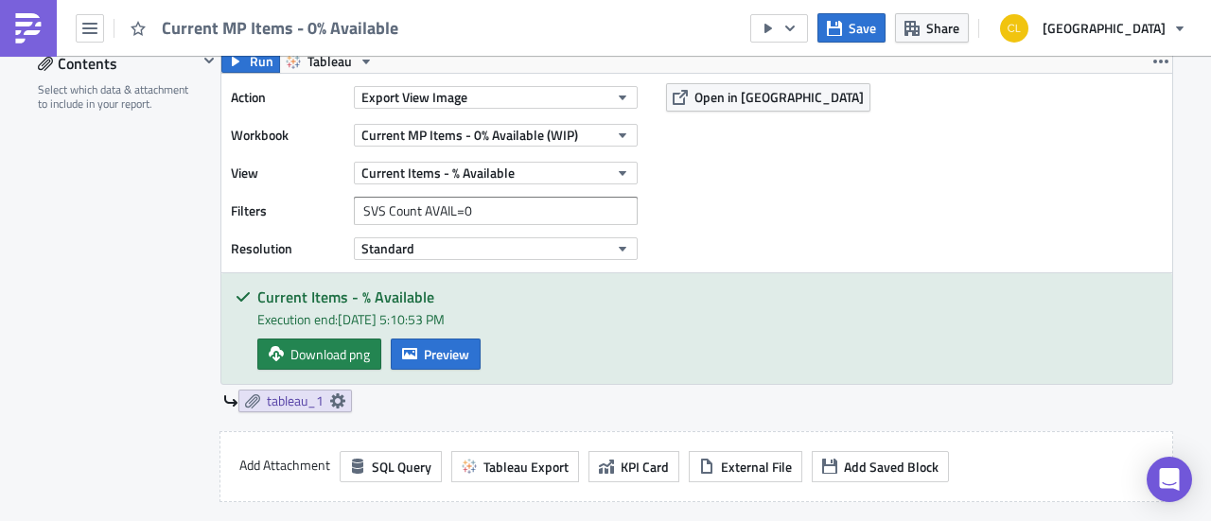
scroll to position [678, 0]
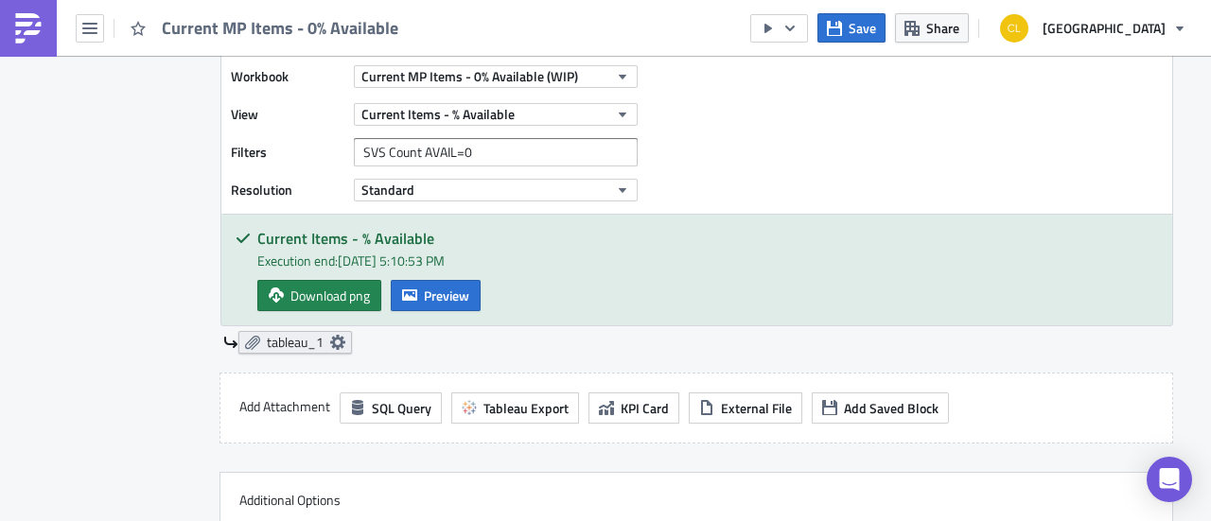
click at [330, 340] on icon at bounding box center [337, 342] width 15 height 15
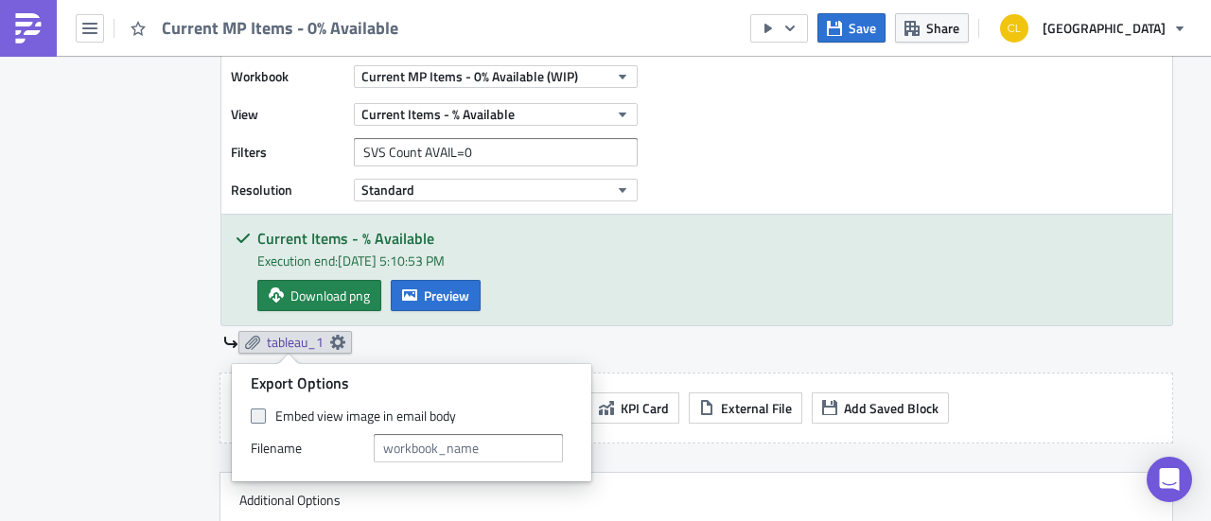
click at [262, 415] on span at bounding box center [258, 416] width 15 height 15
click at [262, 415] on input "Embed view image in email body" at bounding box center [260, 416] width 12 height 12
checkbox input "true"
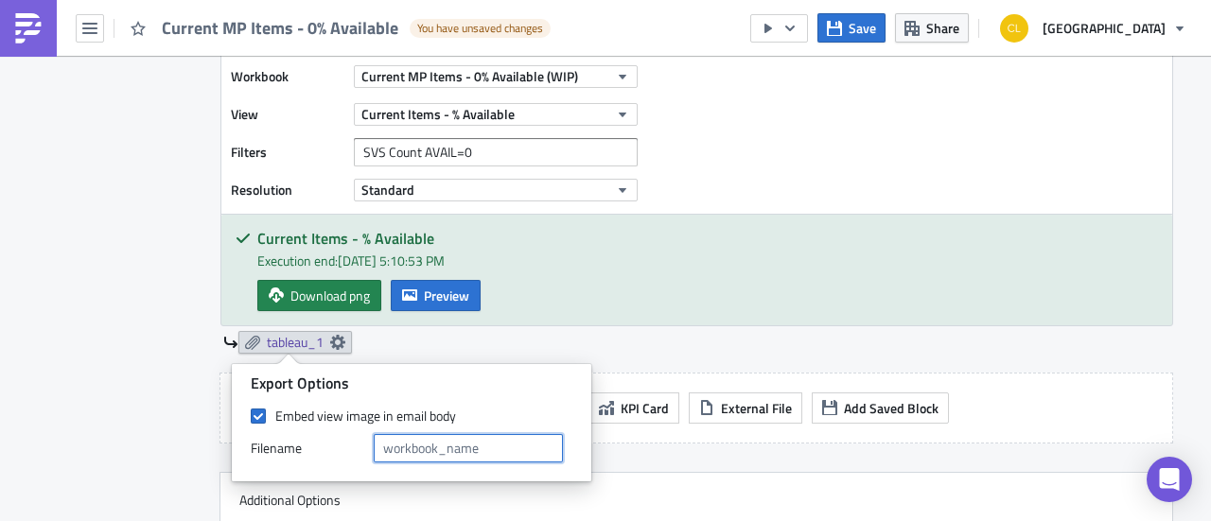
click at [394, 438] on input "text" at bounding box center [468, 448] width 189 height 28
type input "0% Available"
click at [108, 393] on div "Contents Select which data & attachment to include in your report." at bounding box center [118, 298] width 160 height 614
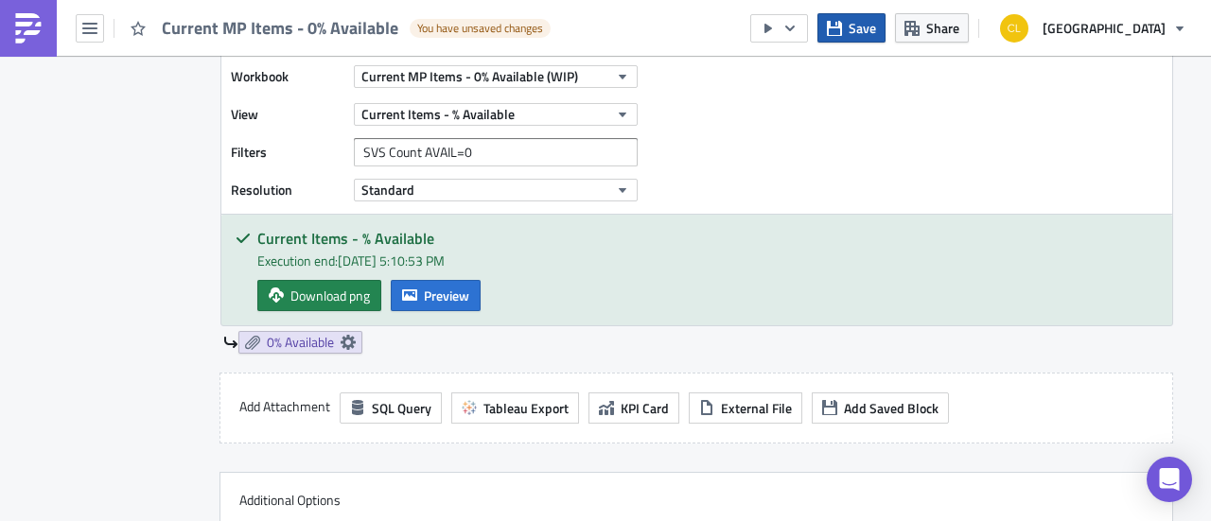
click at [876, 29] on span "Save" at bounding box center [861, 28] width 27 height 20
click at [89, 31] on icon "button" at bounding box center [89, 28] width 15 height 11
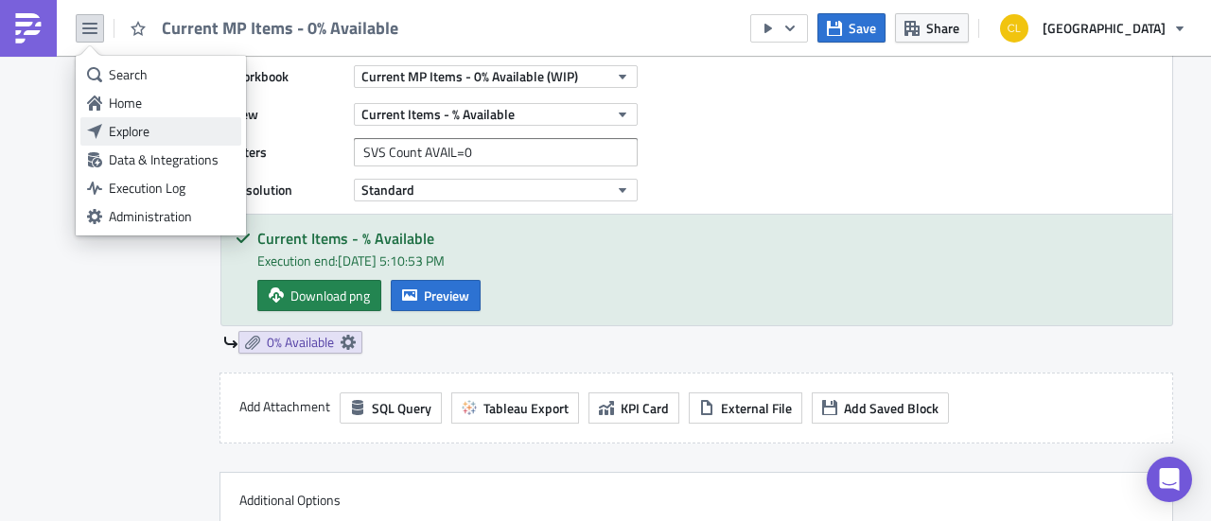
click at [151, 130] on div "Explore" at bounding box center [172, 131] width 126 height 19
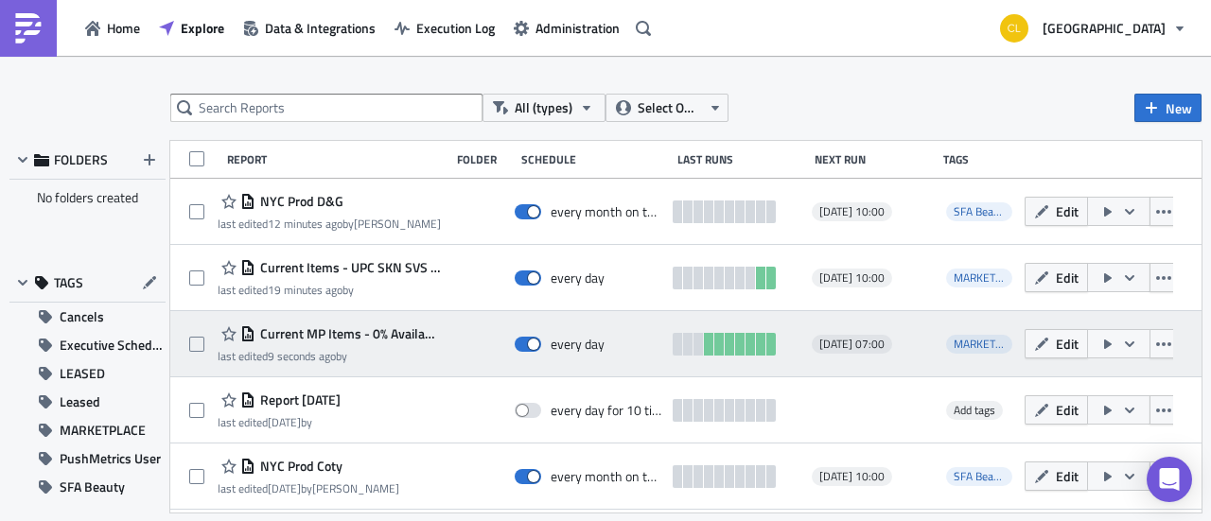
click at [1124, 343] on icon "button" at bounding box center [1128, 343] width 9 height 6
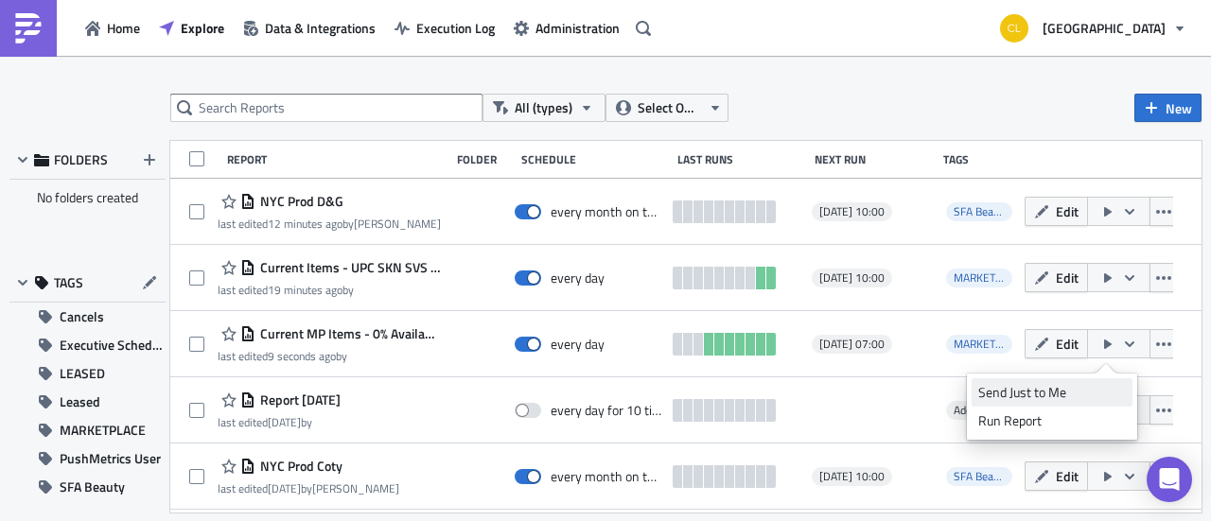
click at [1069, 390] on div "Send Just to Me" at bounding box center [1052, 392] width 148 height 19
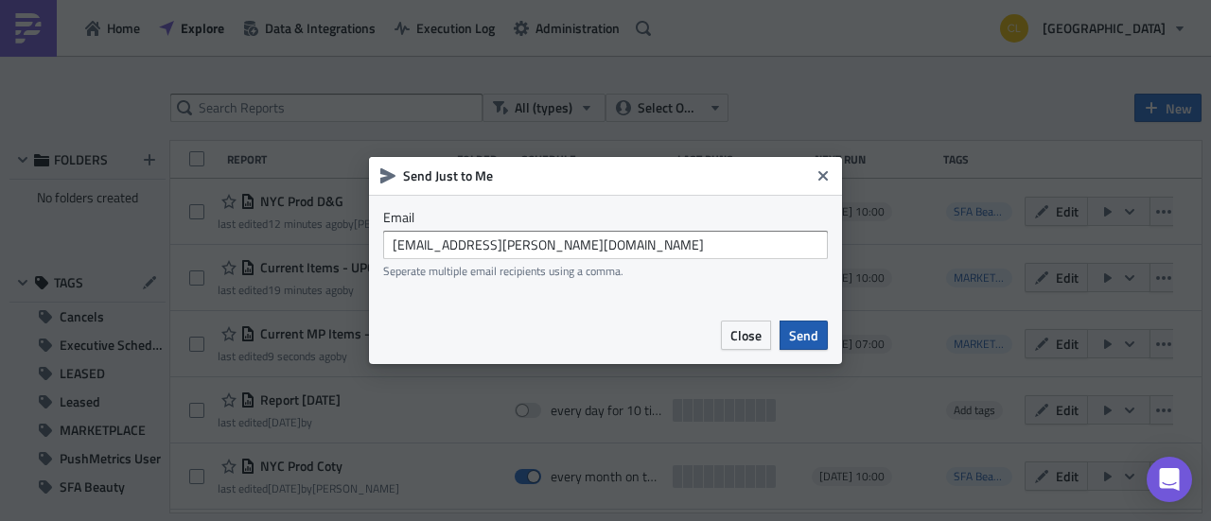
click at [802, 341] on span "Send" at bounding box center [803, 335] width 29 height 20
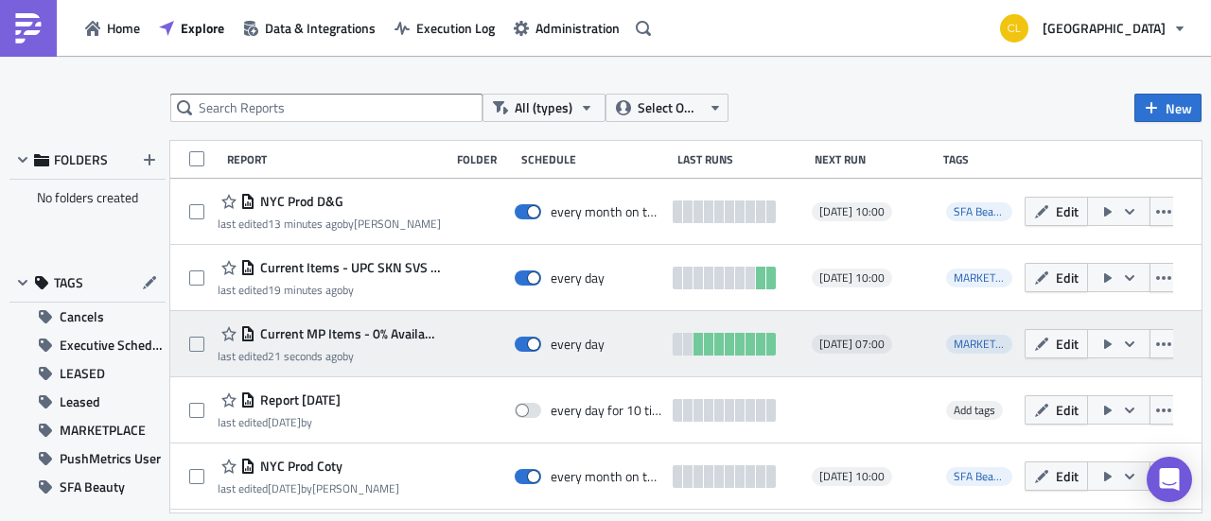
click at [339, 333] on span "Current MP Items - 0% Available" at bounding box center [347, 333] width 184 height 17
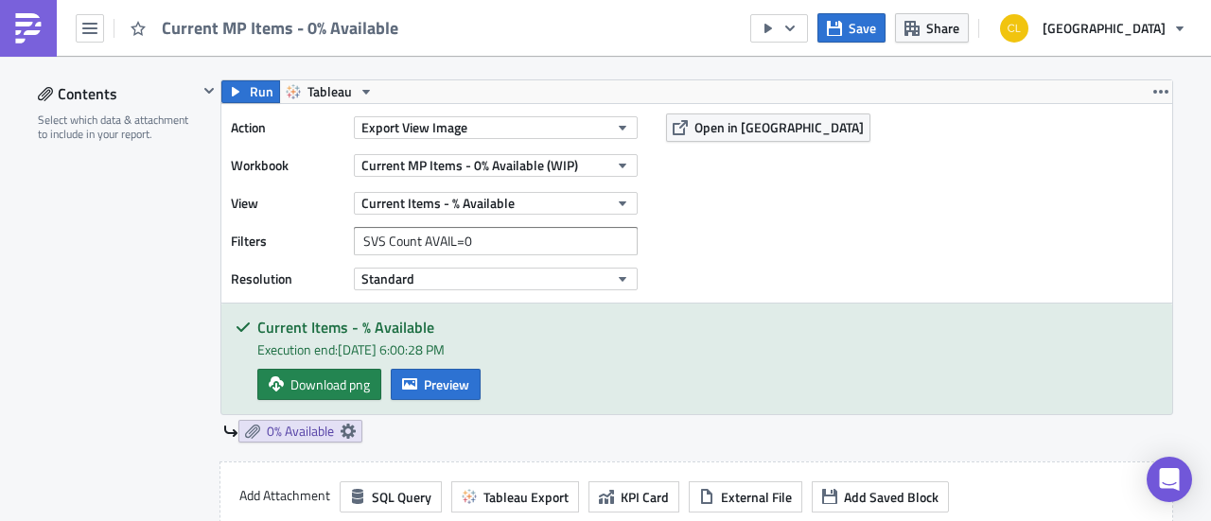
scroll to position [590, 0]
click at [342, 431] on icon at bounding box center [347, 430] width 15 height 15
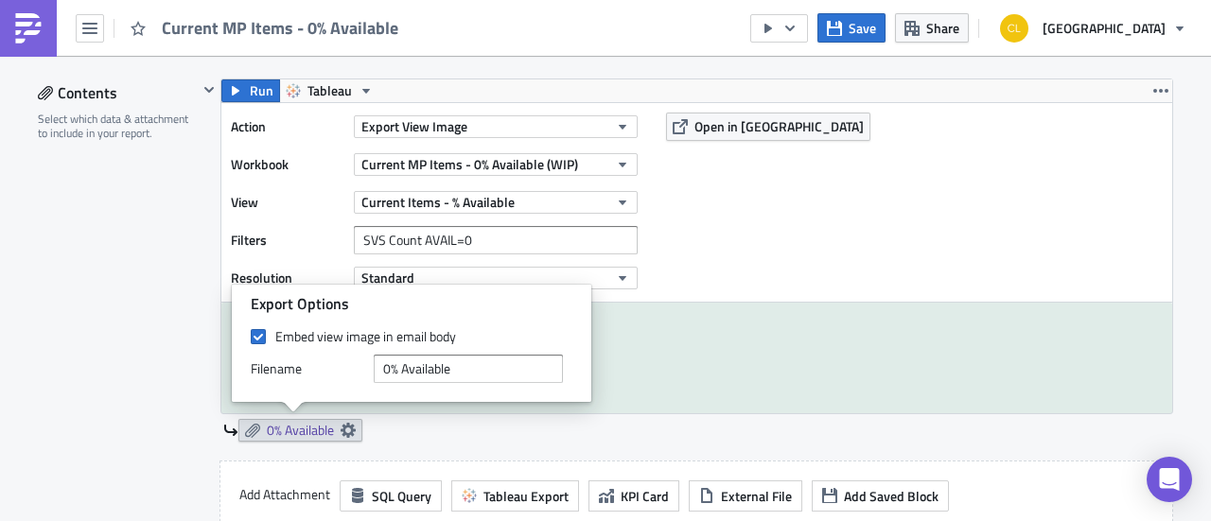
click at [494, 438] on div "0% Available" at bounding box center [698, 430] width 950 height 23
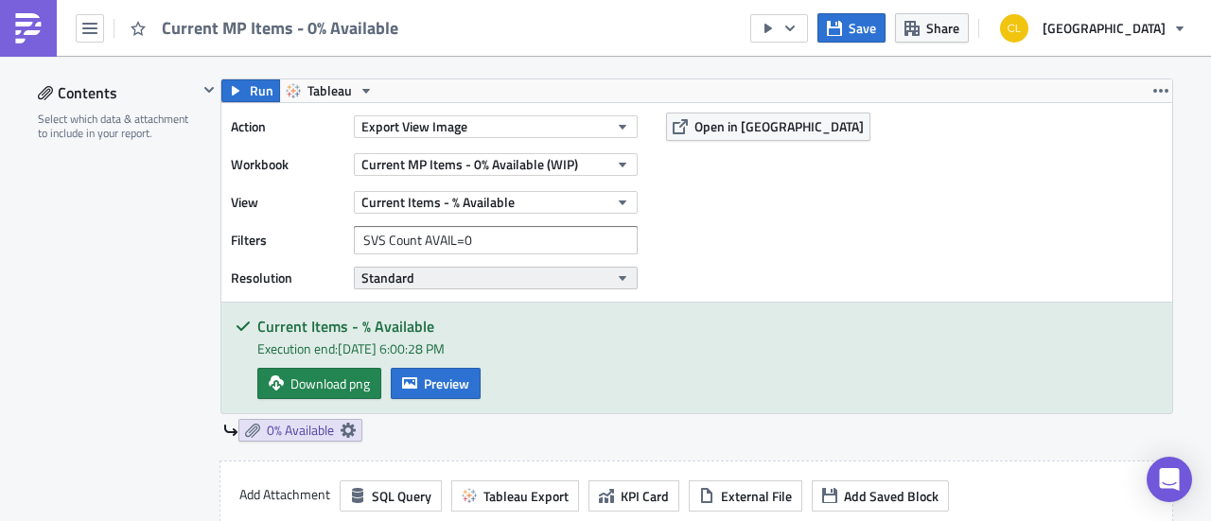
click at [591, 278] on button "Standard" at bounding box center [496, 278] width 284 height 23
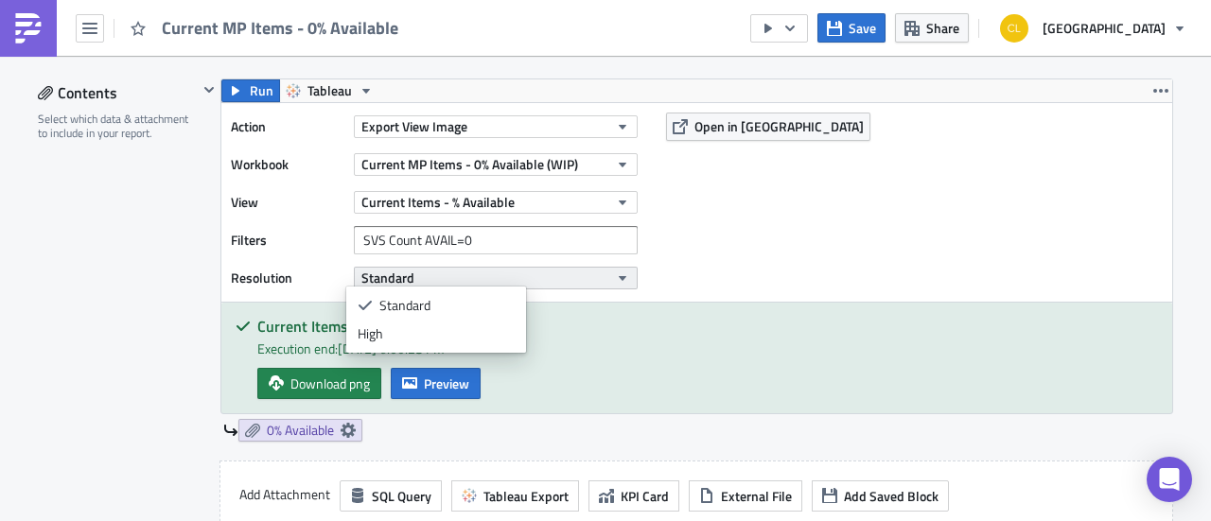
click at [591, 278] on button "Standard" at bounding box center [496, 278] width 284 height 23
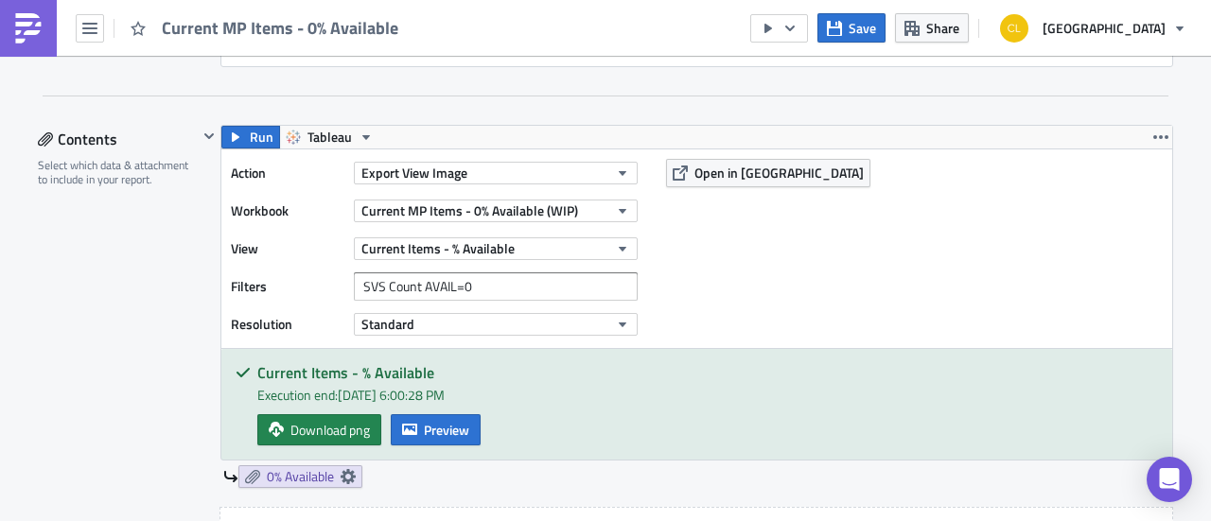
scroll to position [545, 0]
click at [876, 28] on span "Save" at bounding box center [861, 28] width 27 height 20
click at [85, 37] on button "button" at bounding box center [90, 28] width 28 height 28
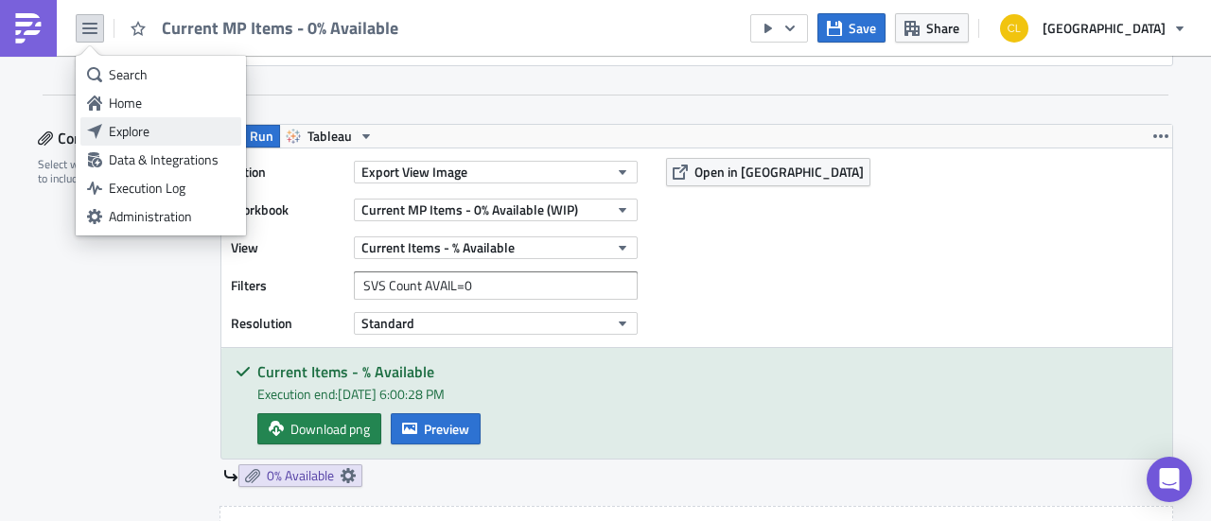
click at [141, 131] on div "Explore" at bounding box center [172, 131] width 126 height 19
